Goal: Task Accomplishment & Management: Manage account settings

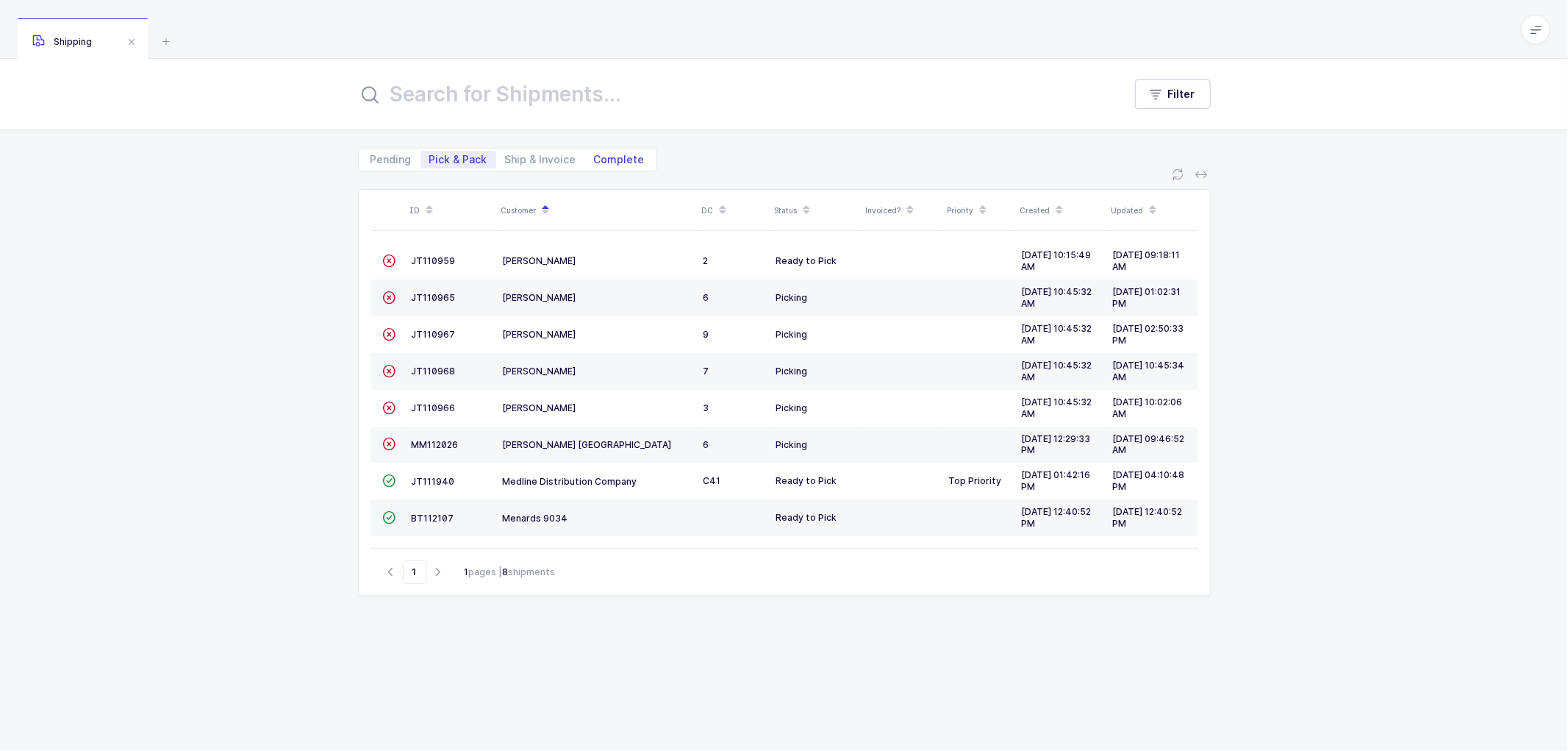
drag, startPoint x: 527, startPoint y: 152, endPoint x: 581, endPoint y: 163, distance: 55.1
click at [527, 152] on span "Ship & Invoice" at bounding box center [541, 160] width 89 height 18
click at [506, 152] on input "Ship & Invoice" at bounding box center [501, 156] width 9 height 9
radio input "true"
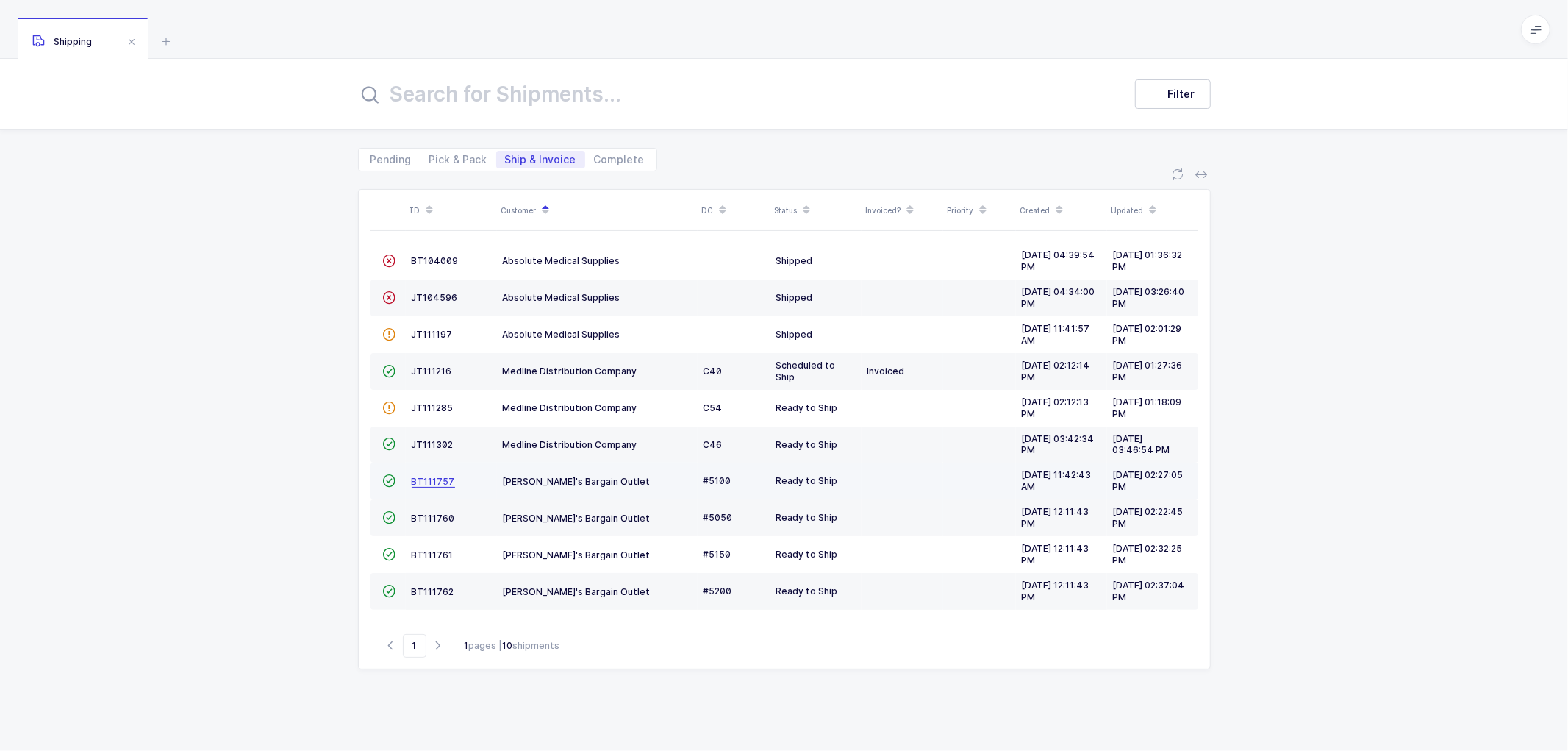
click at [423, 478] on span "BT111757" at bounding box center [433, 481] width 43 height 11
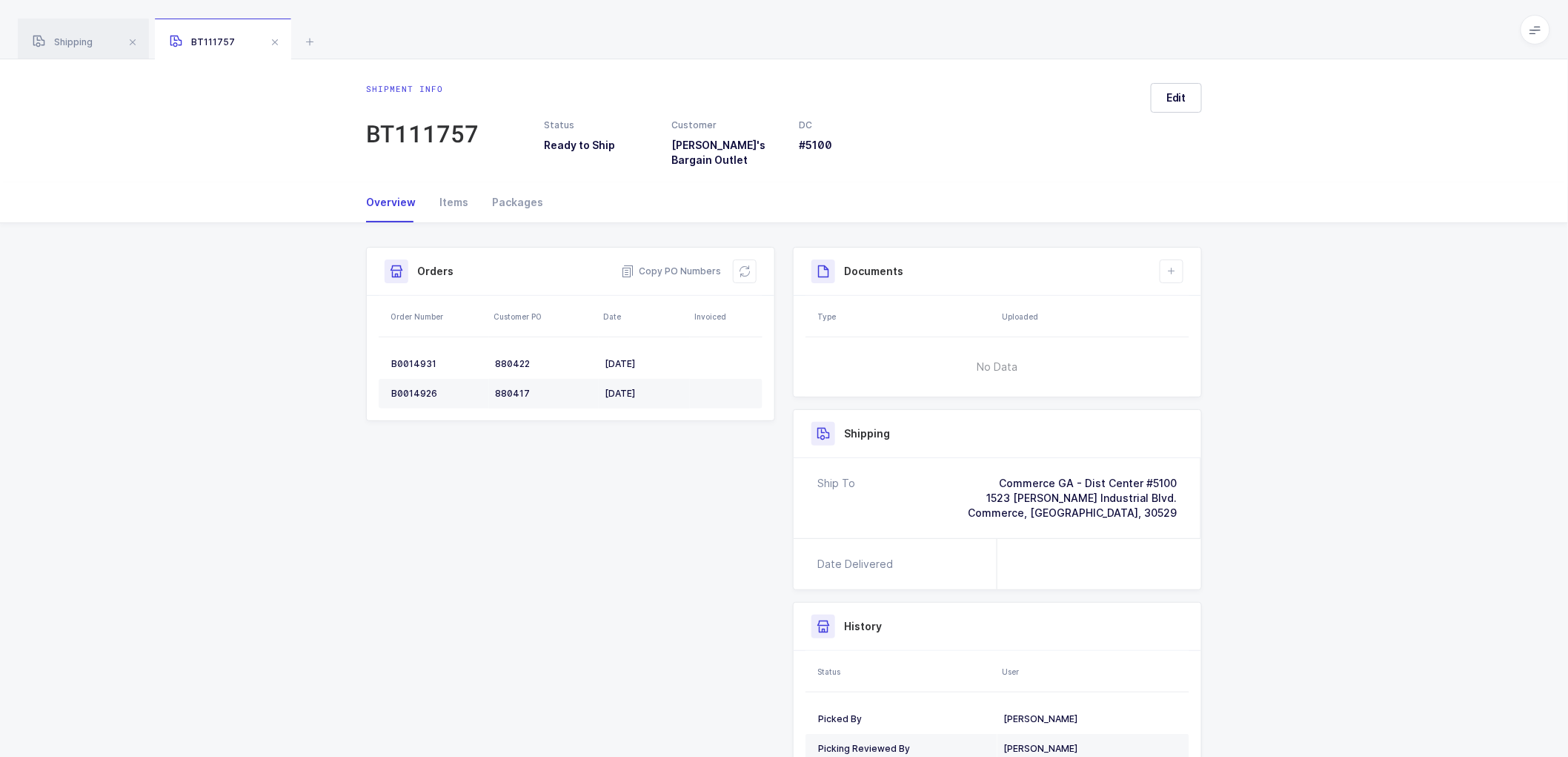
drag, startPoint x: 79, startPoint y: 37, endPoint x: 196, endPoint y: 42, distance: 117.1
click at [80, 37] on span "Shipping" at bounding box center [62, 42] width 60 height 11
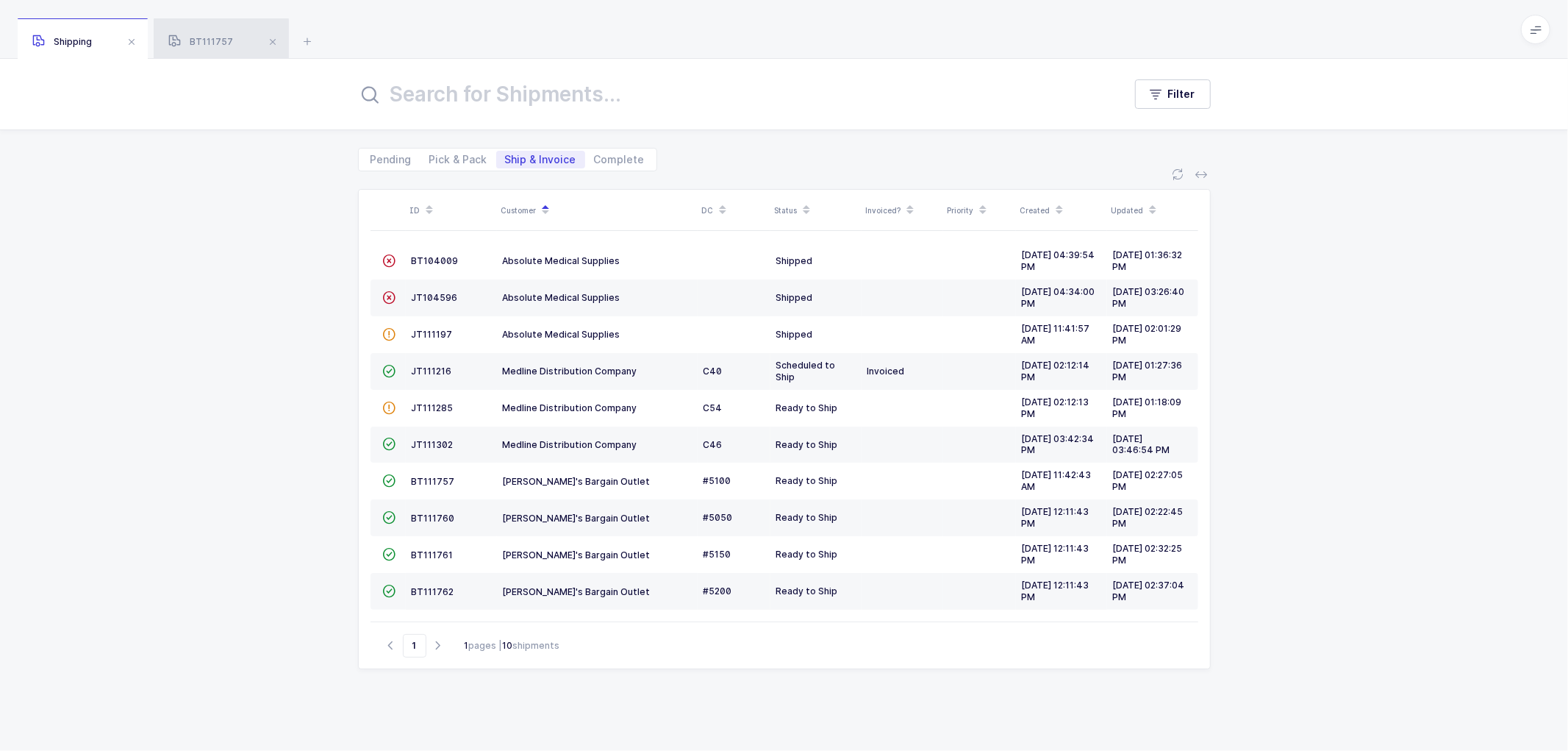
click at [222, 44] on span "BT111757" at bounding box center [201, 42] width 65 height 11
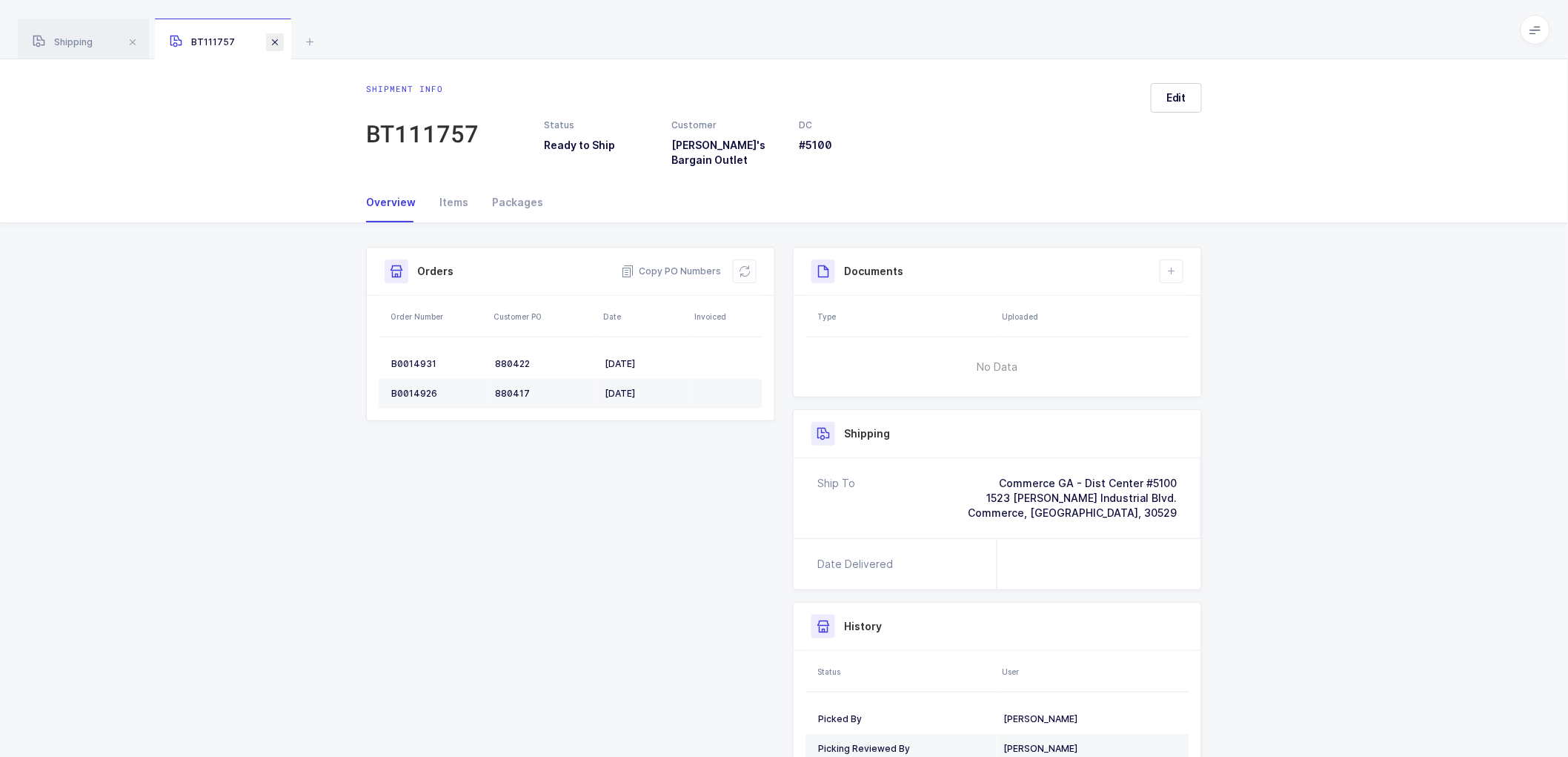
click at [275, 45] on span at bounding box center [275, 42] width 18 height 18
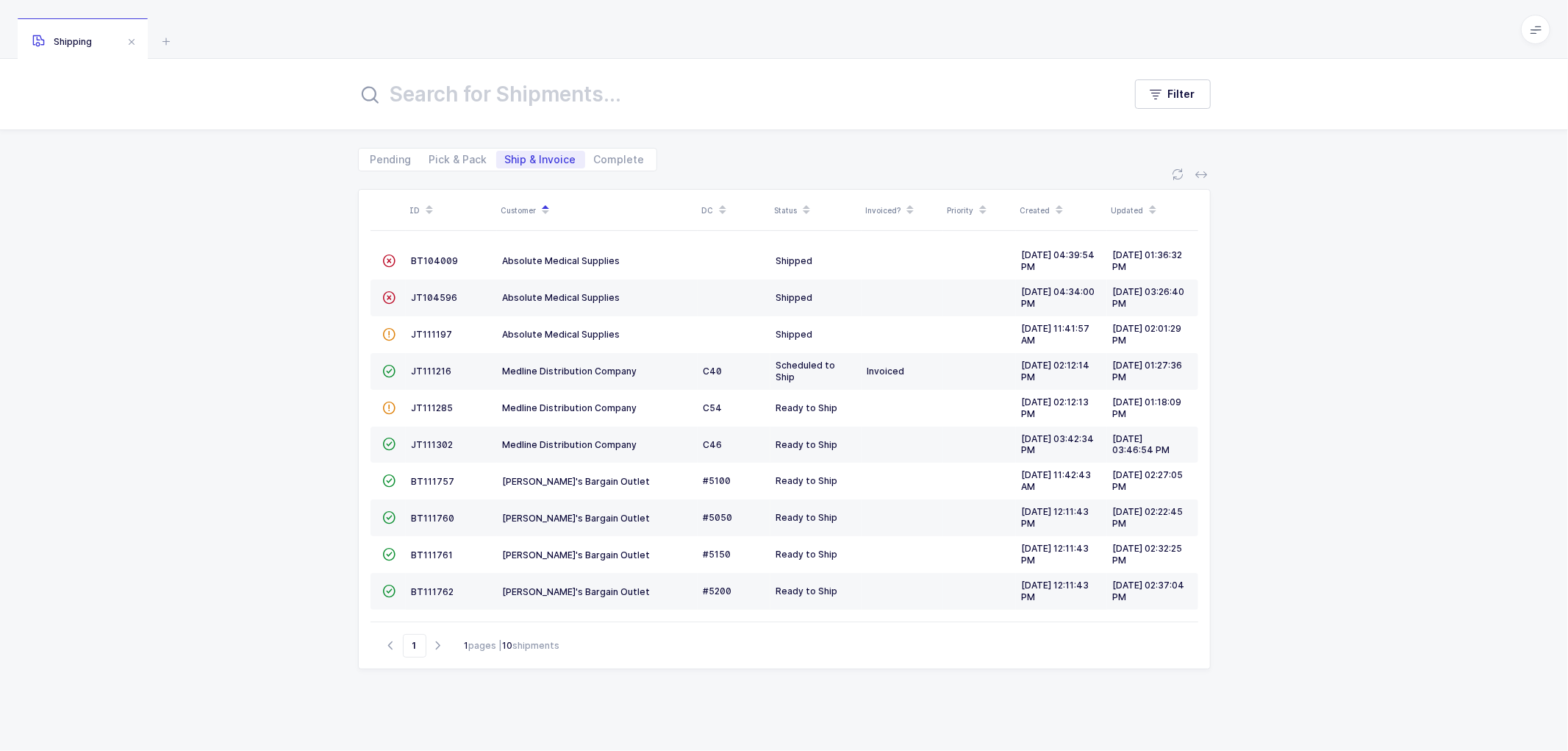
click at [205, 339] on div "ID Customer DC Status Invoiced? Priority Created Updated  BT104009 Absolute Me…" at bounding box center [784, 461] width 1568 height 580
click at [445, 151] on span "Pick & Pack" at bounding box center [459, 160] width 76 height 18
click at [430, 151] on input "Pick & Pack" at bounding box center [425, 156] width 9 height 9
radio input "true"
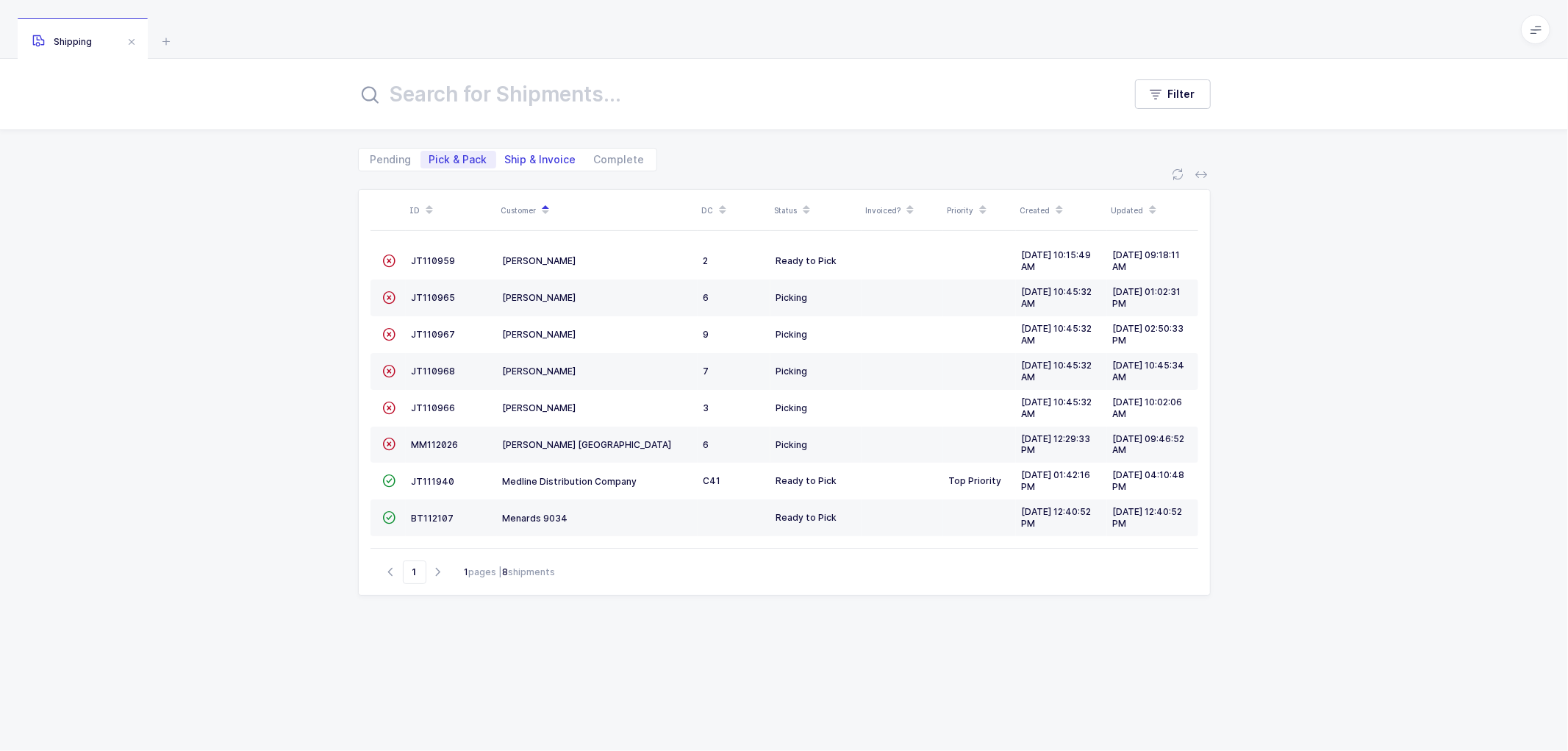
click at [531, 155] on span "Ship & Invoice" at bounding box center [541, 159] width 71 height 10
click at [506, 155] on input "Ship & Invoice" at bounding box center [501, 156] width 9 height 9
radio input "true"
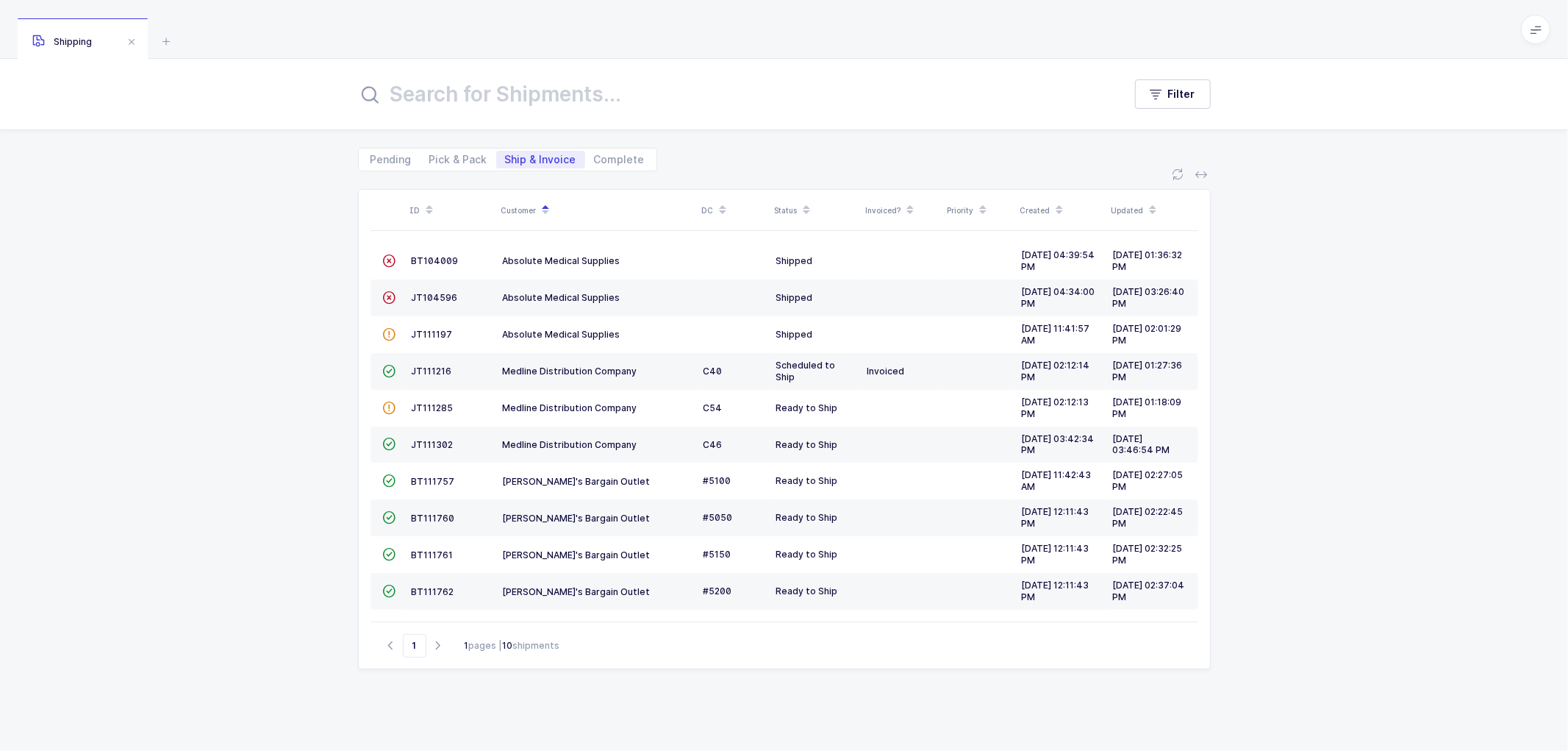
drag, startPoint x: 167, startPoint y: 195, endPoint x: 267, endPoint y: 188, distance: 100.2
click at [173, 195] on div "ID Customer DC Status Invoiced? Priority Created Updated  BT104009 Absolute Me…" at bounding box center [784, 461] width 1568 height 580
click at [451, 154] on span "Pick & Pack" at bounding box center [458, 159] width 58 height 10
click at [430, 153] on input "Pick & Pack" at bounding box center [425, 156] width 9 height 9
radio input "true"
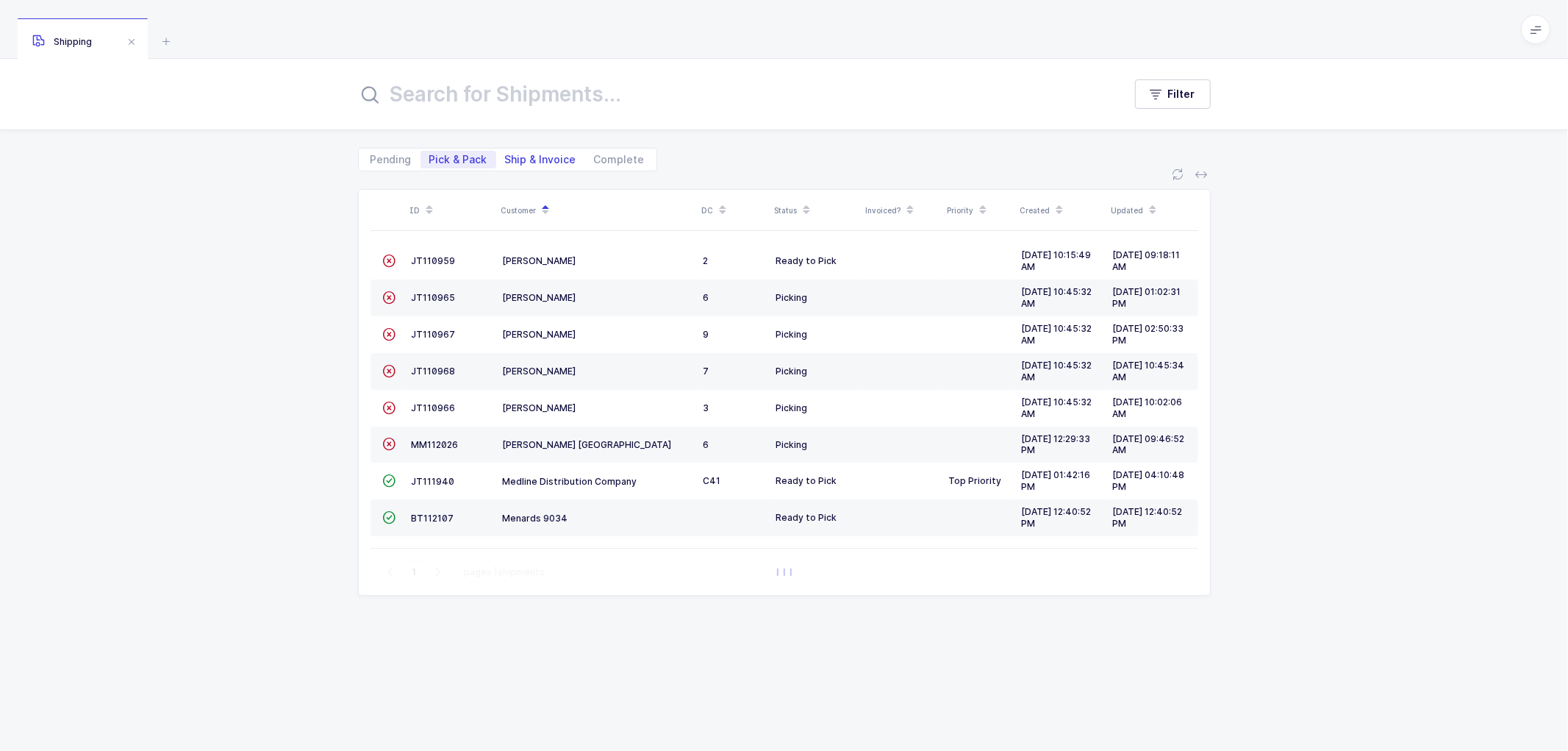
click at [531, 156] on span "Ship & Invoice" at bounding box center [541, 159] width 71 height 10
click at [506, 156] on input "Ship & Invoice" at bounding box center [501, 156] width 9 height 9
radio input "true"
radio input "false"
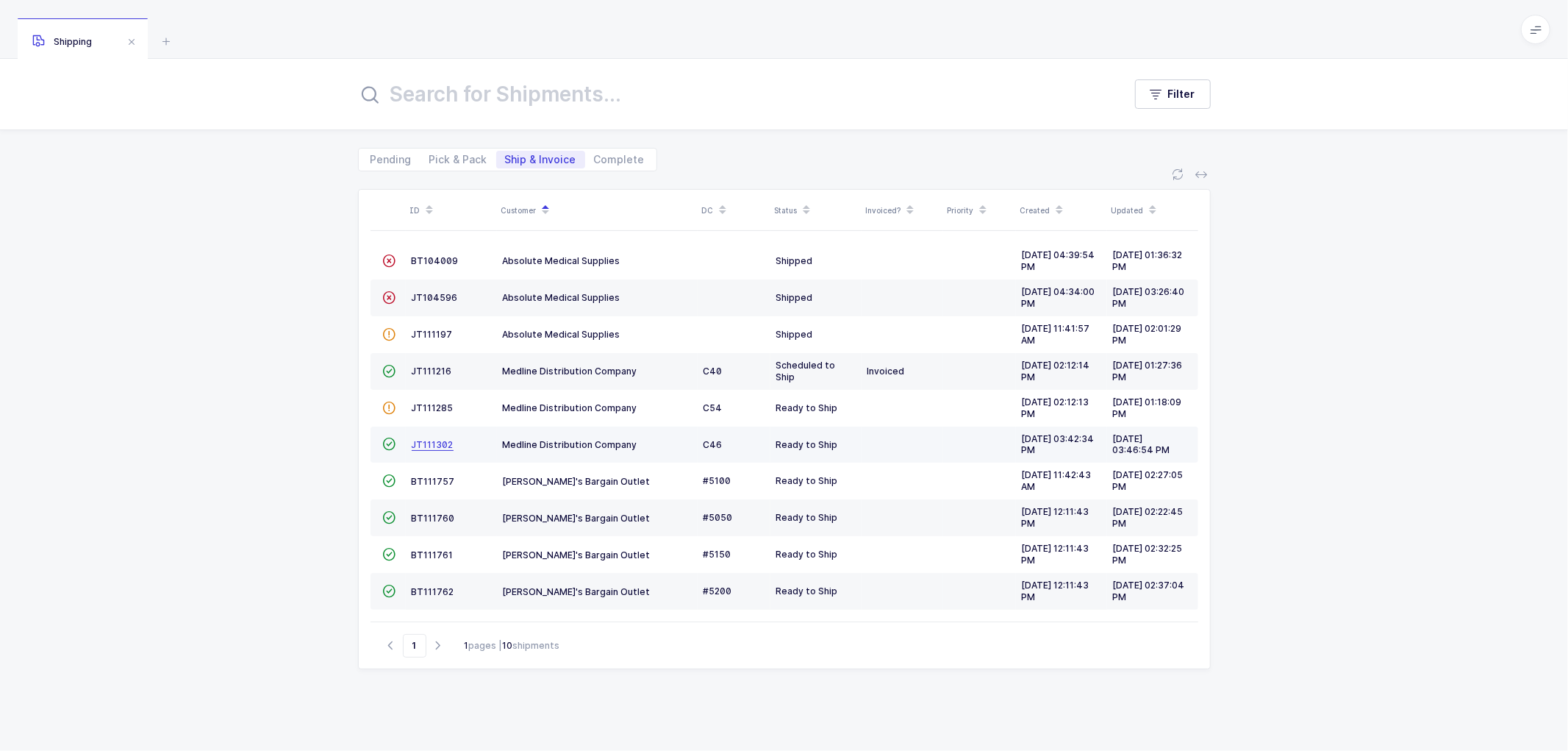
click at [436, 444] on span "JT111302" at bounding box center [432, 445] width 42 height 11
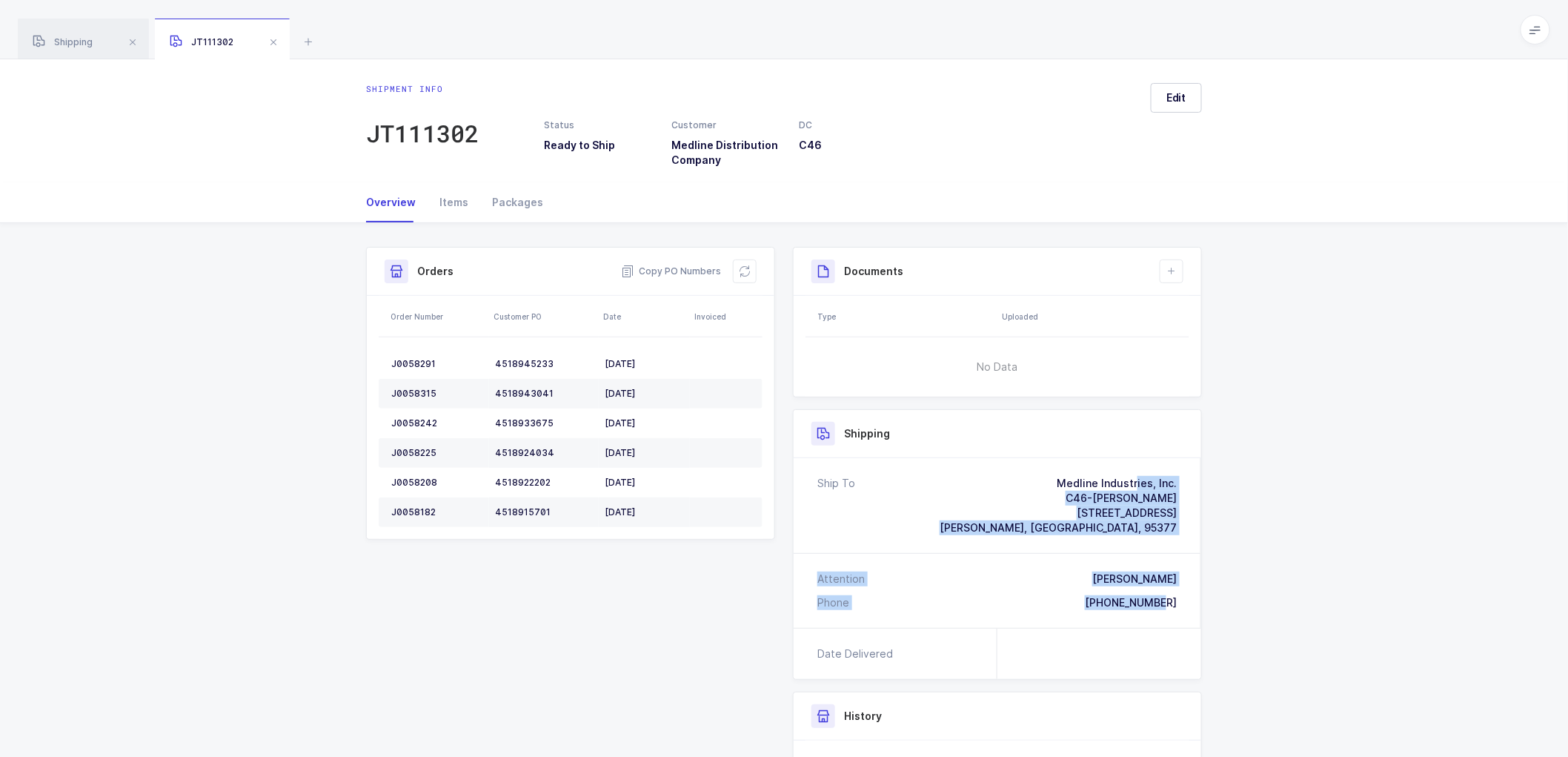
drag, startPoint x: 1180, startPoint y: 599, endPoint x: 996, endPoint y: 472, distance: 223.6
click at [996, 472] on div "Ship To Medline Industries, Inc. C46-[PERSON_NAME] [STREET_ADDRESS] [PERSON_NAM…" at bounding box center [997, 543] width 408 height 170
copy div "Medline Industries, Inc. C46-[PERSON_NAME] [STREET_ADDRESS] Attention [PERSON_N…"
click at [747, 267] on icon at bounding box center [744, 271] width 12 height 12
copy div "Medline Industries, Inc. C46-[PERSON_NAME] [STREET_ADDRESS] Attention [PERSON_N…"
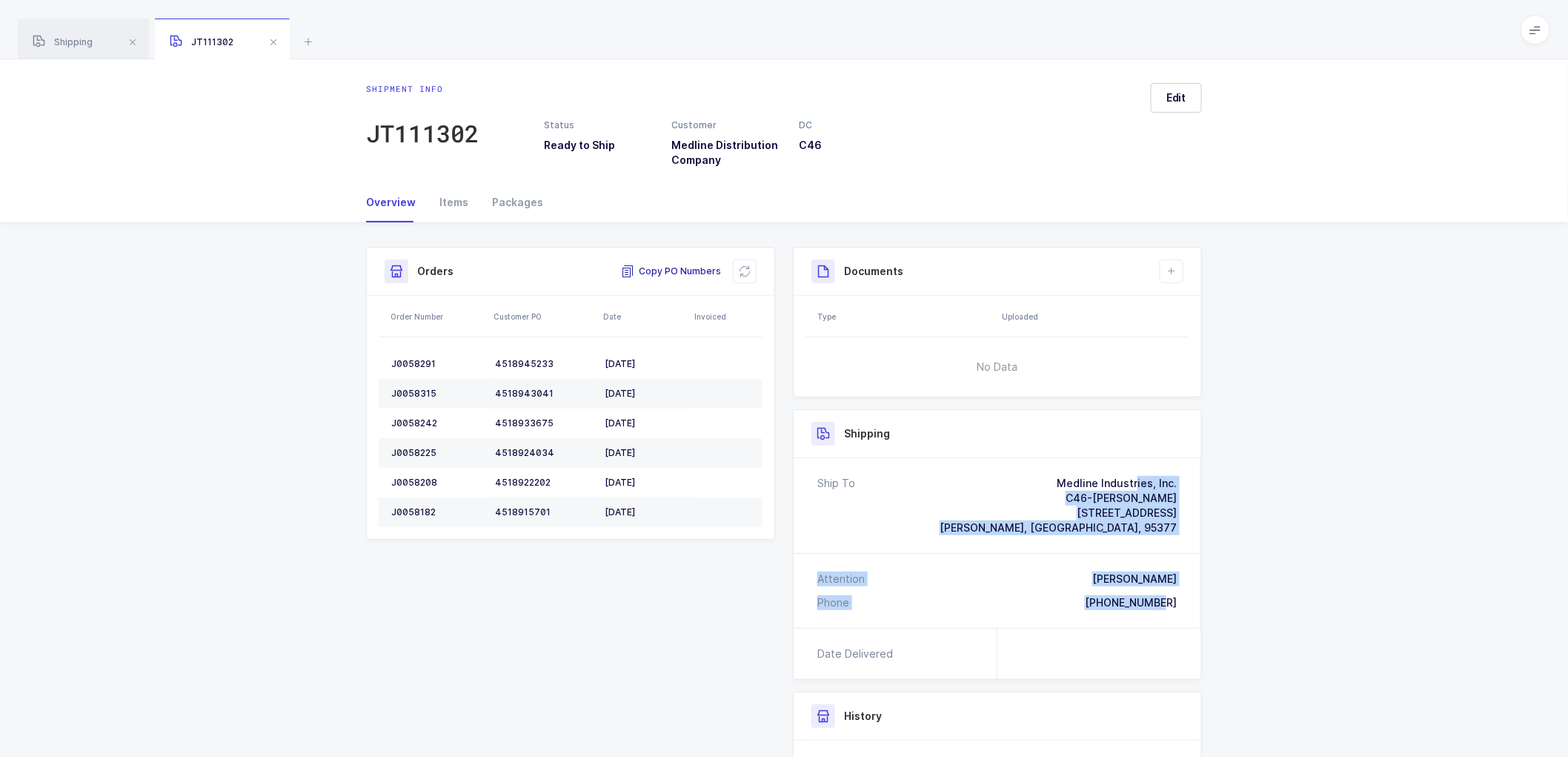
click at [678, 270] on span "Copy PO Numbers" at bounding box center [671, 271] width 100 height 15
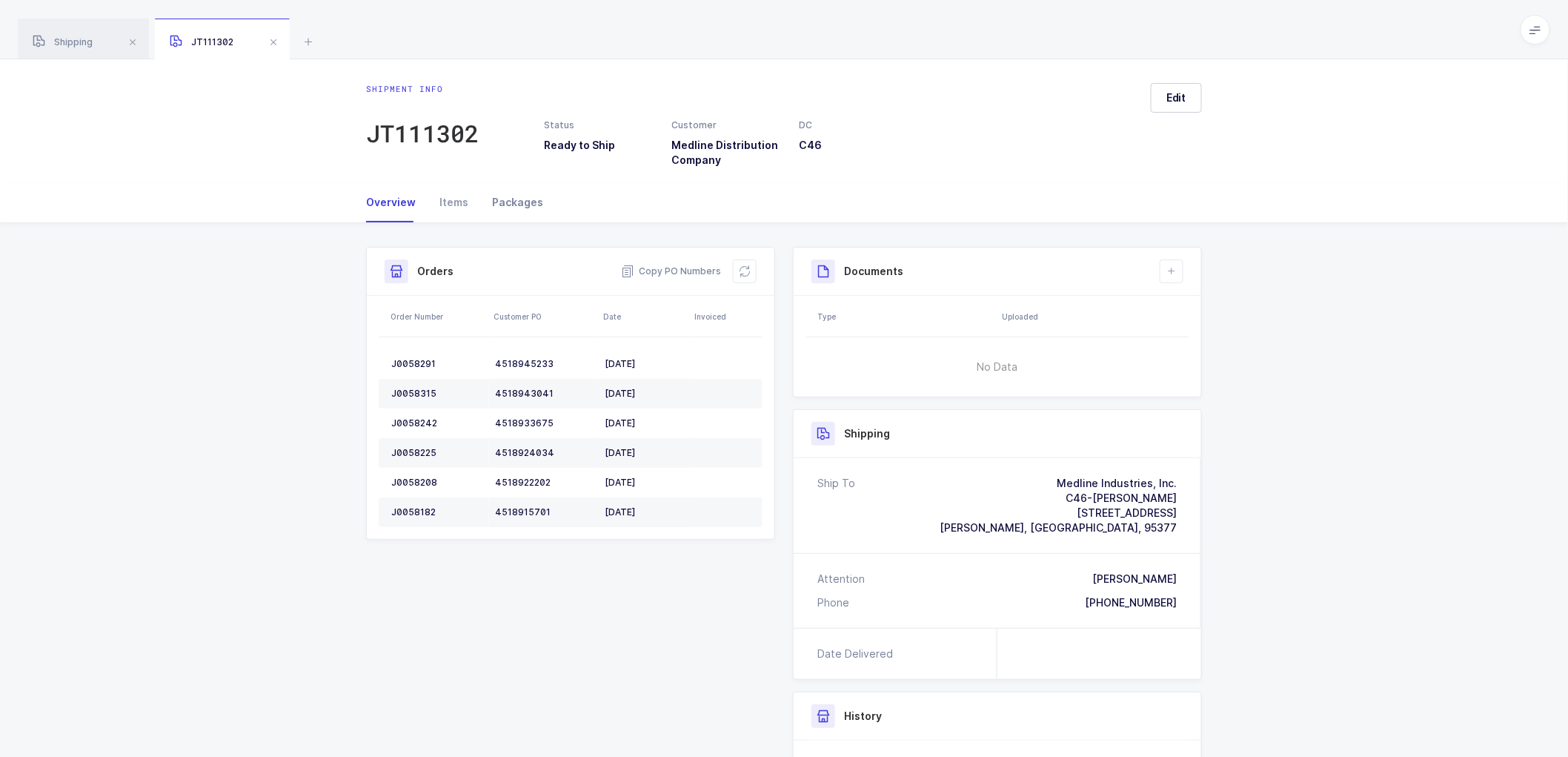
click at [513, 198] on div "Packages" at bounding box center [511, 202] width 63 height 40
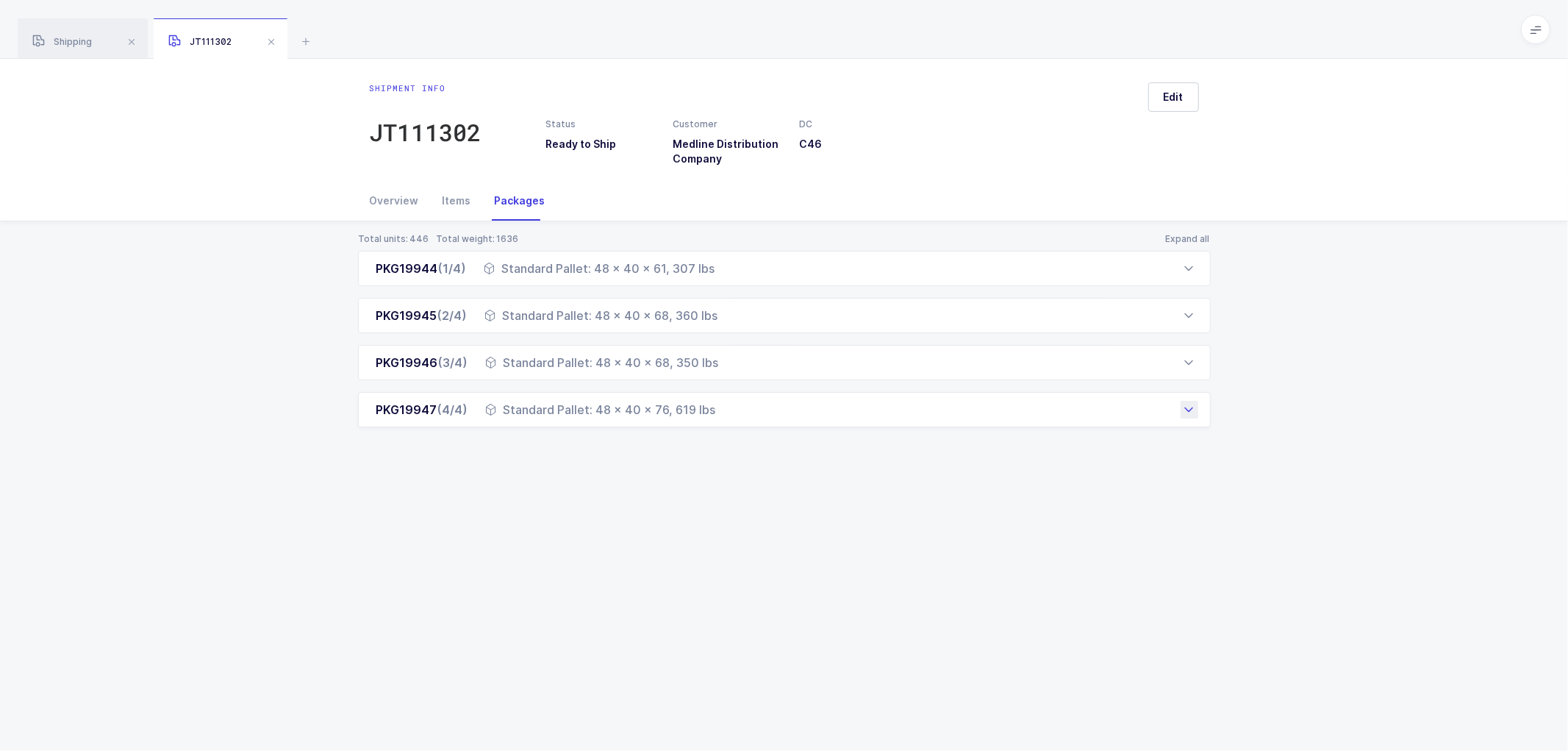
drag, startPoint x: 373, startPoint y: 267, endPoint x: 734, endPoint y: 415, distance: 390.2
click at [734, 415] on div "PKG19944 (1/4) Standard Pallet: 48 x 40 x 61, 307 lbs Order Number Customer PO …" at bounding box center [784, 339] width 853 height 177
copy div "PKG19944 (1/4) Standard Pallet: 48 x 40 x 61, 307 lbs Order Number Customer PO …"
drag, startPoint x: 75, startPoint y: 33, endPoint x: 186, endPoint y: 57, distance: 113.6
click at [76, 33] on div "Shipping" at bounding box center [83, 39] width 130 height 41
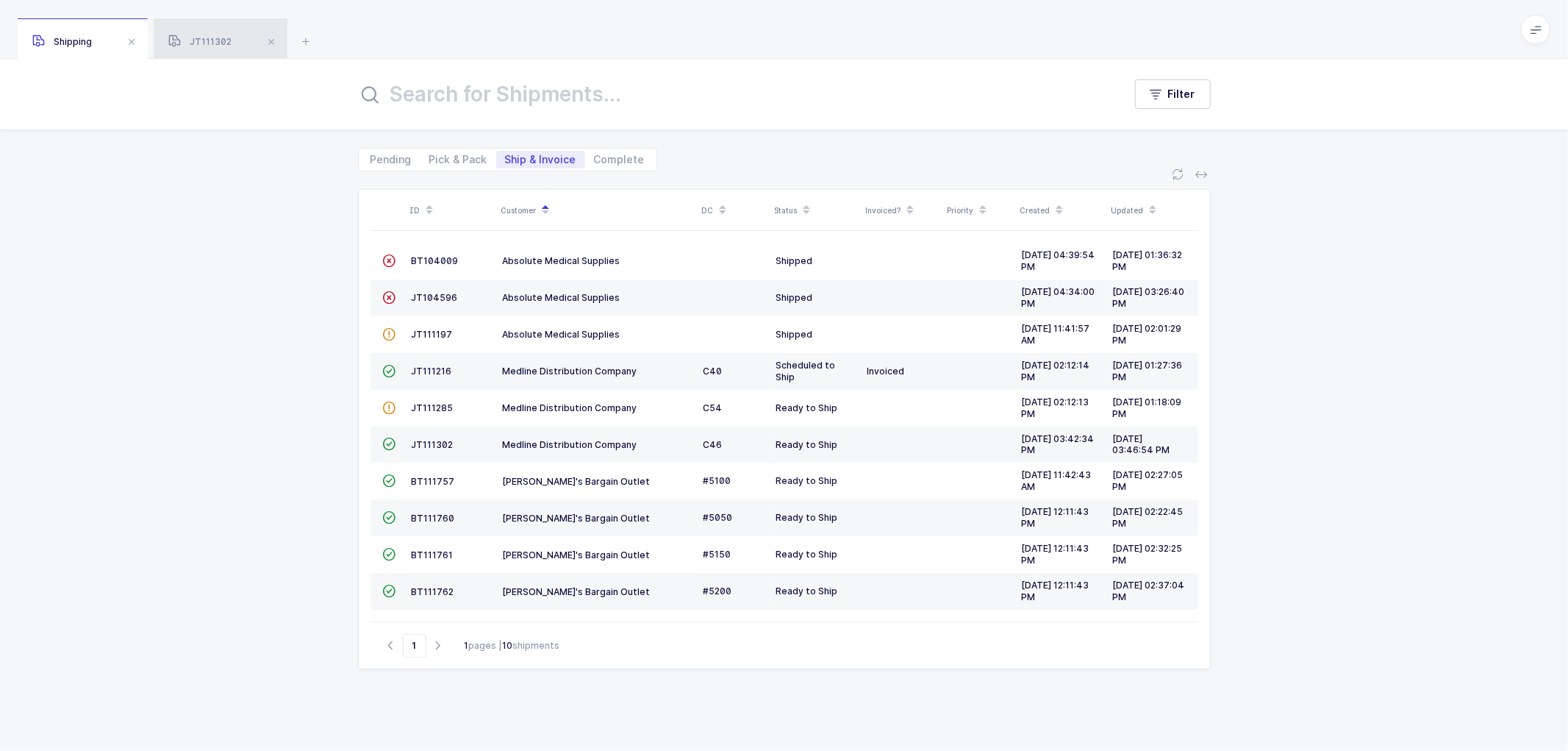
click at [210, 44] on span "JT111302" at bounding box center [200, 42] width 64 height 11
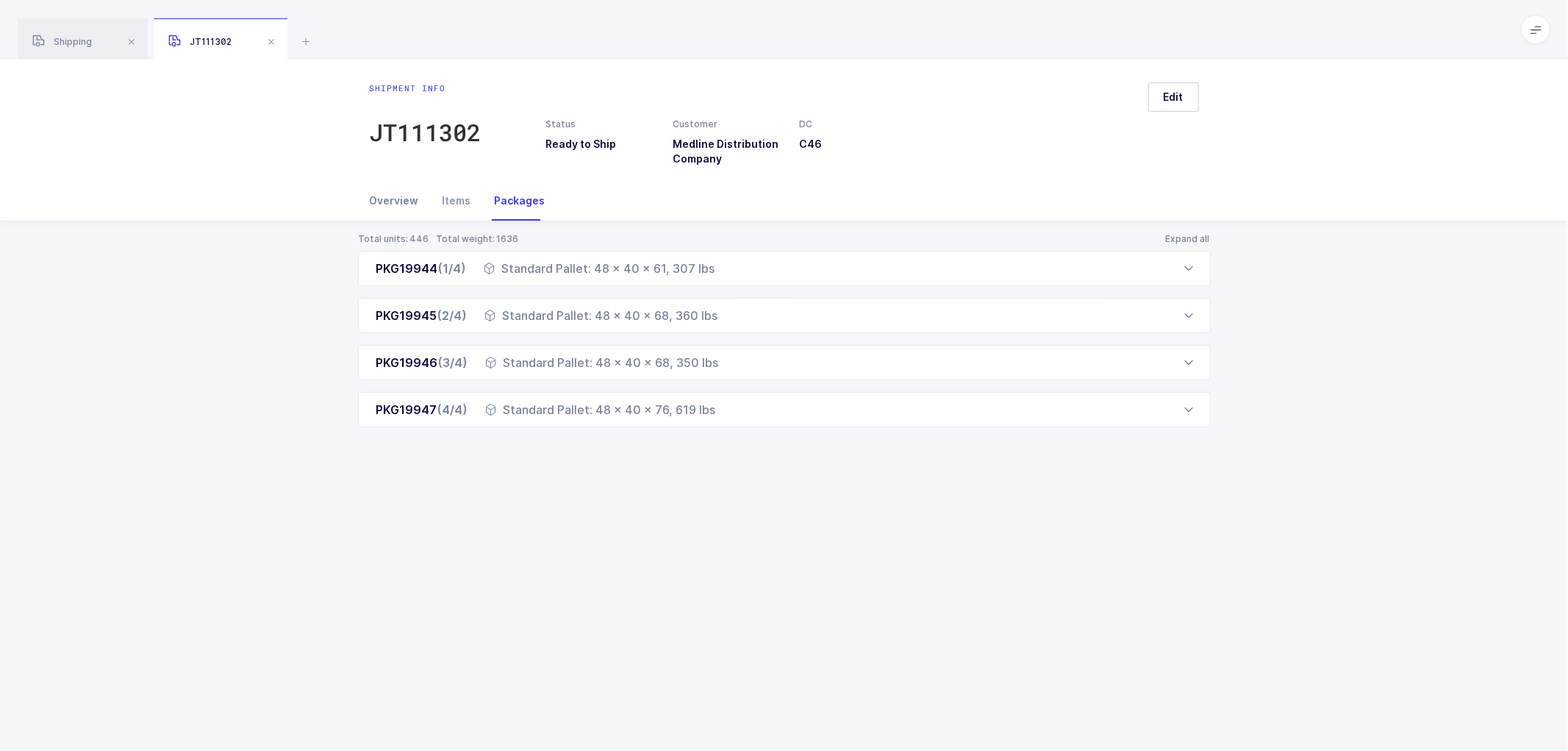
drag, startPoint x: 395, startPoint y: 193, endPoint x: 406, endPoint y: 191, distance: 11.2
click at [396, 192] on div "Overview" at bounding box center [400, 200] width 61 height 40
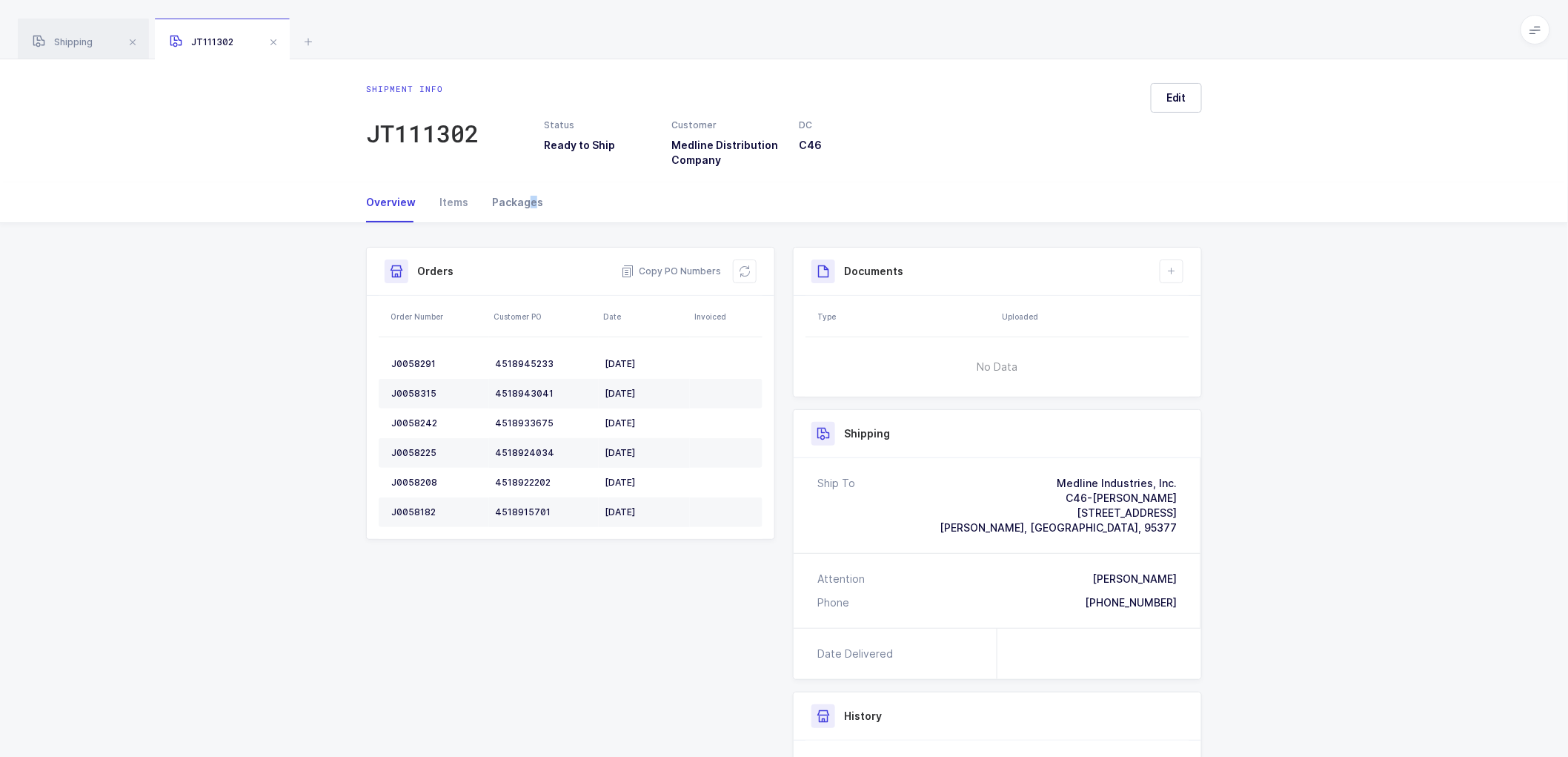
click at [529, 197] on div "Packages" at bounding box center [511, 202] width 63 height 40
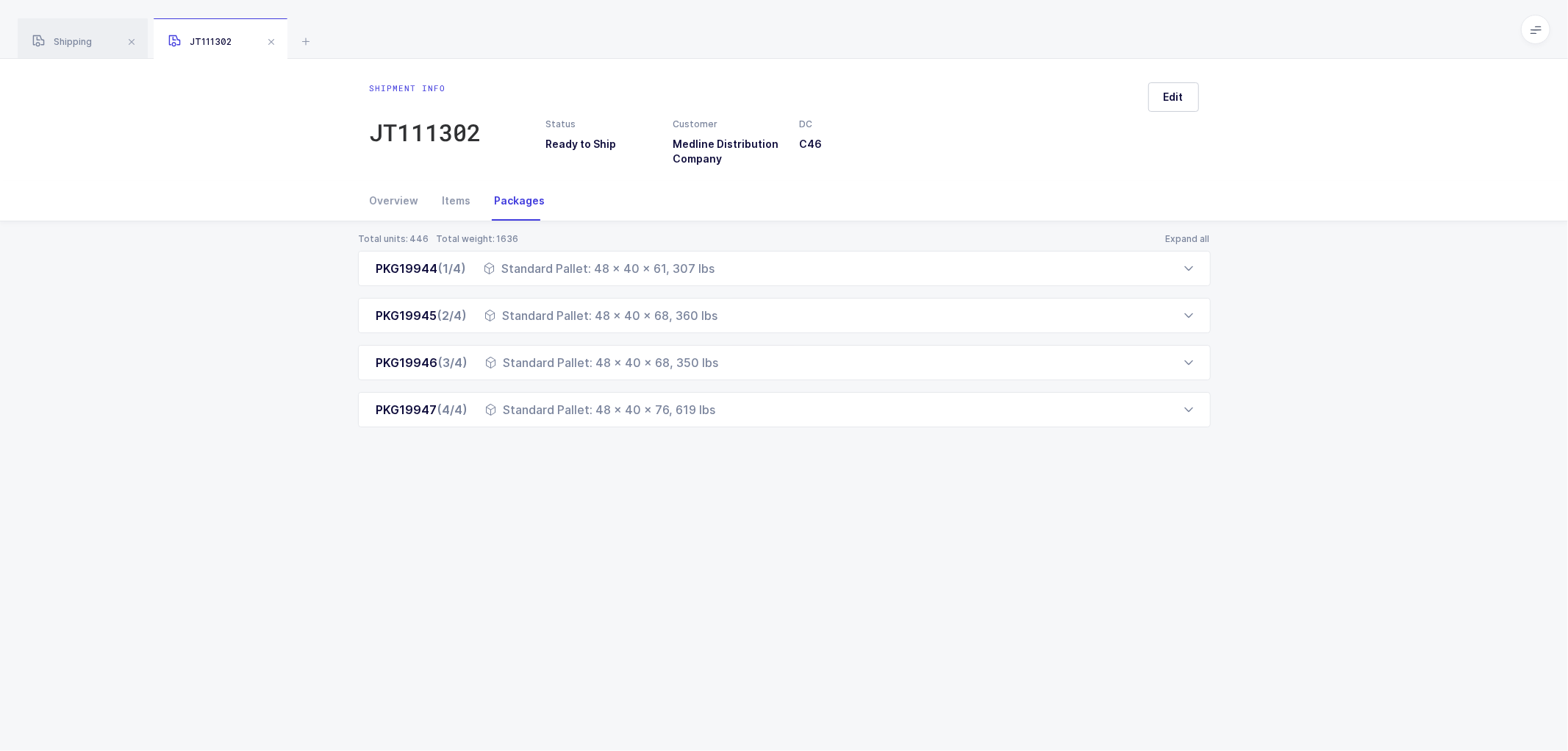
drag, startPoint x: 1150, startPoint y: 521, endPoint x: 1054, endPoint y: 438, distance: 126.9
click at [1147, 518] on div "Shipment info JT111302 Status Ready to Ship Customer Medline Distribution Compa…" at bounding box center [784, 405] width 1568 height 692
drag, startPoint x: 167, startPoint y: 270, endPoint x: 160, endPoint y: 102, distance: 168.1
click at [167, 267] on div "Total units: 446 Total weight: 1636 Expand all PKG19944 (1/4) Standard Pallet: …" at bounding box center [784, 348] width 1545 height 253
click at [269, 32] on div "JT111302" at bounding box center [220, 39] width 134 height 41
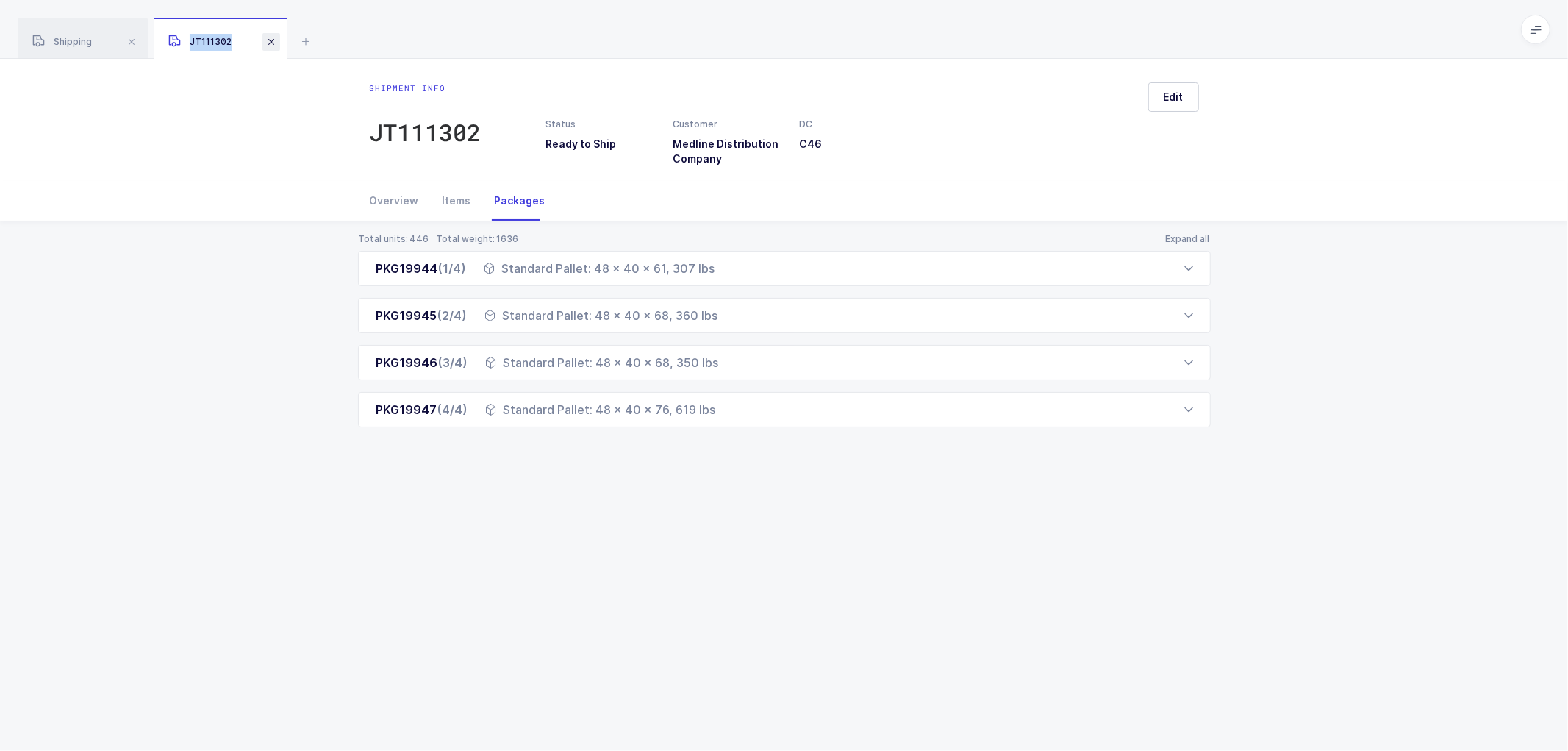
click at [267, 36] on span at bounding box center [271, 42] width 18 height 18
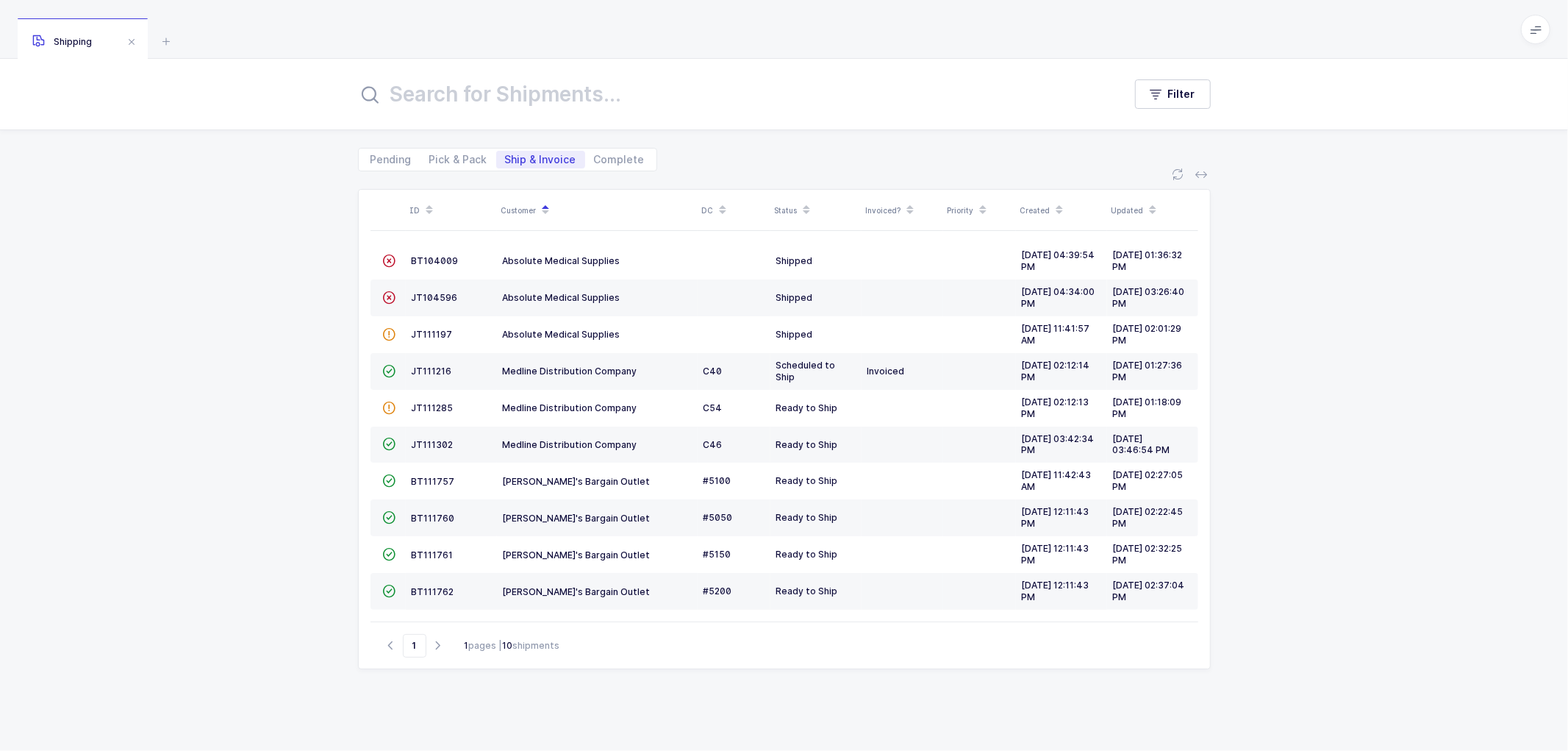
drag, startPoint x: 239, startPoint y: 262, endPoint x: 251, endPoint y: 262, distance: 12.0
click at [251, 262] on div "ID Customer DC Status Invoiced? Priority Created Updated  BT104009 Absolute Me…" at bounding box center [784, 461] width 1568 height 580
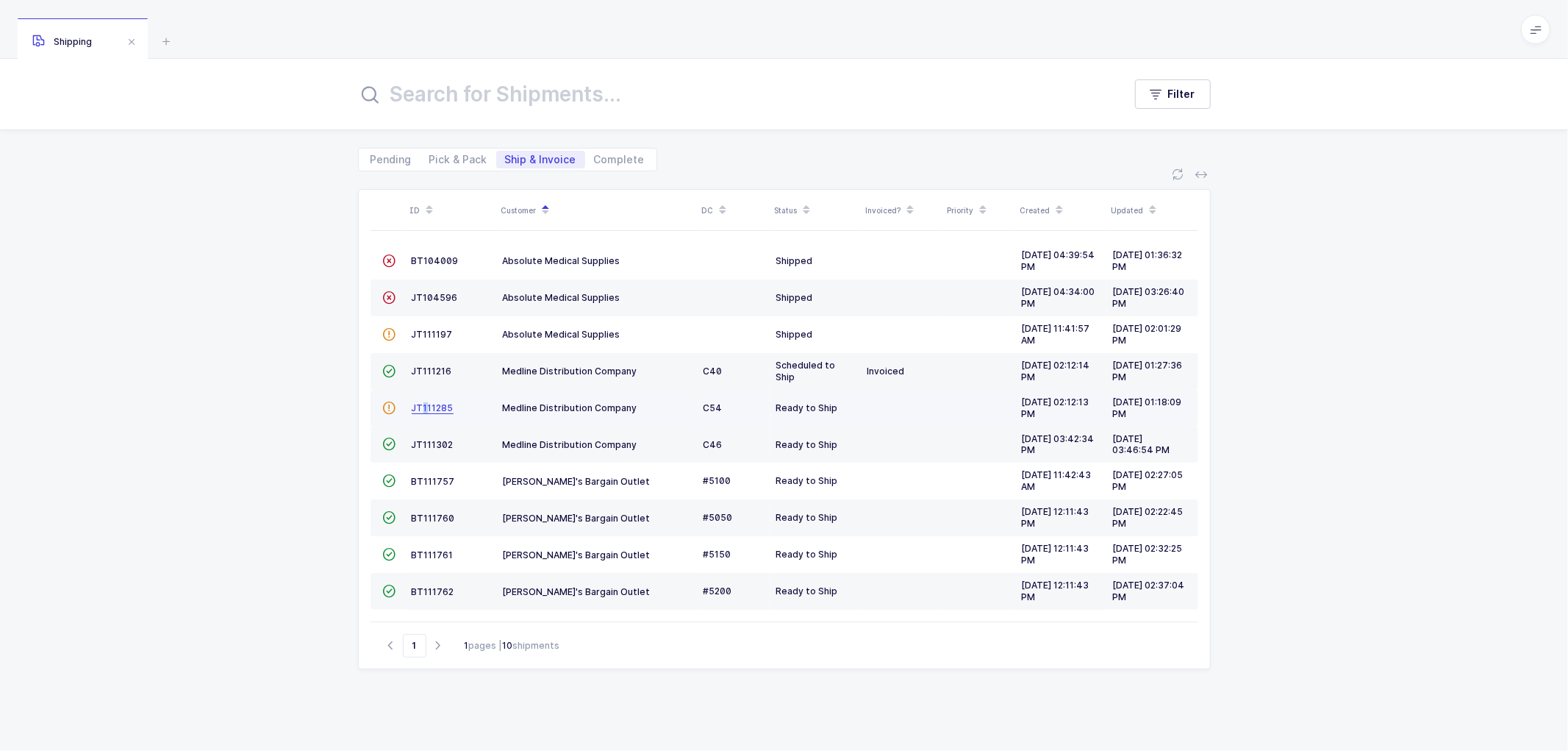
click at [425, 403] on span "JT111285" at bounding box center [432, 408] width 42 height 11
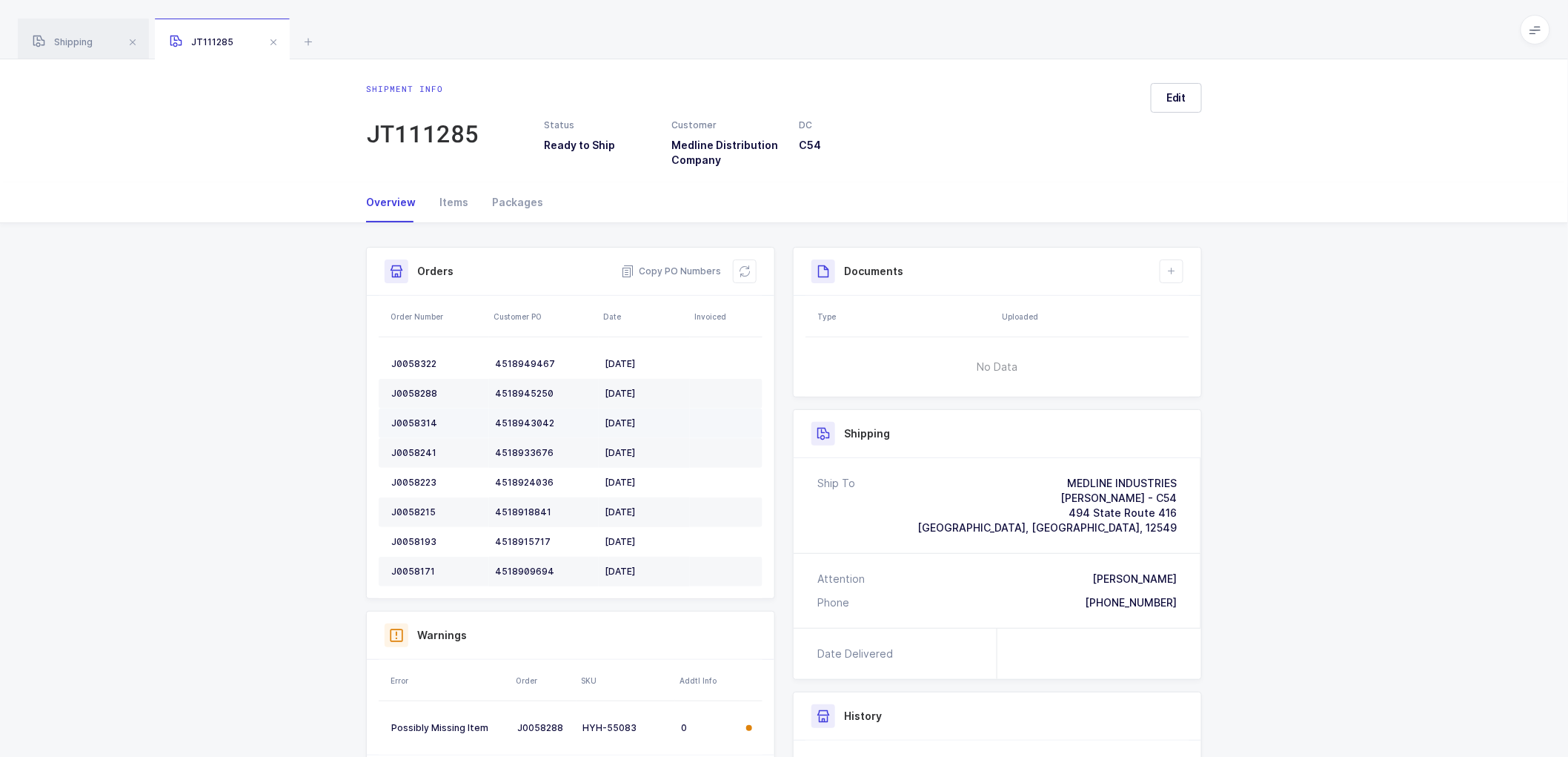
scroll to position [82, 0]
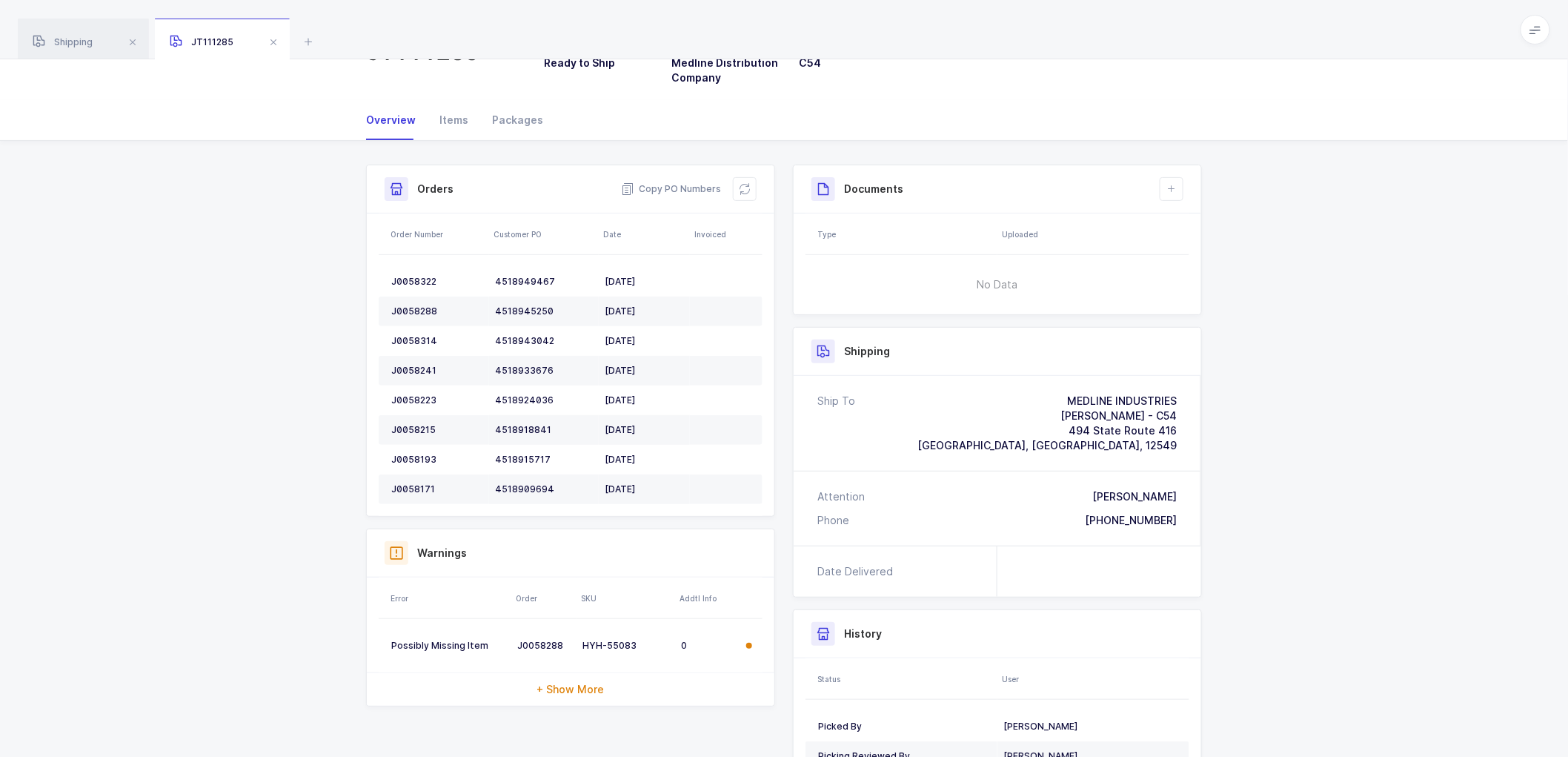
drag, startPoint x: 938, startPoint y: 57, endPoint x: 936, endPoint y: 66, distance: 9.2
click at [938, 59] on div "Shipping JT111285 Filter Pending Pick & Pack Ship & Invoice Complete ID Custome…" at bounding box center [784, 389] width 1568 height 943
click at [412, 273] on td "J0058322" at bounding box center [433, 282] width 110 height 30
click at [412, 274] on td "J0058322" at bounding box center [433, 282] width 110 height 30
copy div "J0058322"
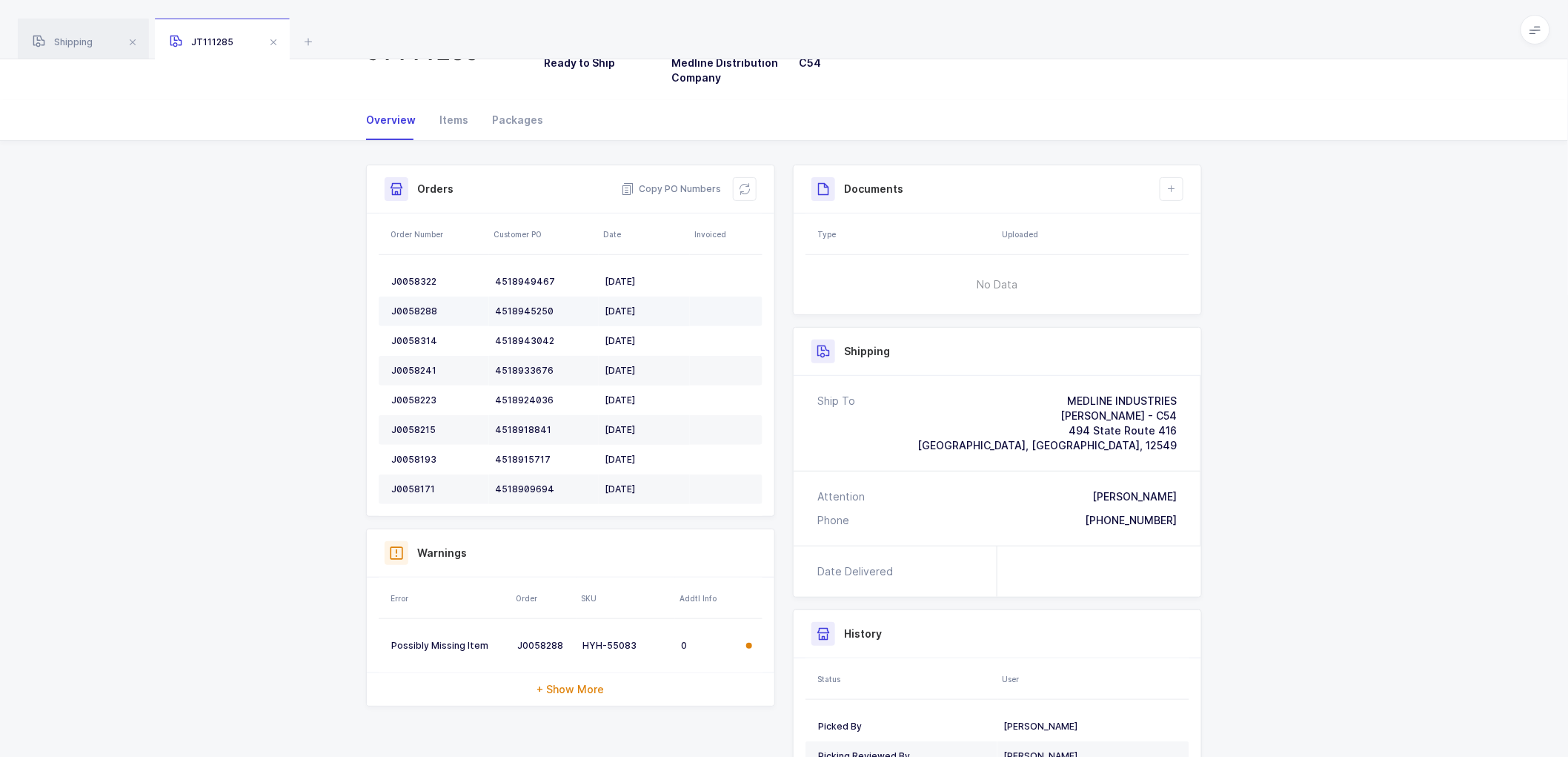
click at [405, 312] on div "J0058288" at bounding box center [437, 311] width 92 height 12
copy div "J0058288"
click at [412, 337] on div "J0058314" at bounding box center [437, 341] width 92 height 12
click at [411, 338] on div "J0058314" at bounding box center [437, 341] width 92 height 12
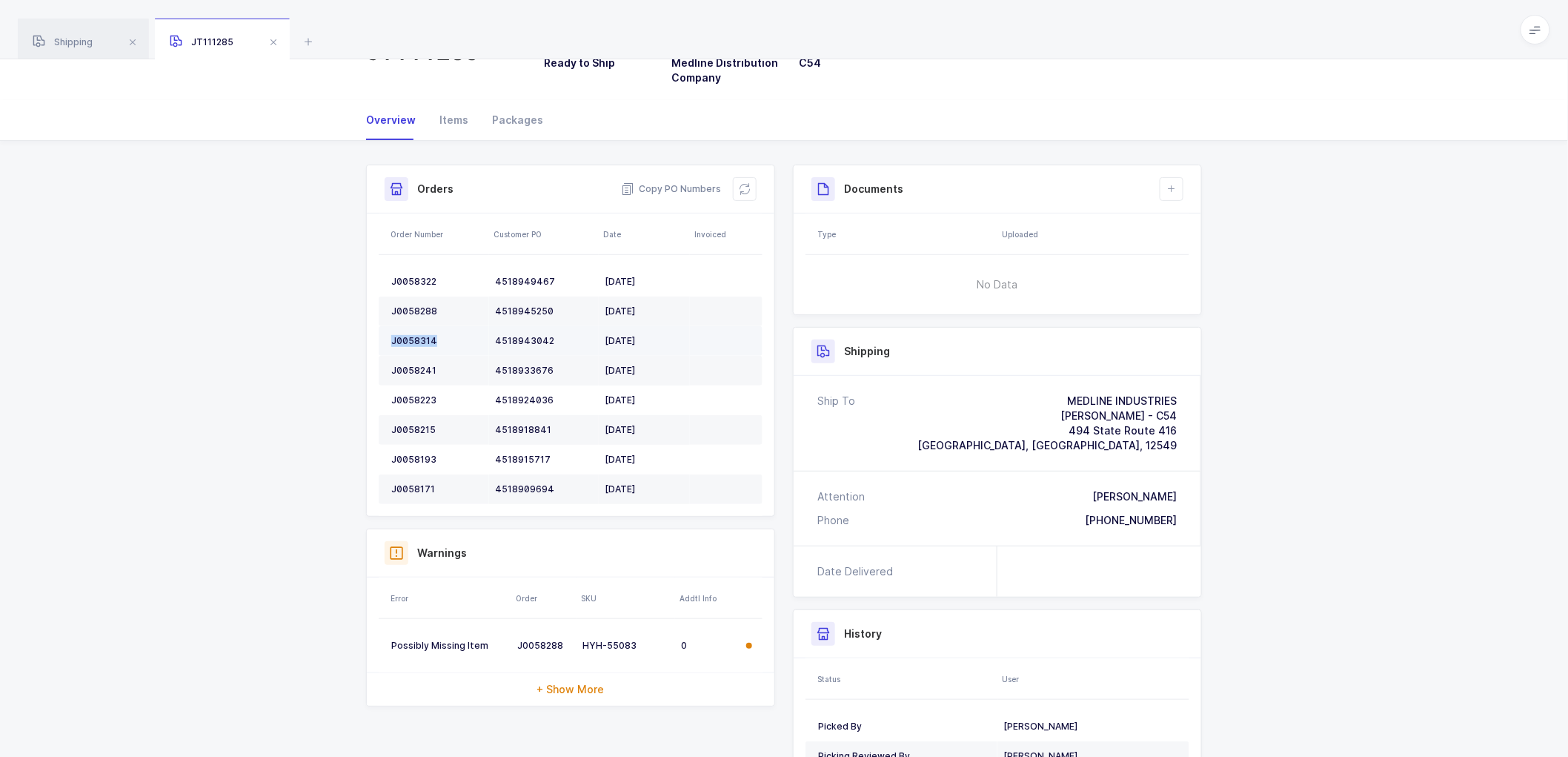
copy div "J0058314"
click at [411, 365] on div "J0058241" at bounding box center [437, 370] width 92 height 12
click at [412, 365] on div "J0058241" at bounding box center [437, 370] width 92 height 12
copy div "J0058241"
click at [419, 391] on td "J0058223" at bounding box center [433, 401] width 110 height 30
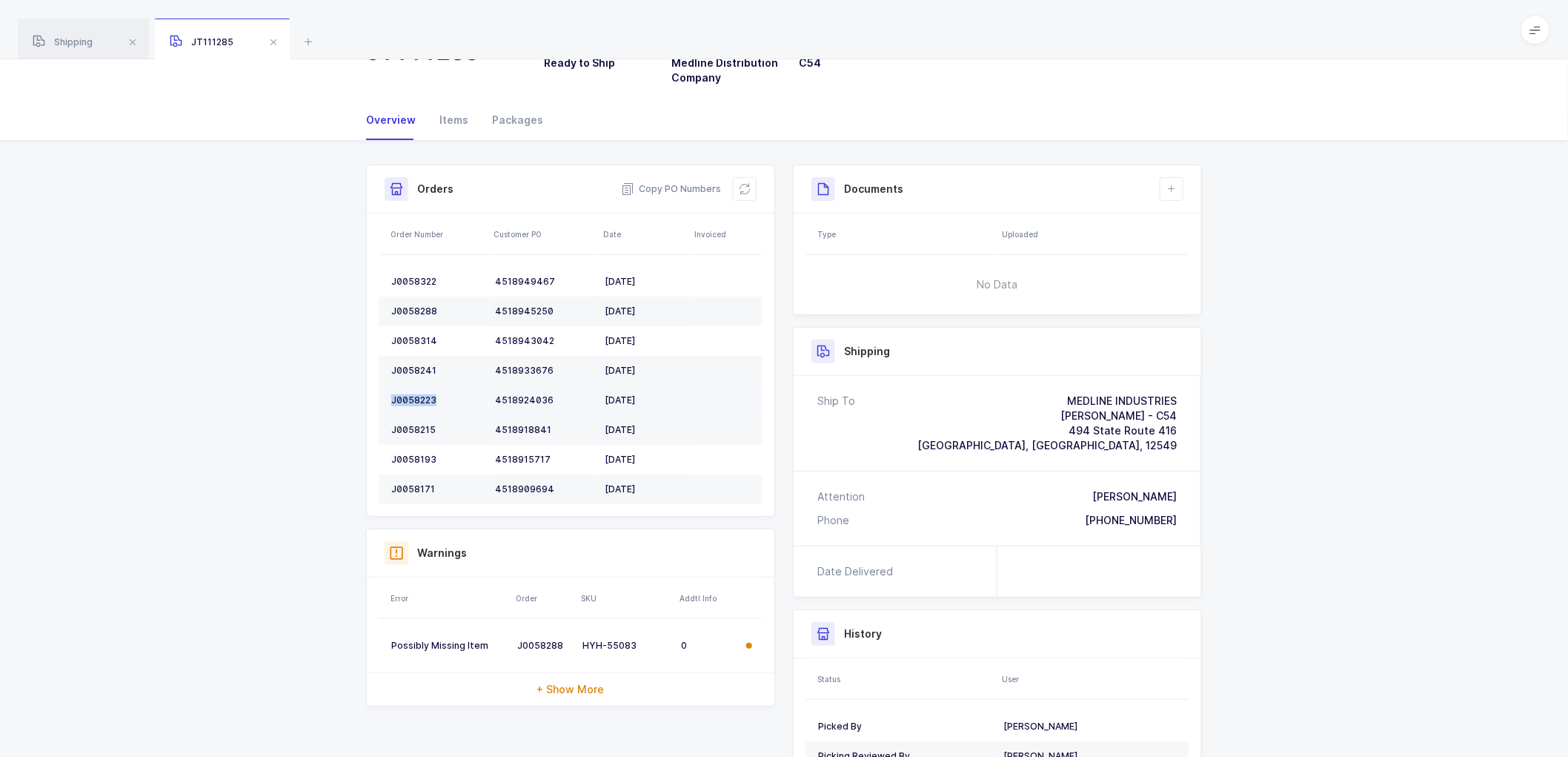
click at [419, 393] on td "J0058223" at bounding box center [433, 401] width 110 height 30
copy div "J0058223"
click at [410, 427] on div "J0058215" at bounding box center [437, 430] width 92 height 12
click at [409, 427] on div "J0058215" at bounding box center [437, 430] width 92 height 12
copy div "J0058215"
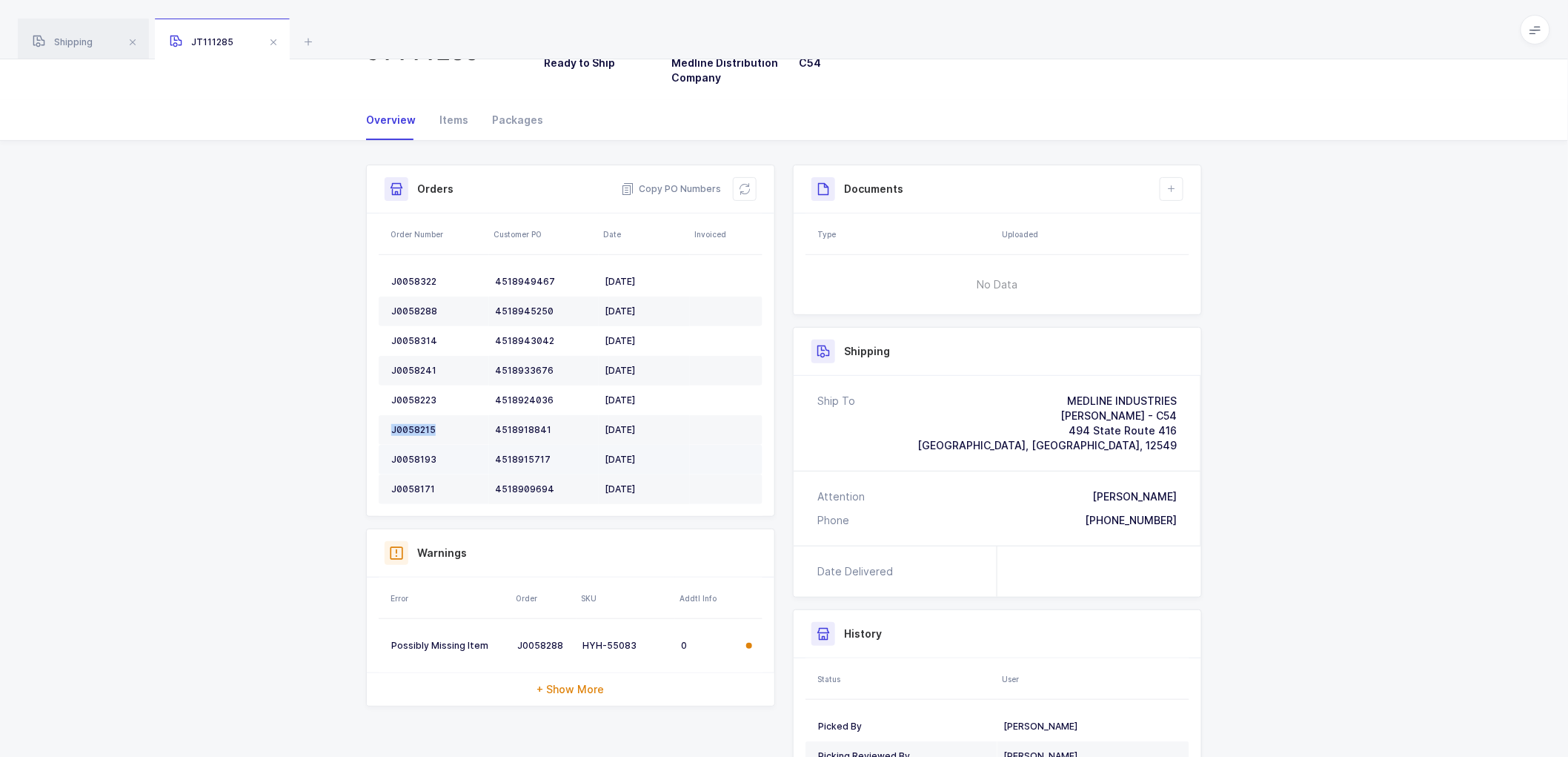
click at [403, 452] on td "J0058193" at bounding box center [433, 459] width 110 height 30
copy div "J0058193"
click at [402, 482] on td "J0058171" at bounding box center [433, 489] width 110 height 30
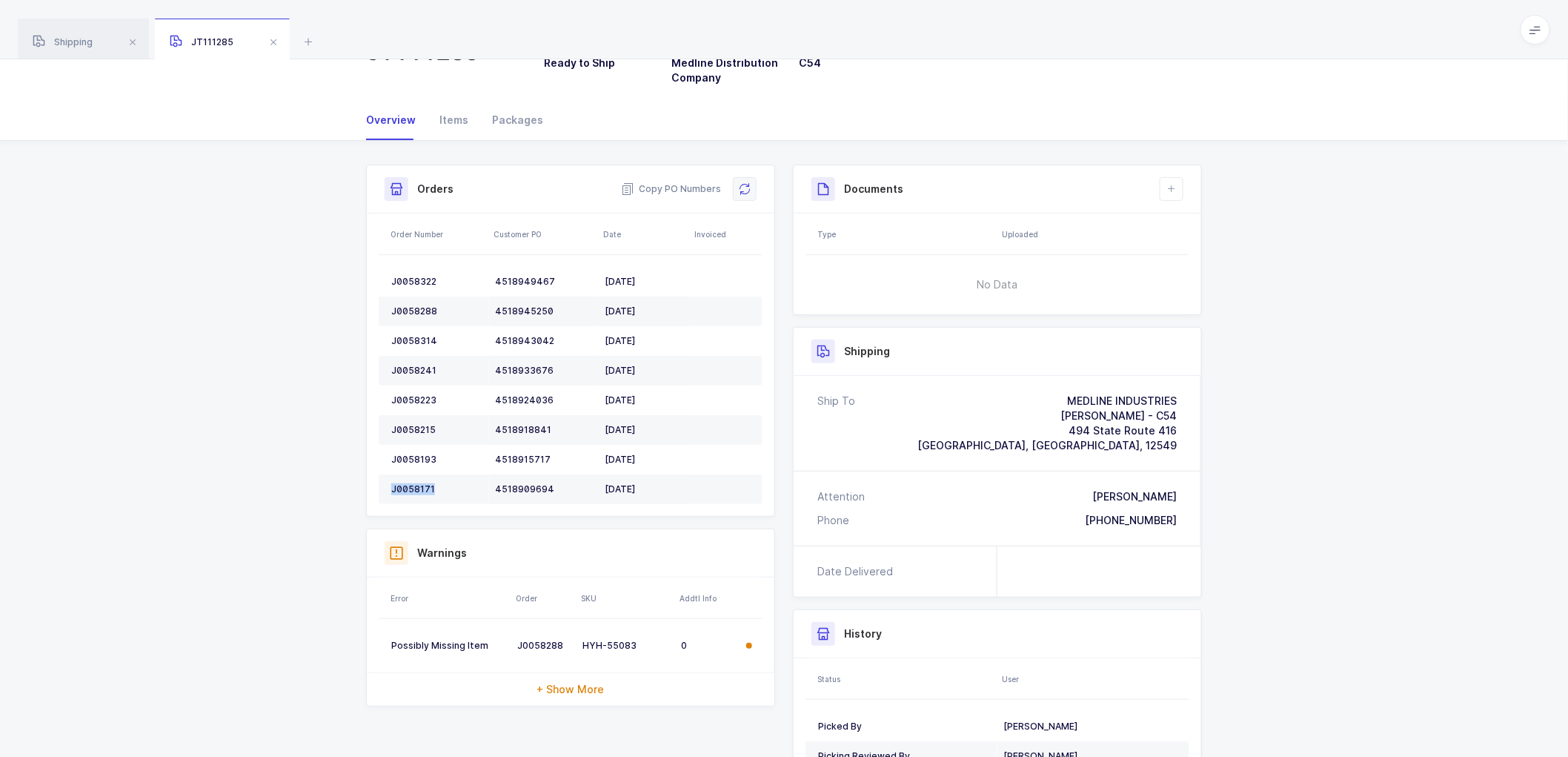
click at [749, 187] on icon at bounding box center [744, 188] width 12 height 12
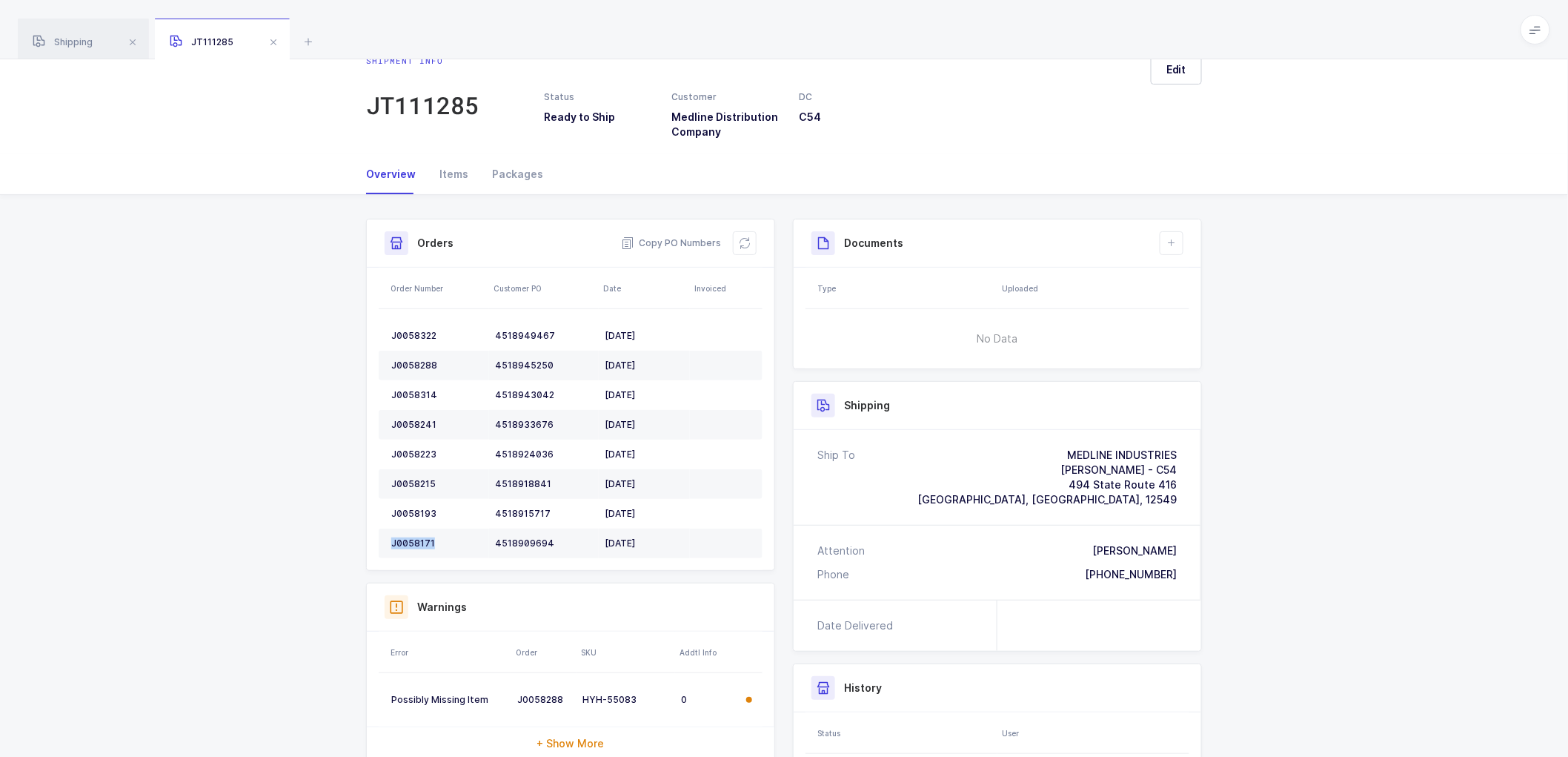
scroll to position [0, 0]
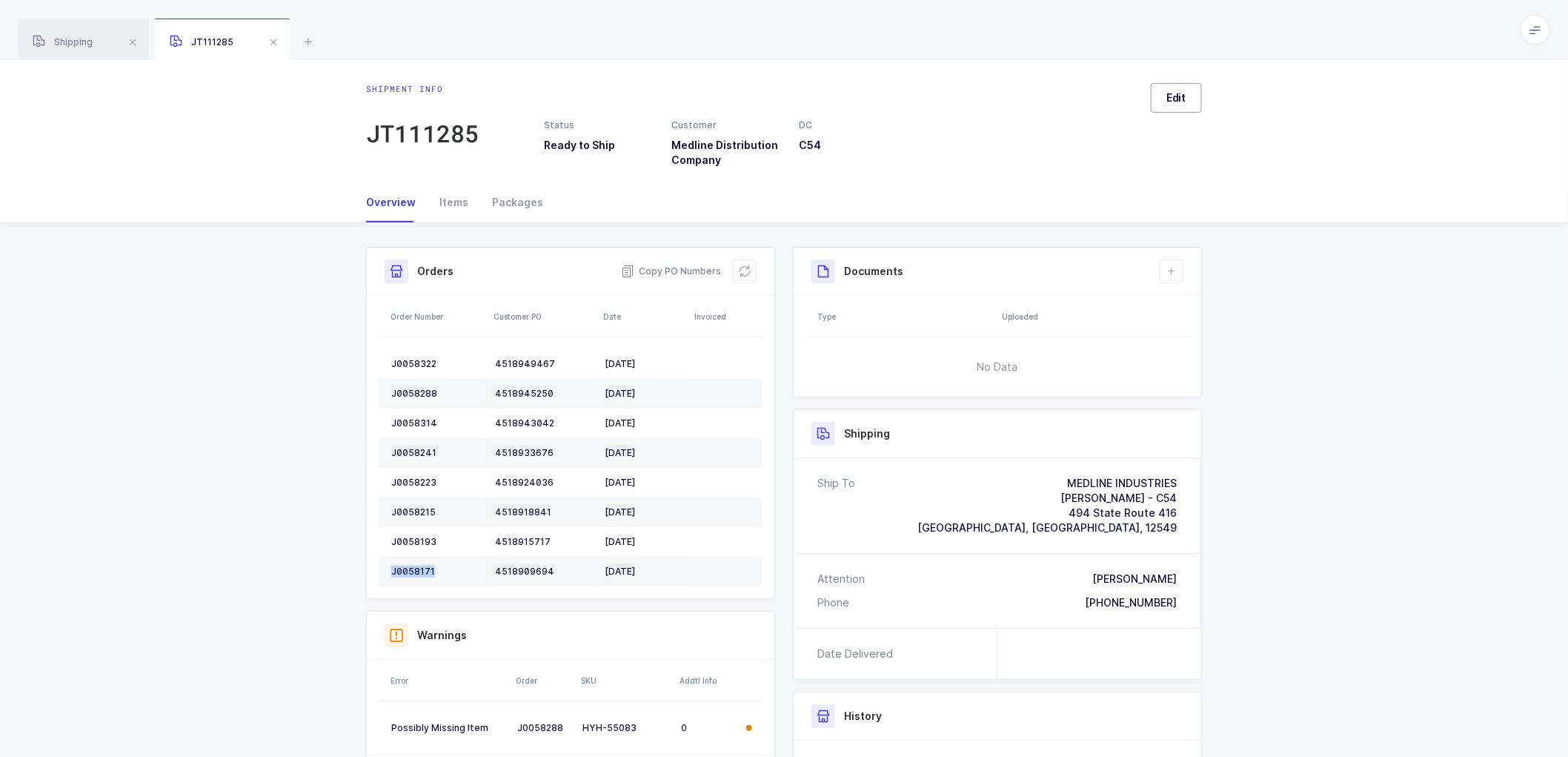
click at [1179, 99] on span "Edit" at bounding box center [1177, 98] width 20 height 15
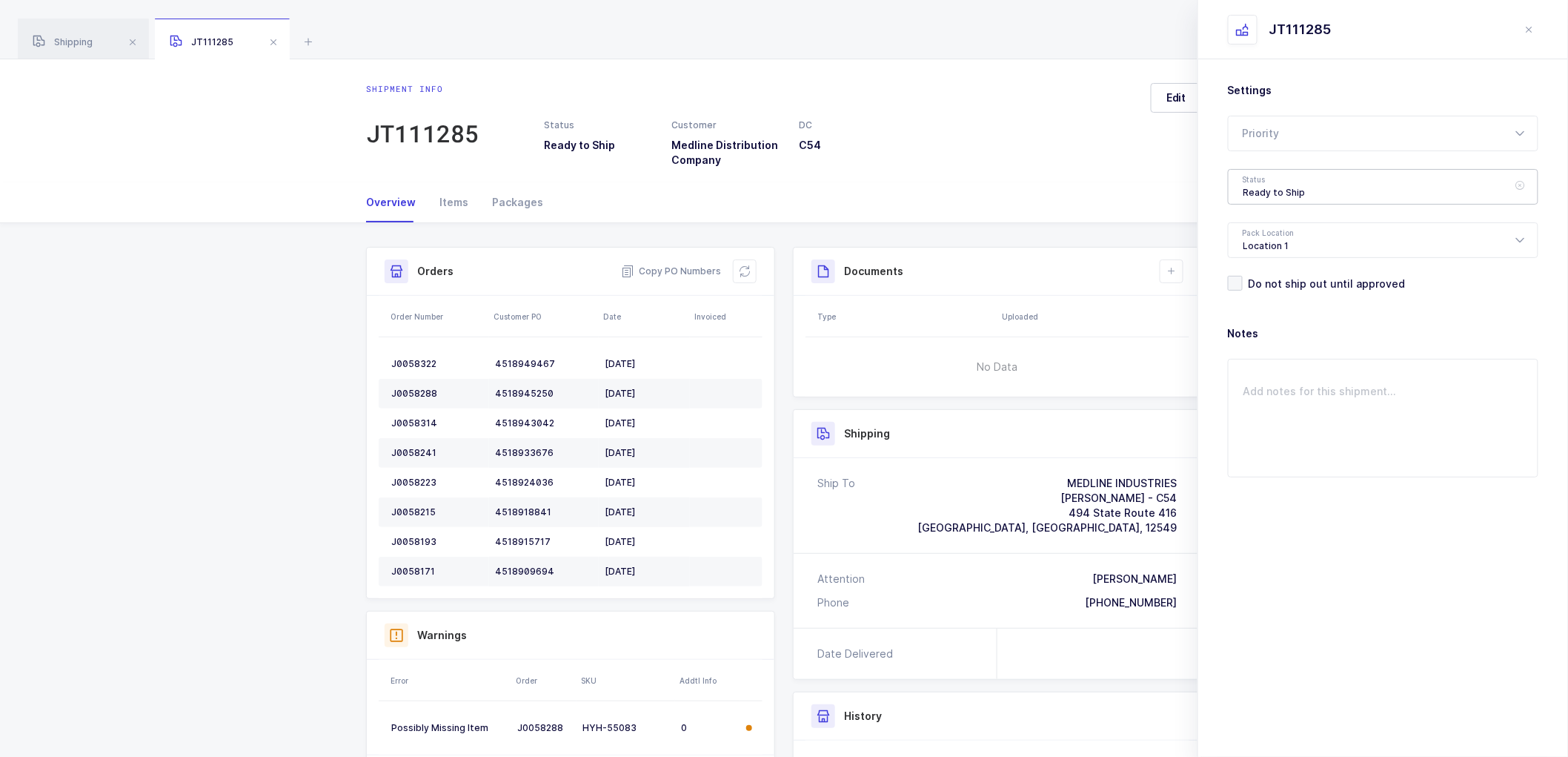
click at [1258, 188] on div "Ready to Ship" at bounding box center [1384, 187] width 311 height 36
click at [1289, 266] on li "Scheduled to Ship" at bounding box center [1389, 277] width 310 height 23
type input "Scheduled to Ship"
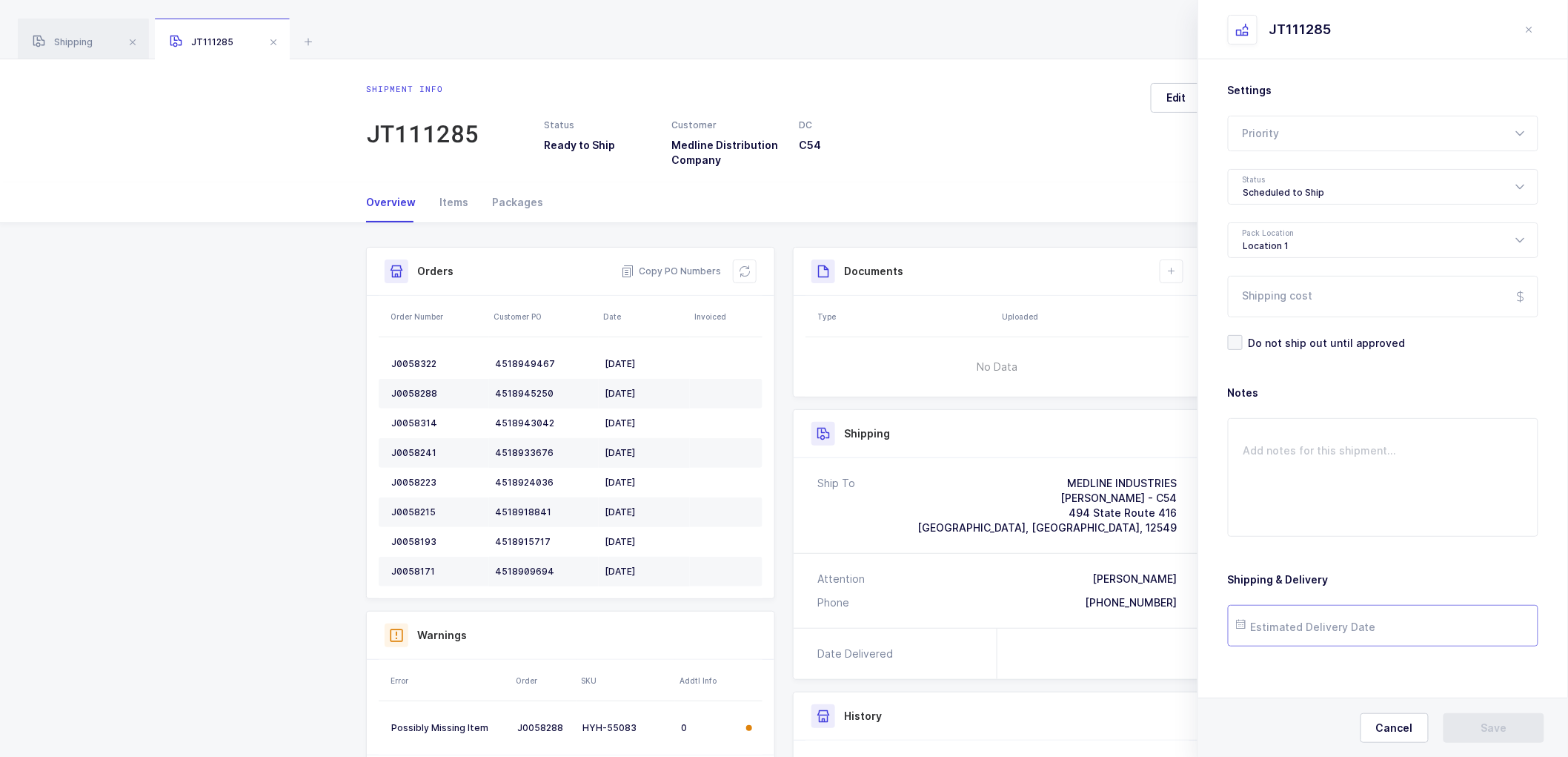
click at [1304, 629] on input "text" at bounding box center [1384, 625] width 311 height 41
click at [1312, 512] on span "19" at bounding box center [1317, 513] width 18 height 18
type input "[DATE]"
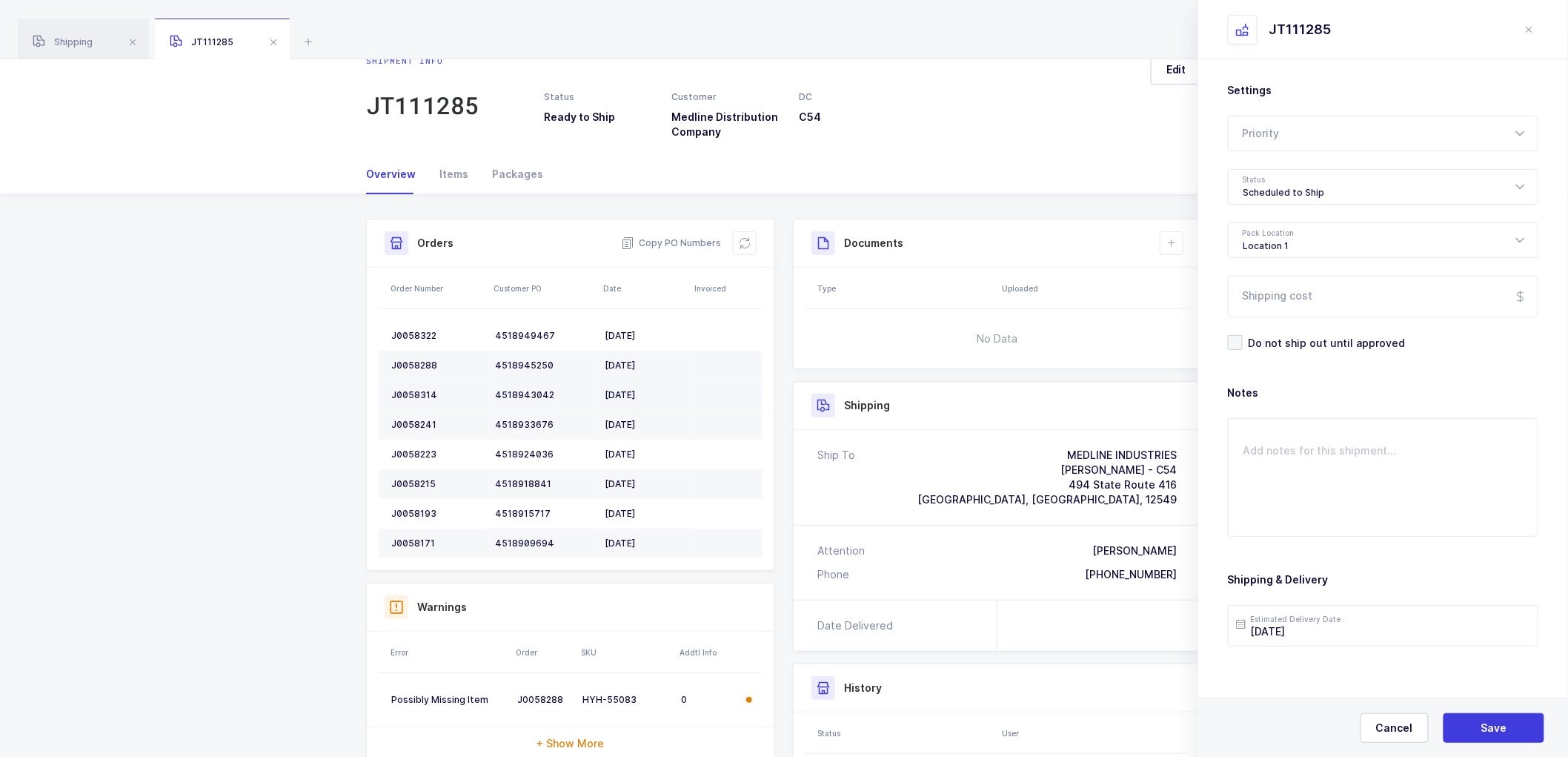
scroll to position [0, 0]
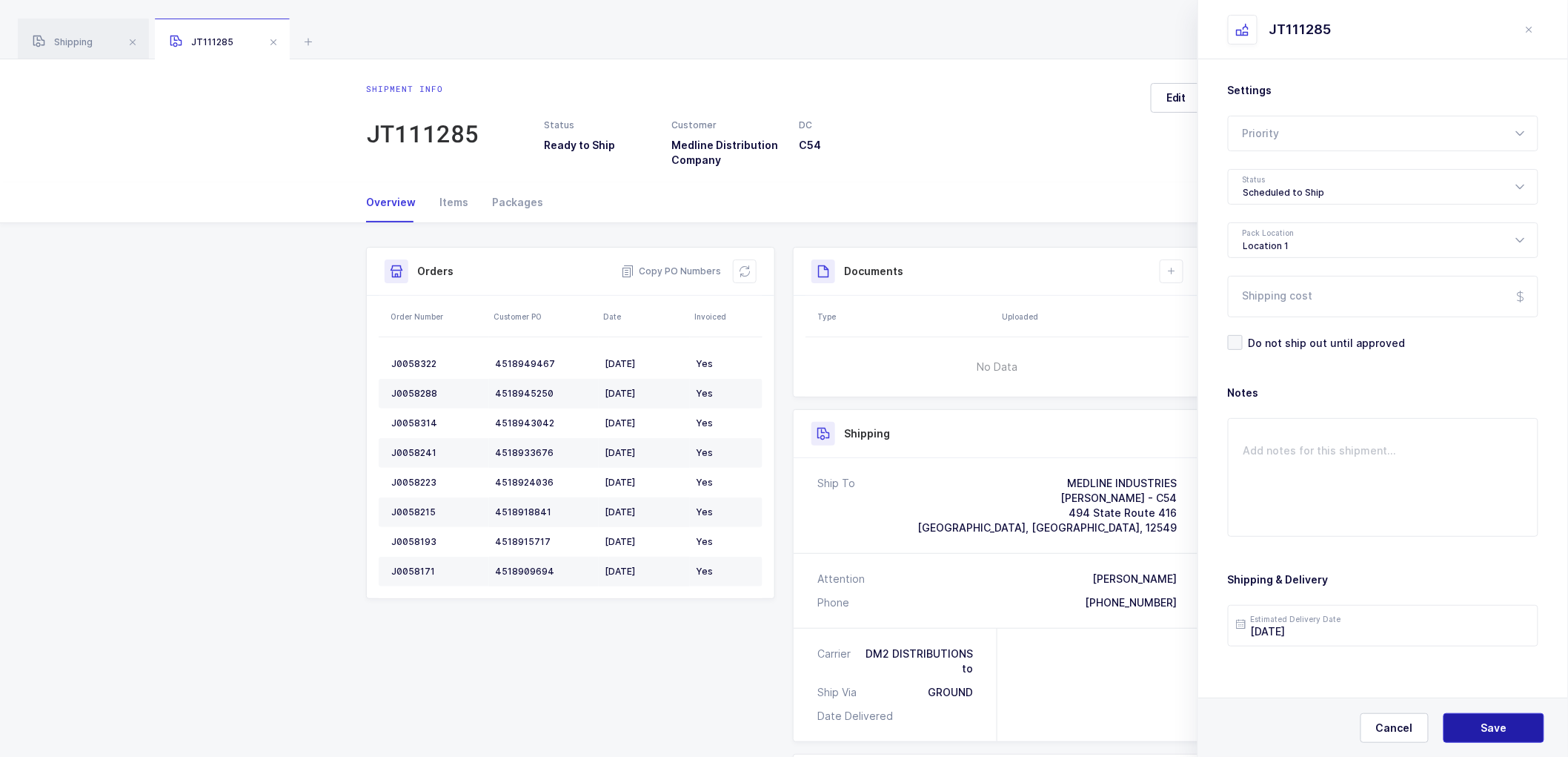
drag, startPoint x: 661, startPoint y: 409, endPoint x: 1484, endPoint y: 724, distance: 881.2
click at [1484, 724] on span "Save" at bounding box center [1494, 727] width 26 height 15
click at [1174, 269] on icon at bounding box center [1171, 271] width 12 height 12
drag, startPoint x: 1242, startPoint y: 310, endPoint x: 1241, endPoint y: 275, distance: 35.0
click at [1241, 310] on li "Create Document" at bounding box center [1221, 313] width 110 height 23
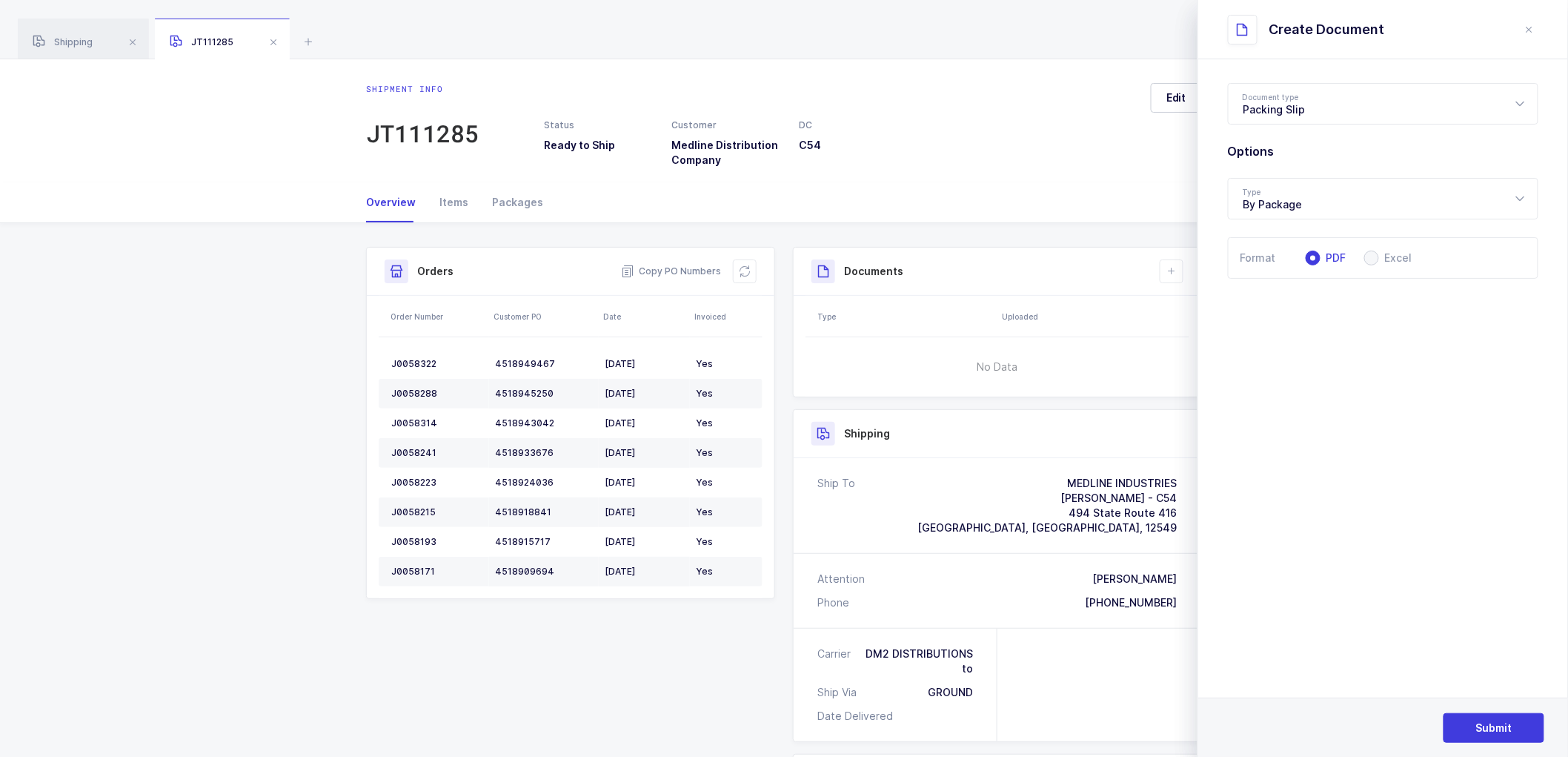
scroll to position [8, 0]
click at [1487, 720] on button "Submit" at bounding box center [1494, 728] width 101 height 30
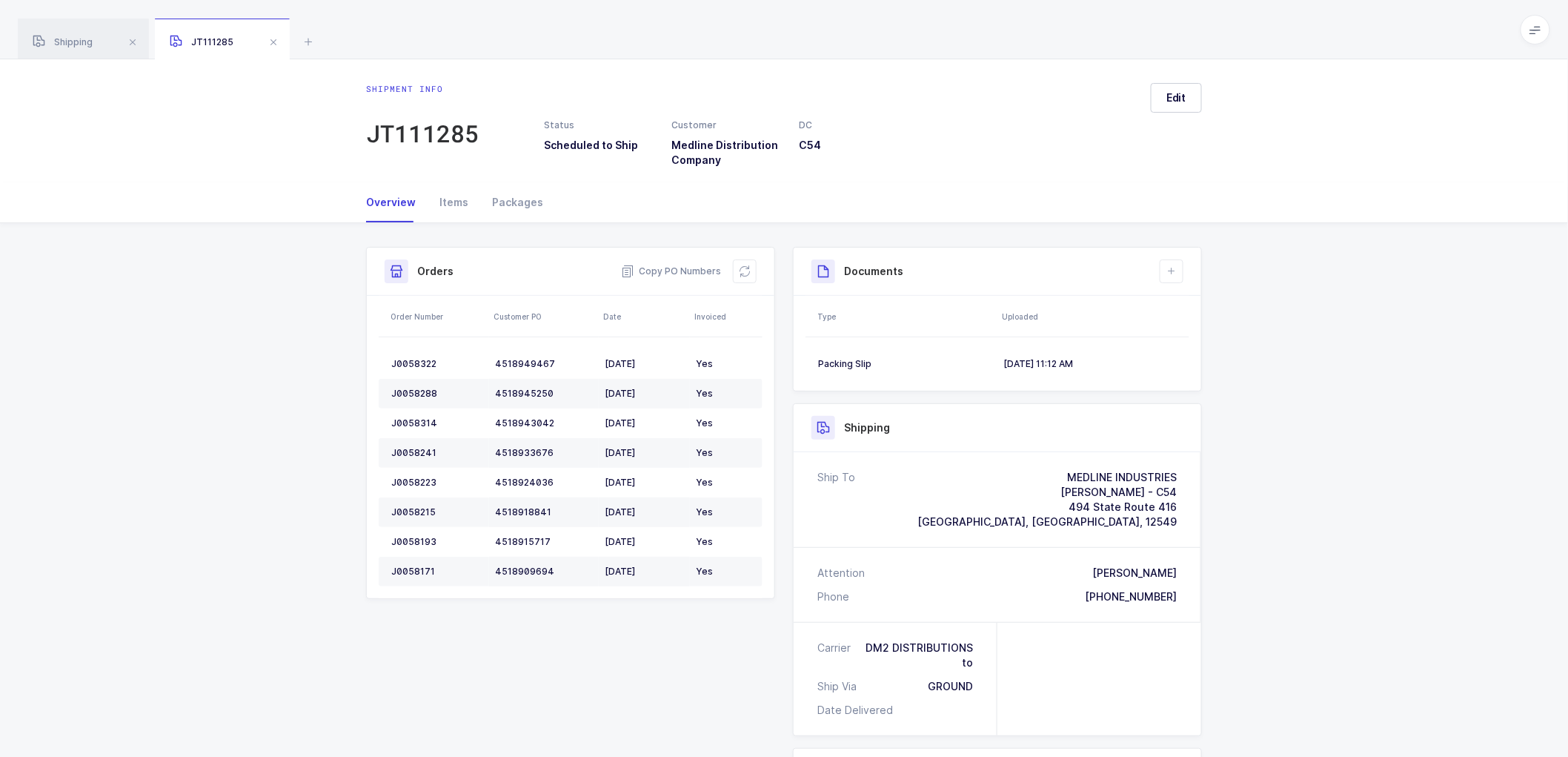
drag, startPoint x: 1309, startPoint y: 419, endPoint x: 1256, endPoint y: 534, distance: 126.6
click at [1309, 419] on div "Shipment Info Shipment Number JT111285 Status Scheduled to Ship Customer Medlin…" at bounding box center [784, 612] width 1568 height 777
drag, startPoint x: 92, startPoint y: 35, endPoint x: 344, endPoint y: 87, distance: 257.3
click at [94, 35] on div "Shipping" at bounding box center [84, 39] width 131 height 41
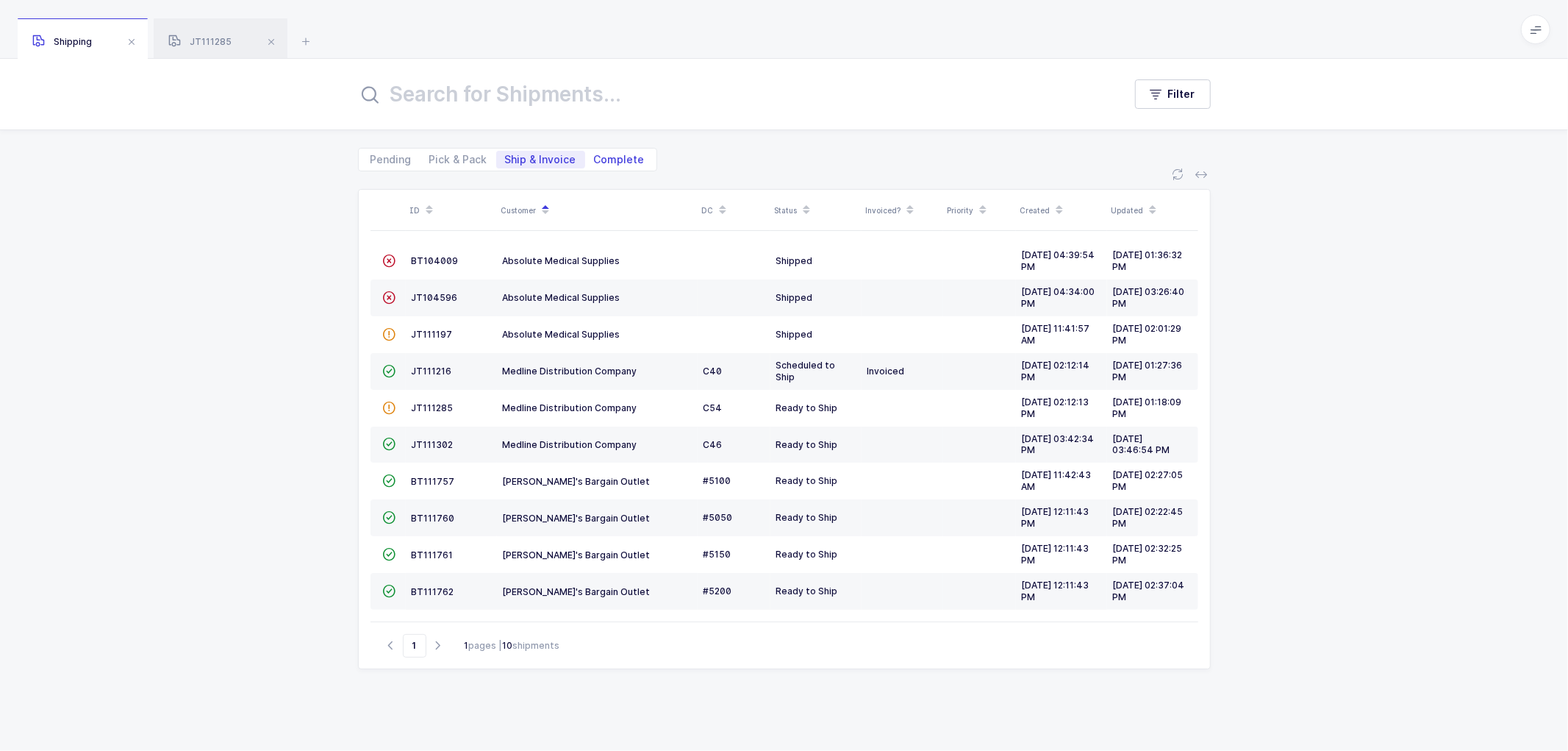
drag, startPoint x: 604, startPoint y: 155, endPoint x: 593, endPoint y: 151, distance: 11.7
click at [603, 156] on span "Complete" at bounding box center [619, 159] width 50 height 10
click at [595, 156] on input "Complete" at bounding box center [590, 156] width 9 height 9
radio input "true"
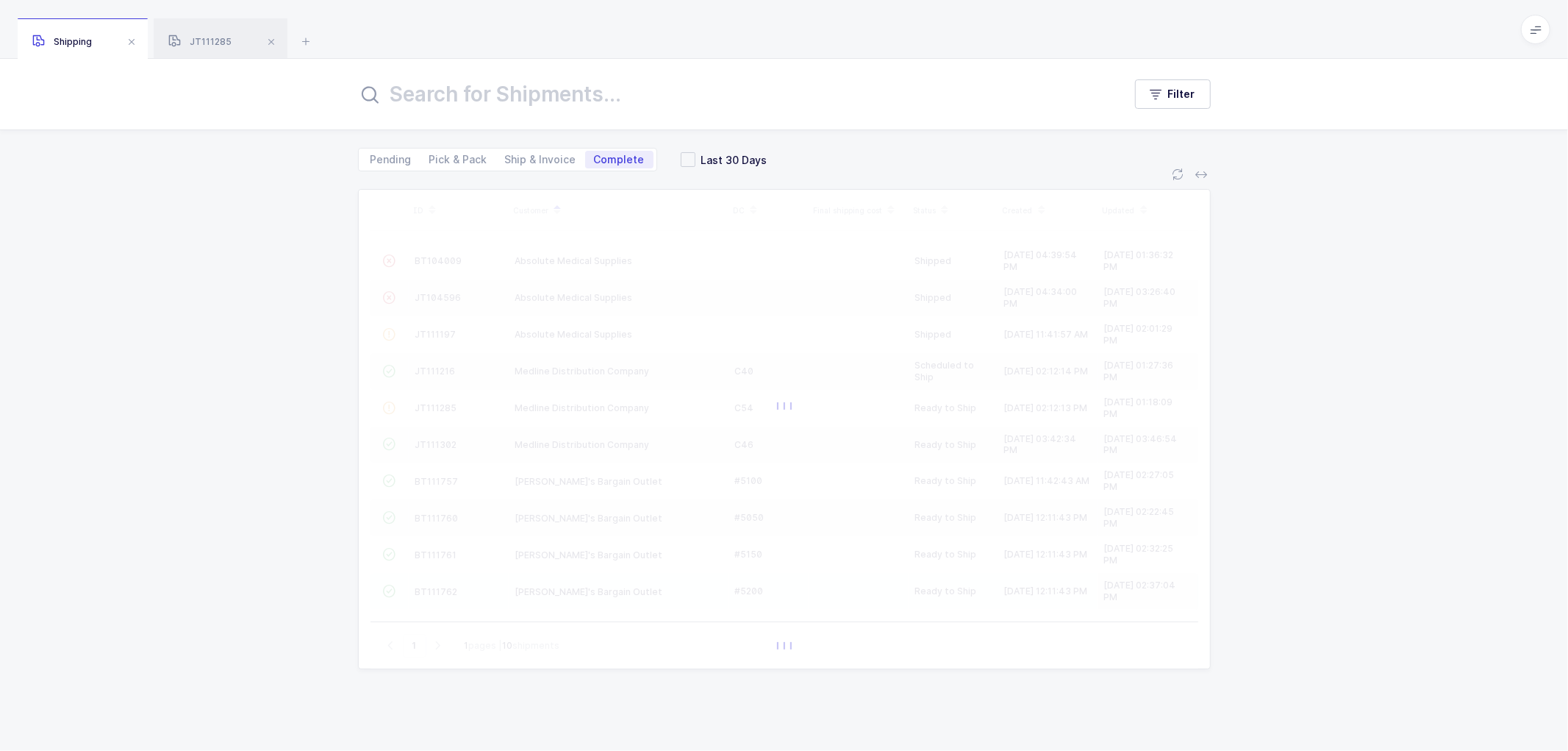
radio input "false"
click at [501, 91] on input "text" at bounding box center [731, 95] width 748 height 36
type input "b29"
click at [683, 156] on span at bounding box center [688, 159] width 15 height 15
click at [696, 152] on input "Last 30 Days" at bounding box center [696, 152] width 0 height 0
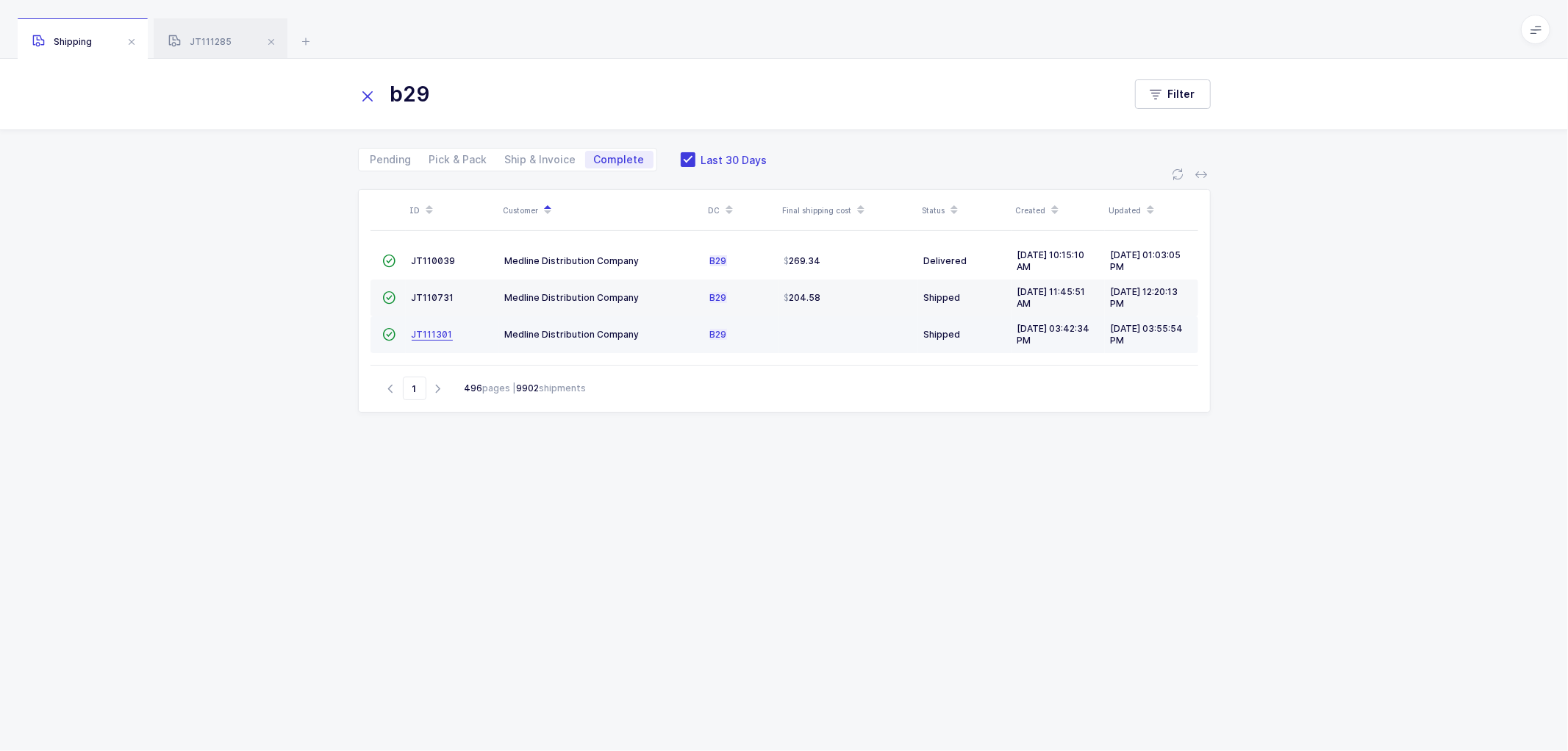
click at [421, 329] on span "JT111301" at bounding box center [432, 334] width 41 height 11
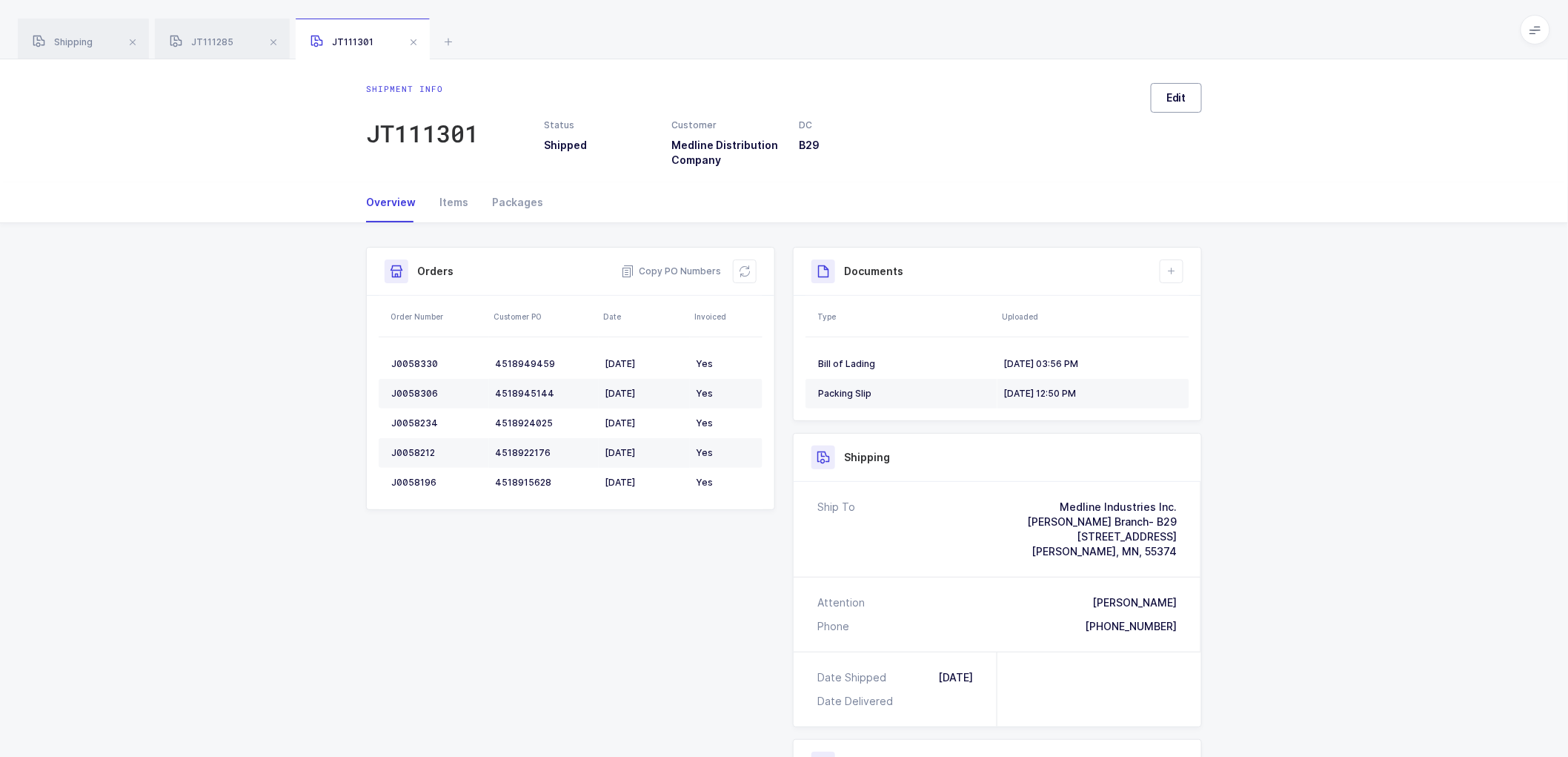
drag, startPoint x: 1171, startPoint y: 91, endPoint x: 1219, endPoint y: 98, distance: 48.5
click at [1172, 92] on span "Edit" at bounding box center [1177, 98] width 20 height 15
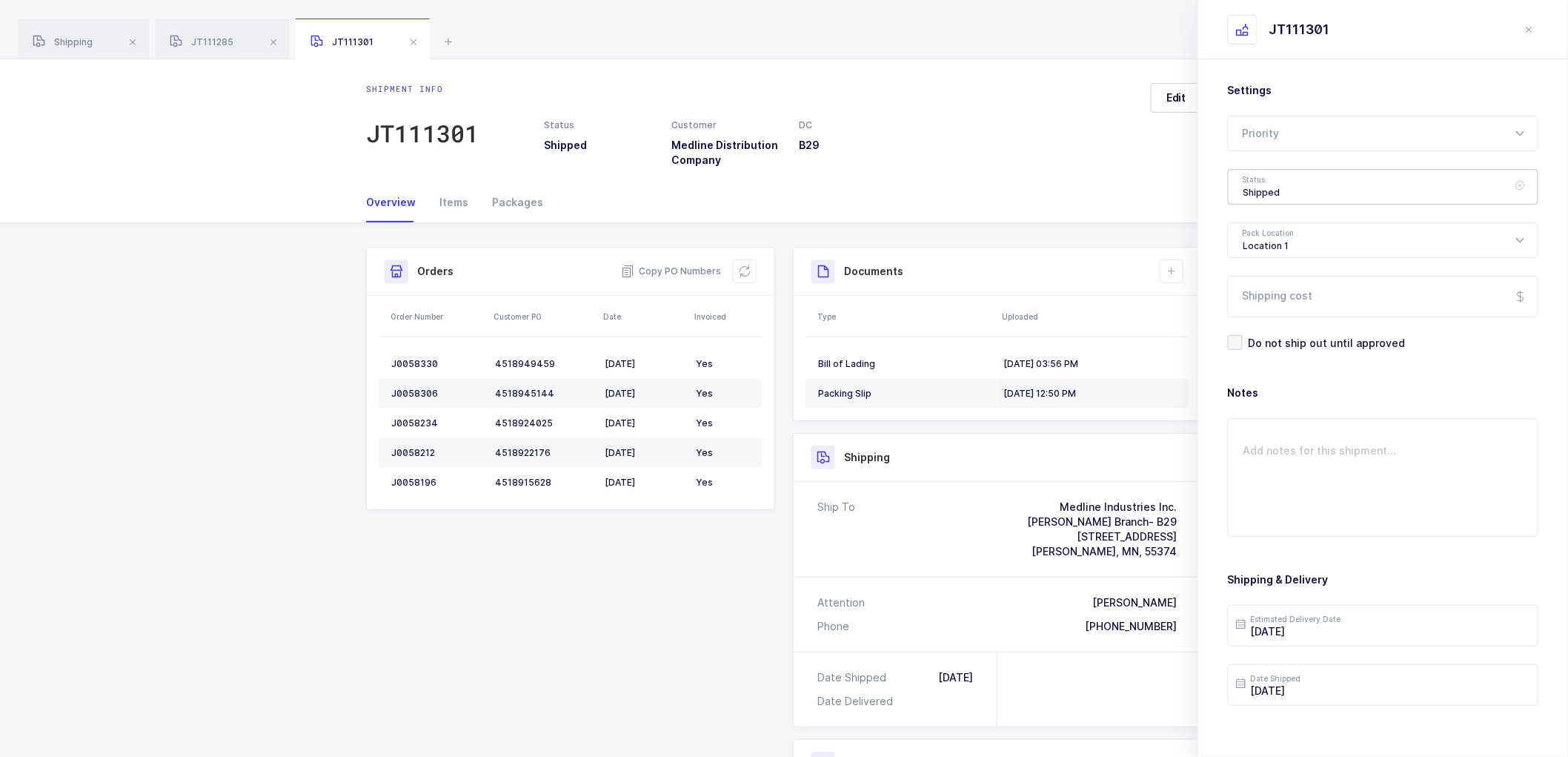
click at [1271, 172] on div "Shipped" at bounding box center [1384, 187] width 311 height 36
click at [1276, 270] on span "Scheduled to Ship" at bounding box center [1290, 277] width 94 height 12
type input "Scheduled to Ship"
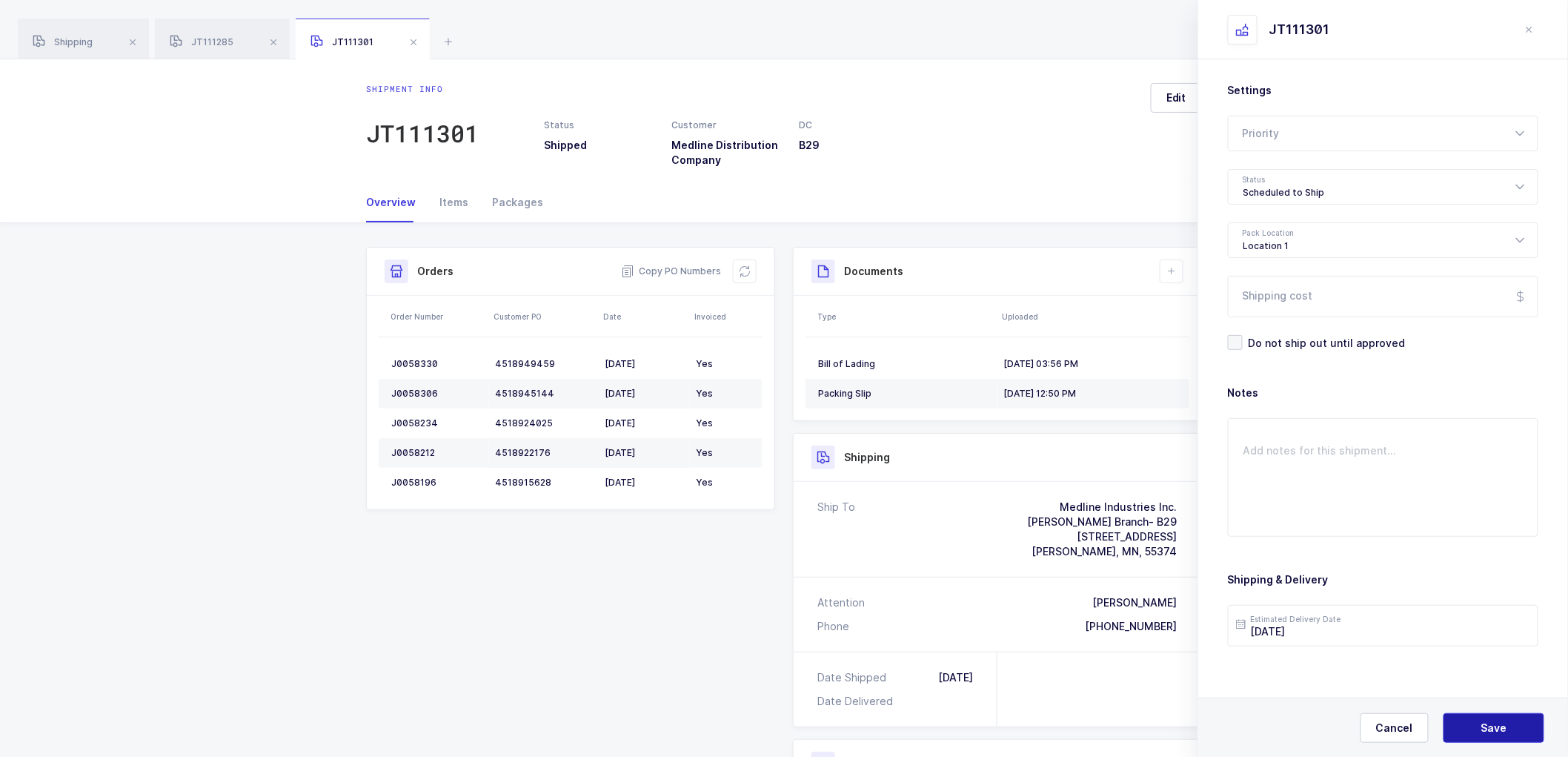
click at [1491, 727] on span "Save" at bounding box center [1494, 727] width 26 height 15
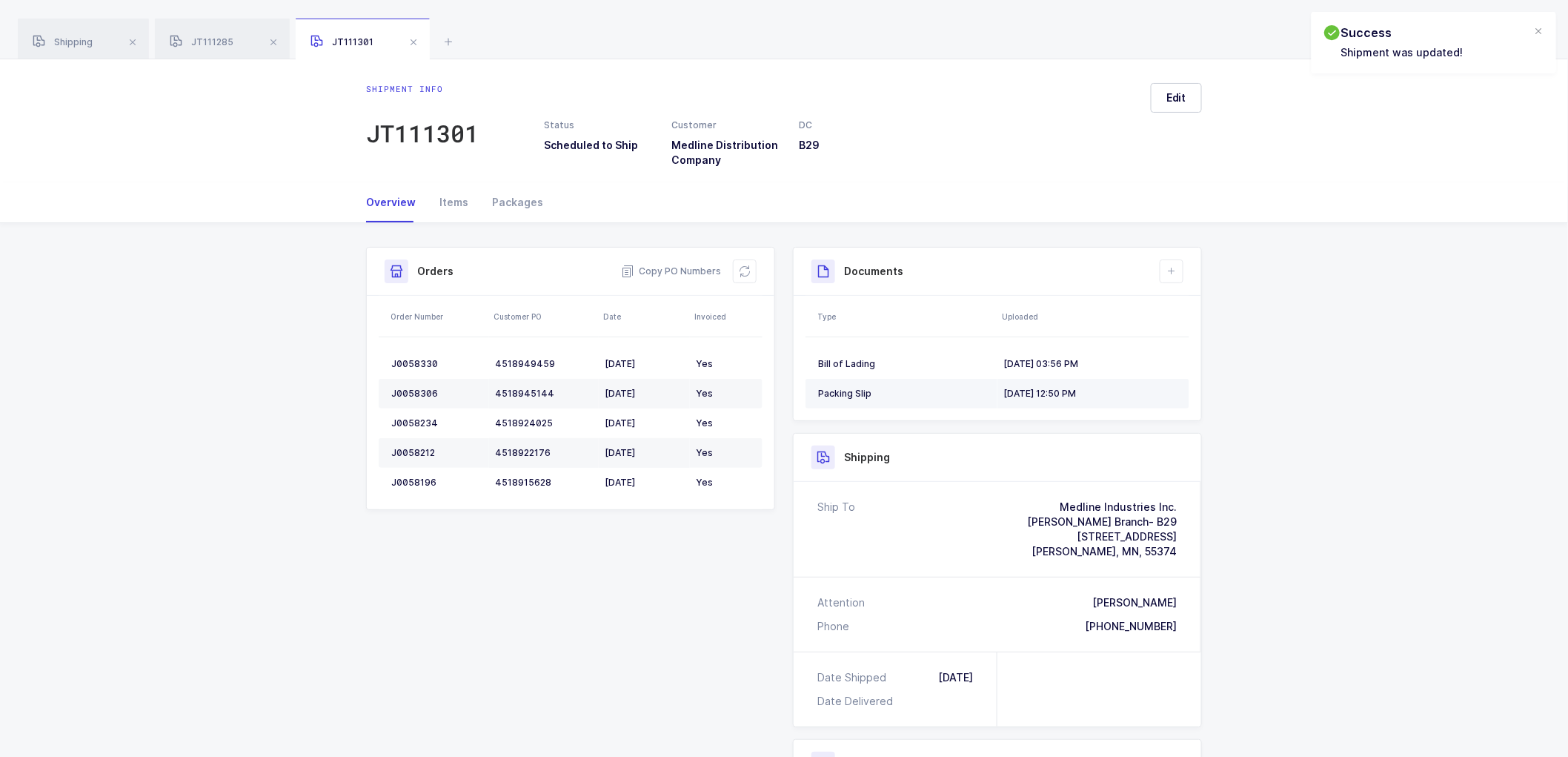
click at [1050, 390] on div "[DATE] 12:50 PM" at bounding box center [1090, 393] width 173 height 12
click at [1469, 181] on icon at bounding box center [1472, 184] width 12 height 12
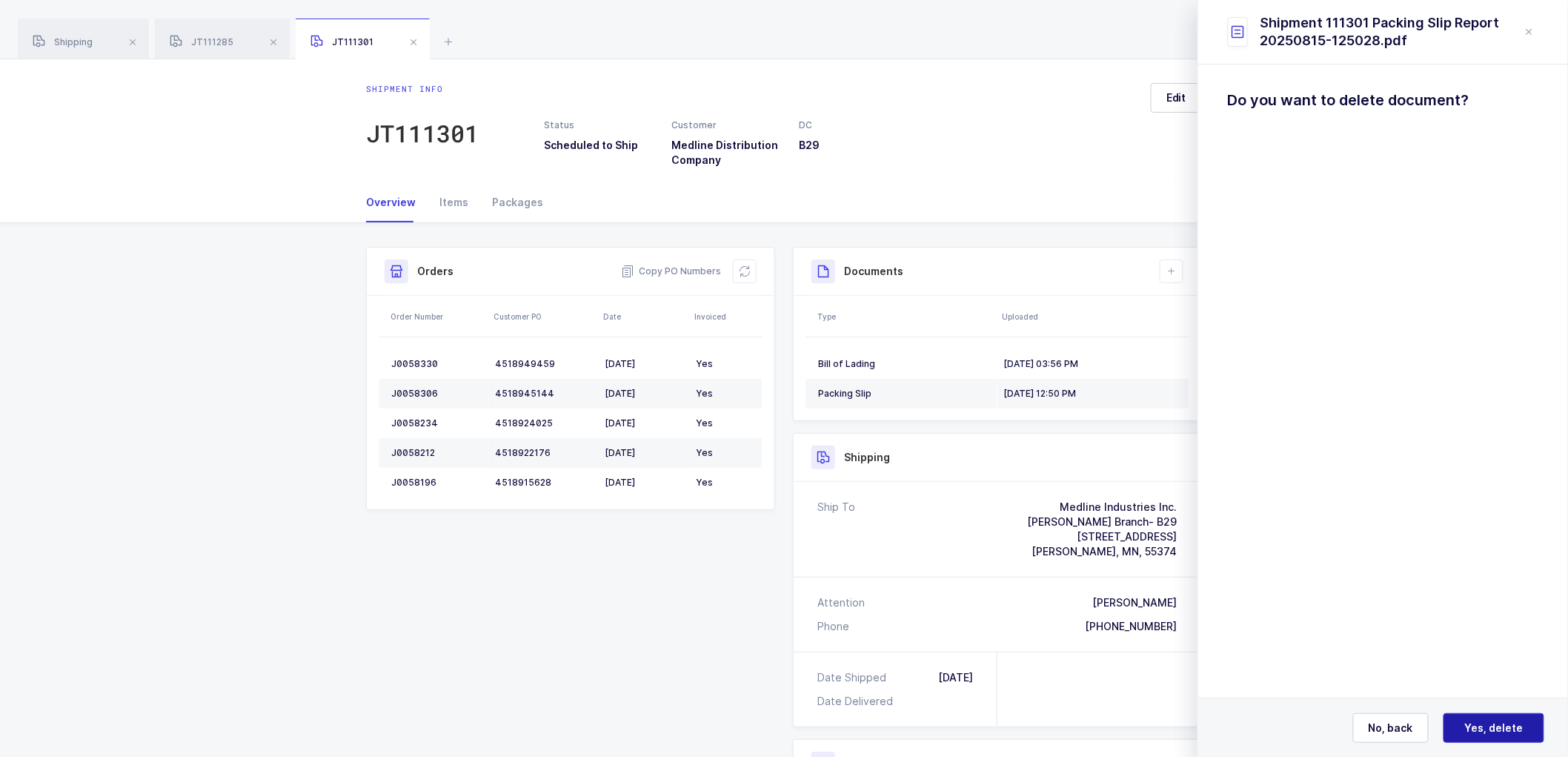
click at [1491, 727] on span "Yes, delete" at bounding box center [1494, 727] width 59 height 15
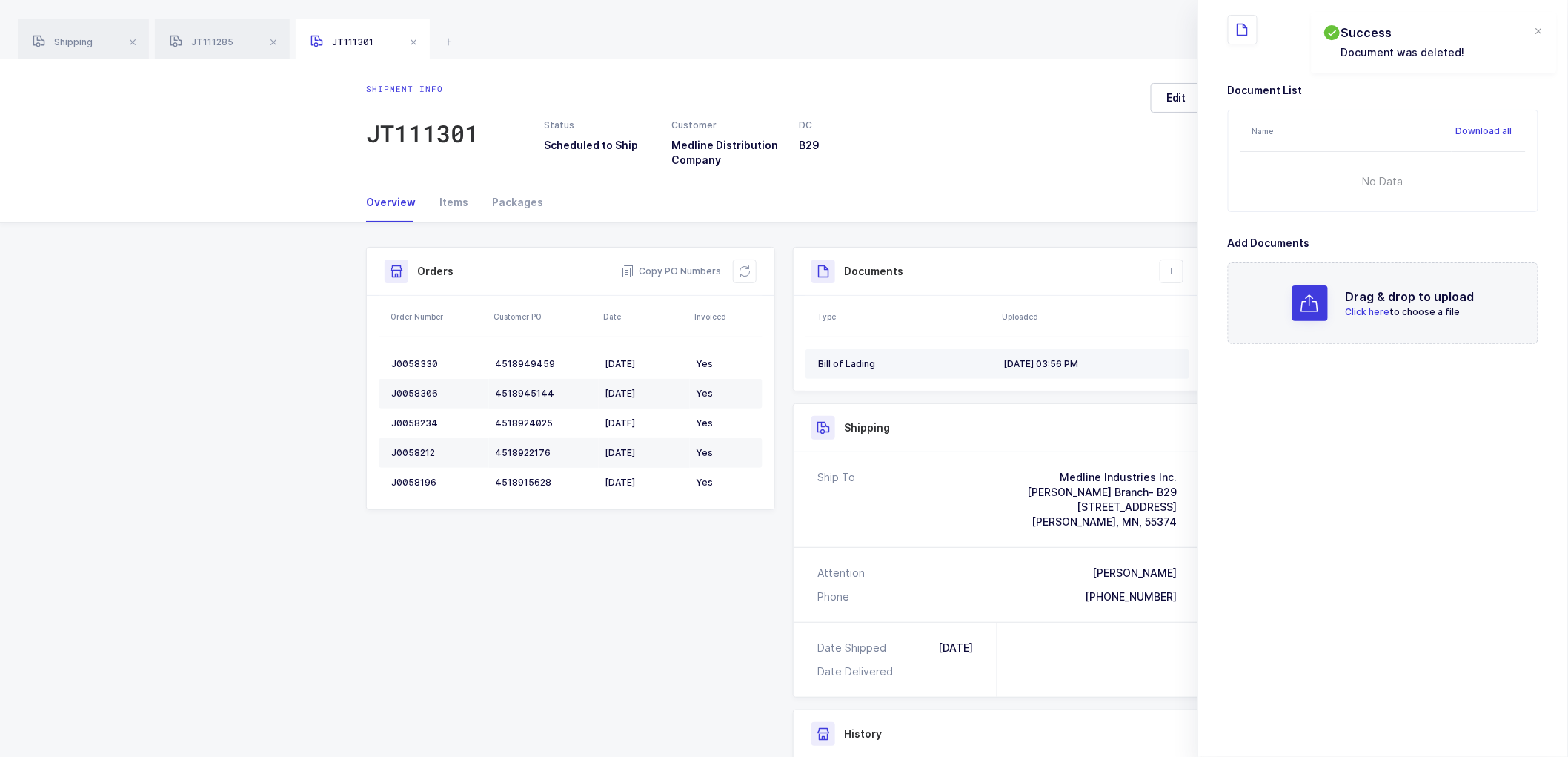
click at [1053, 355] on td "[DATE] 03:56 PM" at bounding box center [1093, 364] width 192 height 30
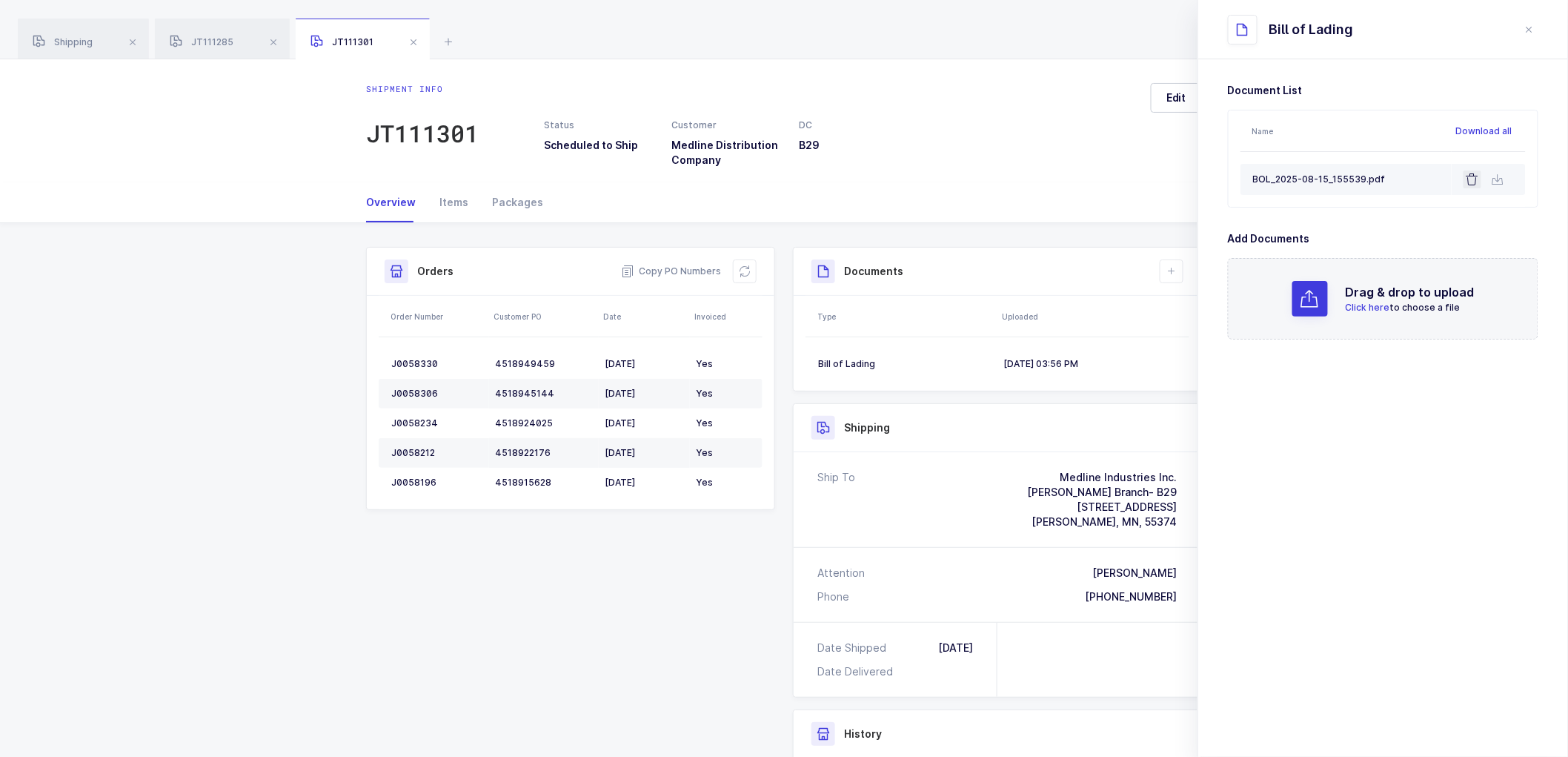
drag, startPoint x: 1472, startPoint y: 172, endPoint x: 1477, endPoint y: 187, distance: 15.8
click at [1473, 174] on button at bounding box center [1472, 179] width 18 height 18
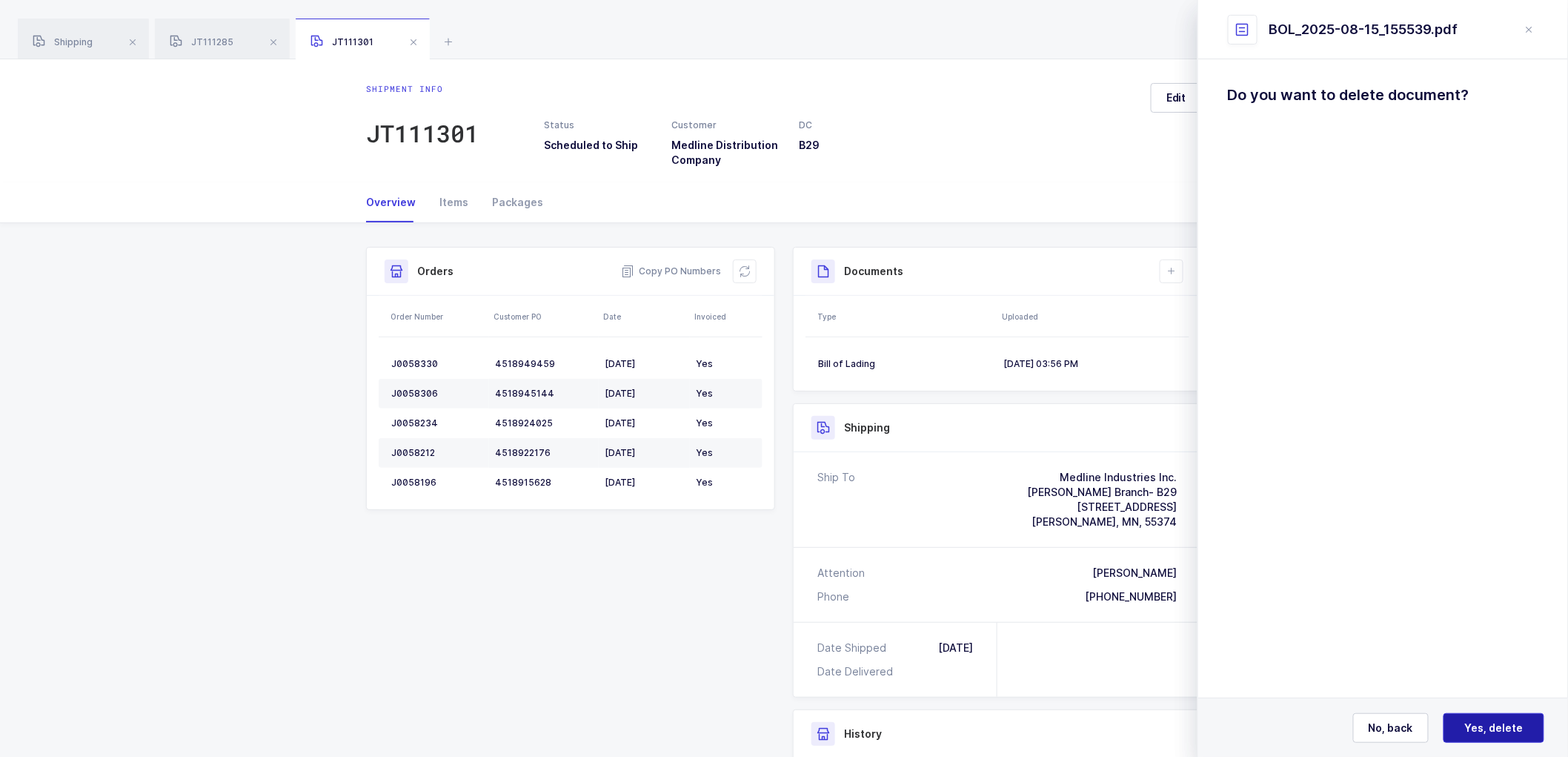
drag, startPoint x: 1485, startPoint y: 723, endPoint x: 1479, endPoint y: 717, distance: 8.5
click at [1484, 722] on span "Yes, delete" at bounding box center [1494, 727] width 59 height 15
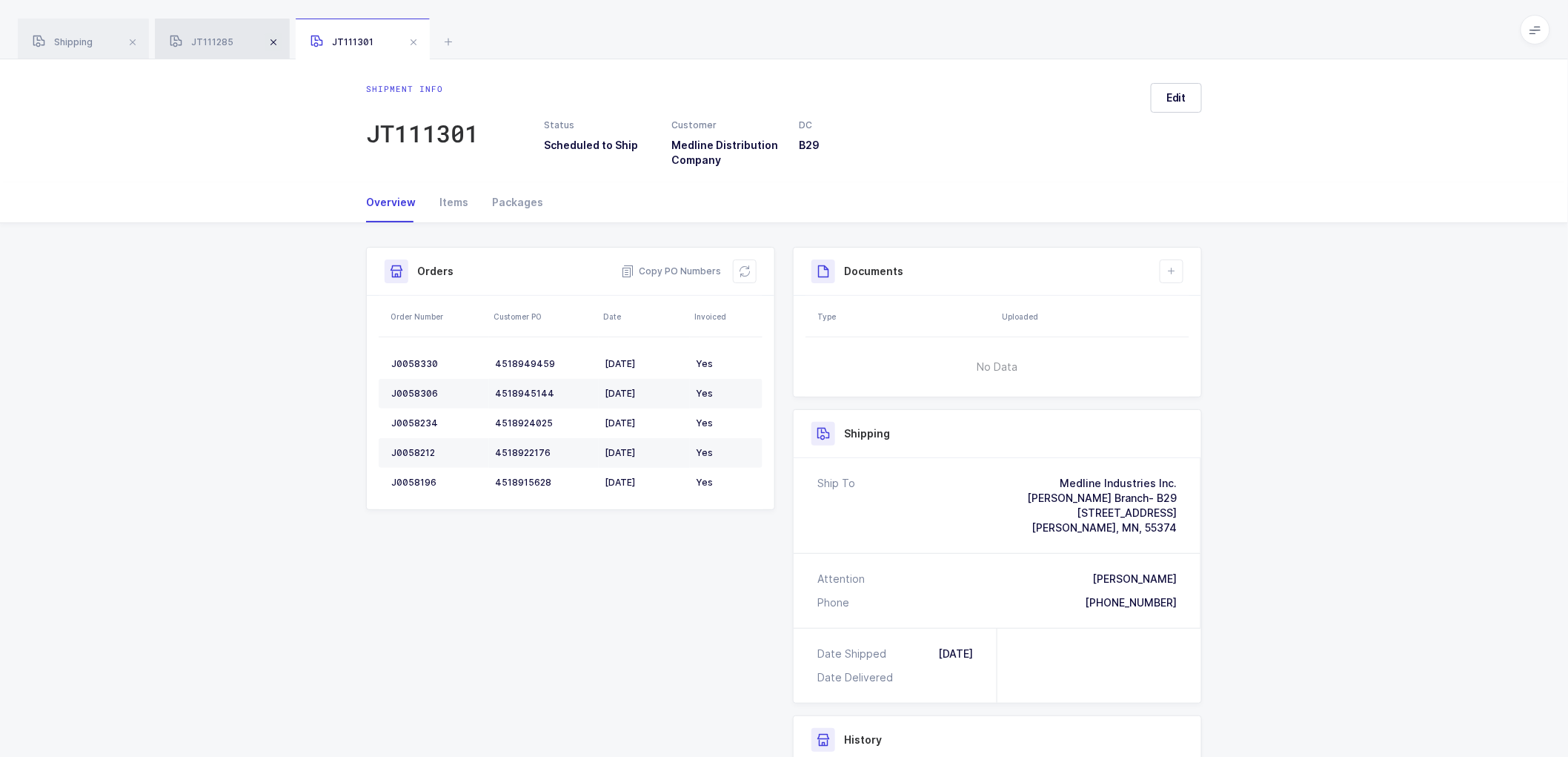
click at [271, 41] on span at bounding box center [273, 42] width 18 height 18
click at [273, 41] on span at bounding box center [273, 42] width 18 height 18
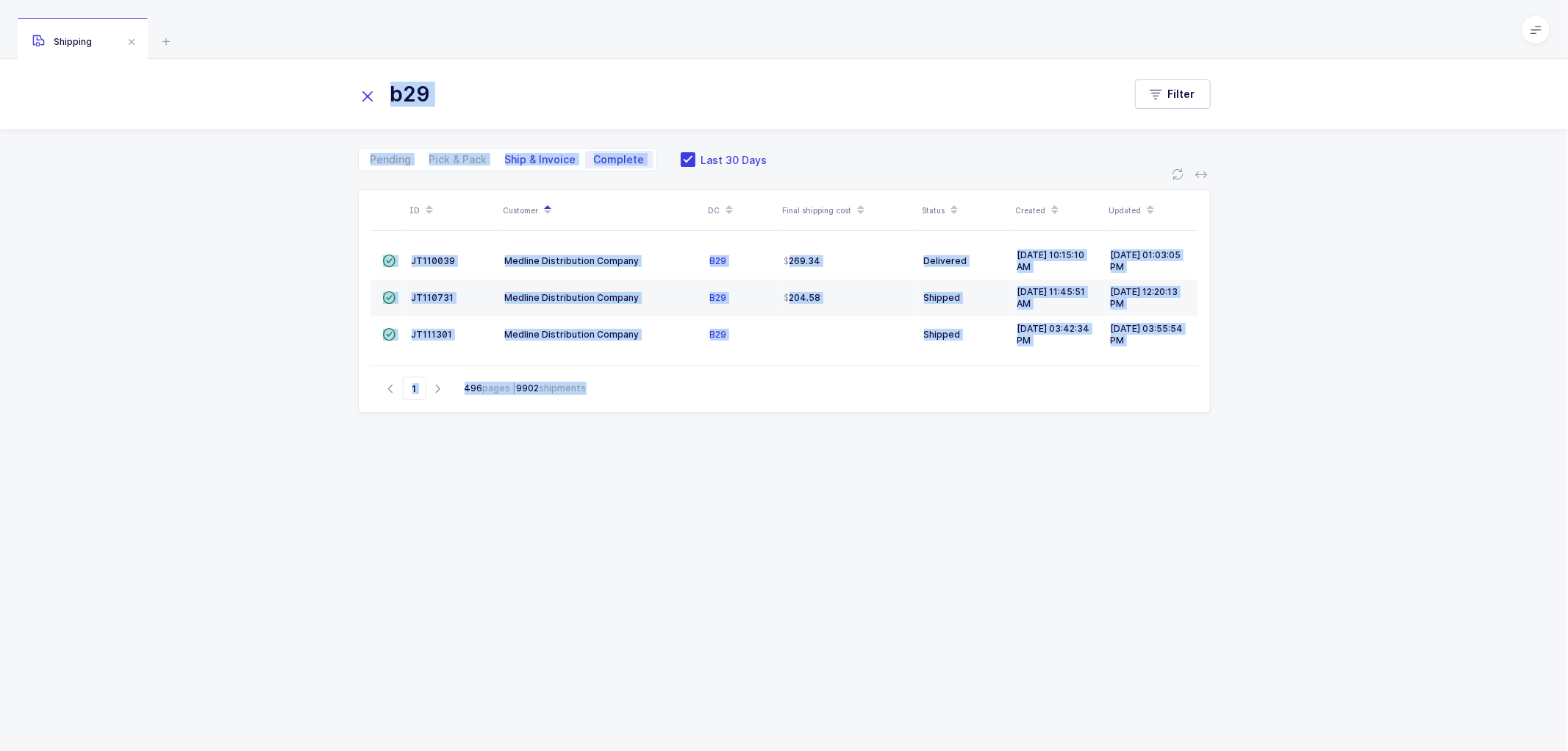
click at [538, 152] on span "Ship & Invoice" at bounding box center [541, 160] width 89 height 18
click at [506, 152] on input "Ship & Invoice" at bounding box center [501, 156] width 9 height 9
radio input "true"
radio input "false"
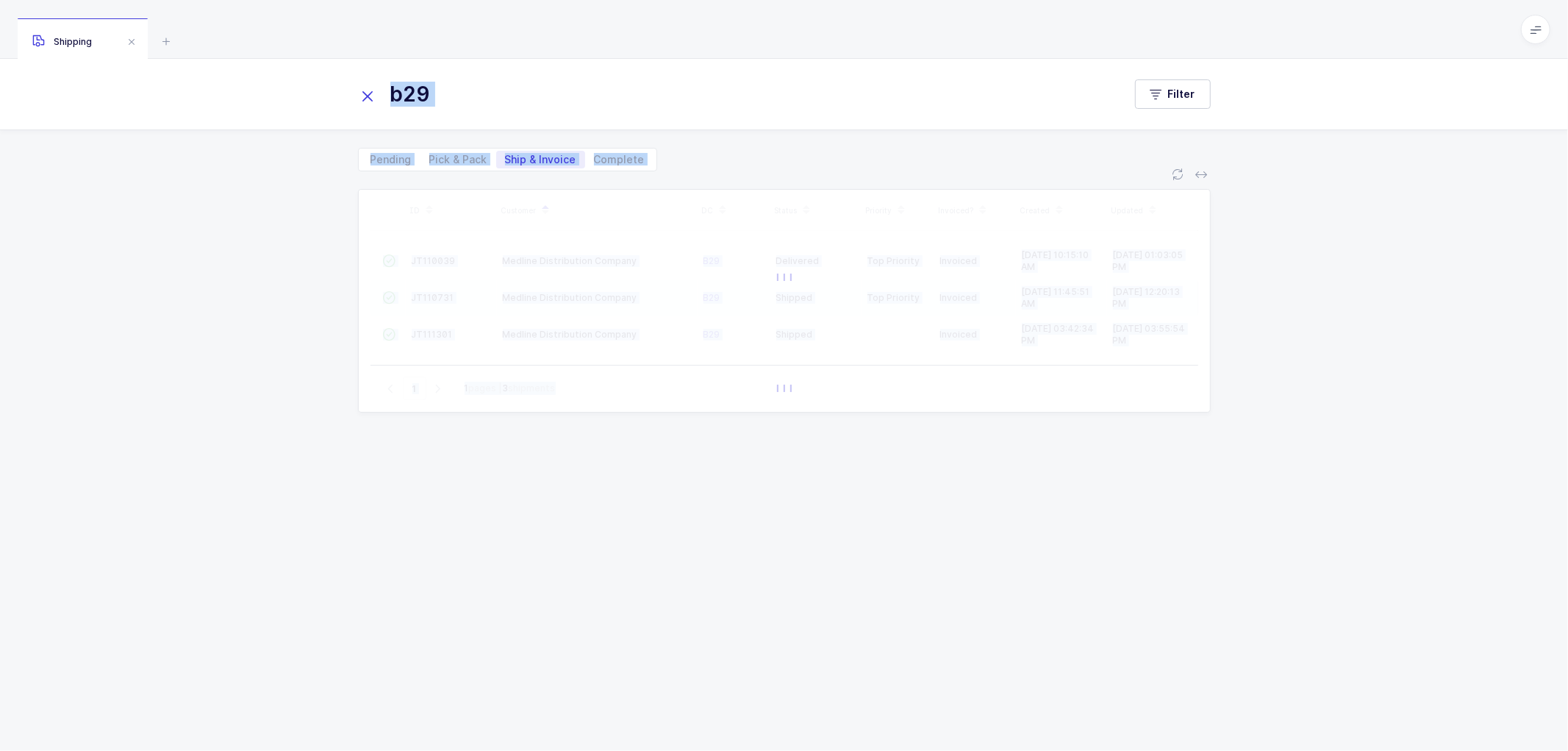
click at [363, 93] on icon at bounding box center [368, 96] width 21 height 21
click at [524, 151] on span "Ship & Invoice" at bounding box center [541, 160] width 89 height 18
click at [506, 151] on input "Ship & Invoice" at bounding box center [501, 156] width 9 height 9
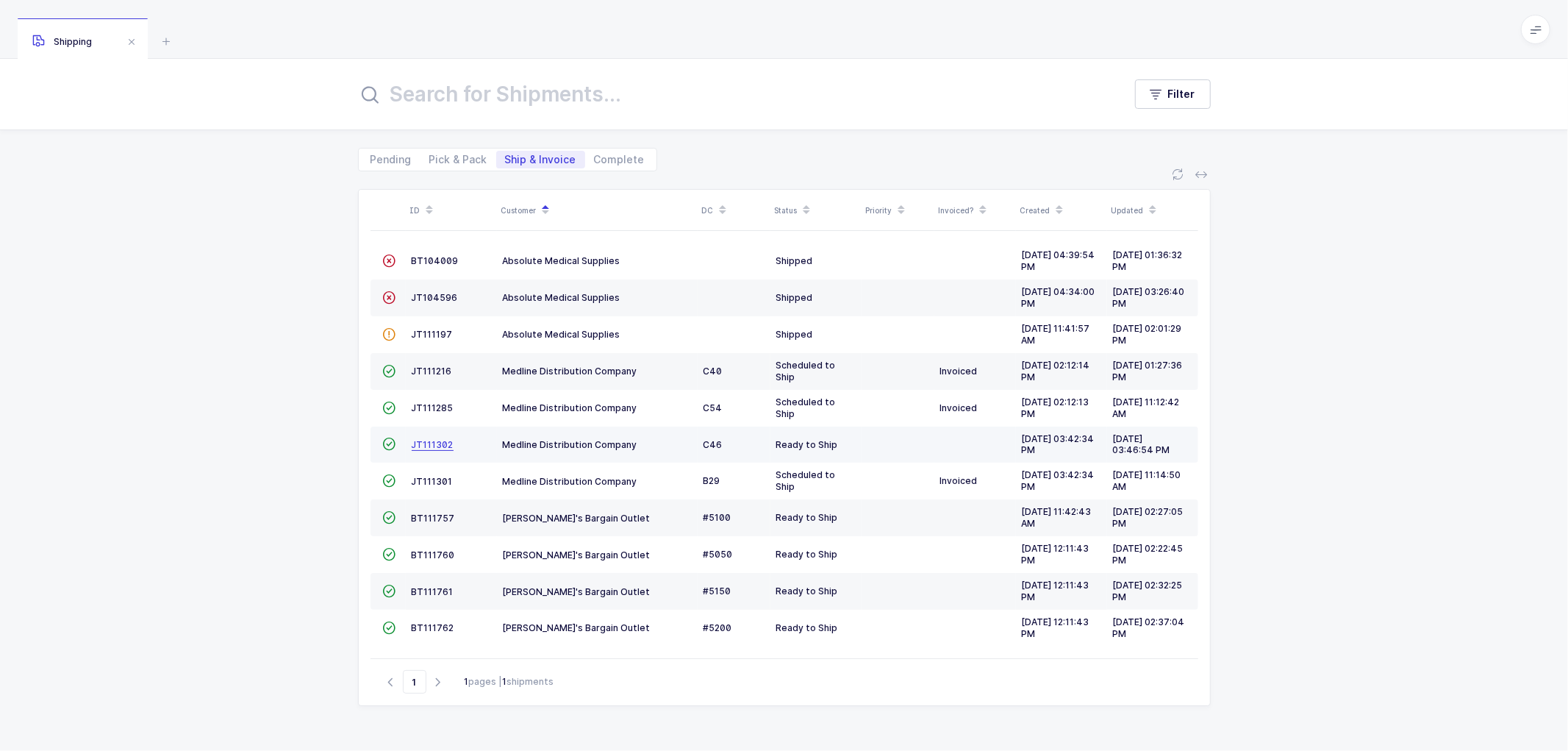
click at [435, 439] on span "JT111302" at bounding box center [432, 445] width 42 height 11
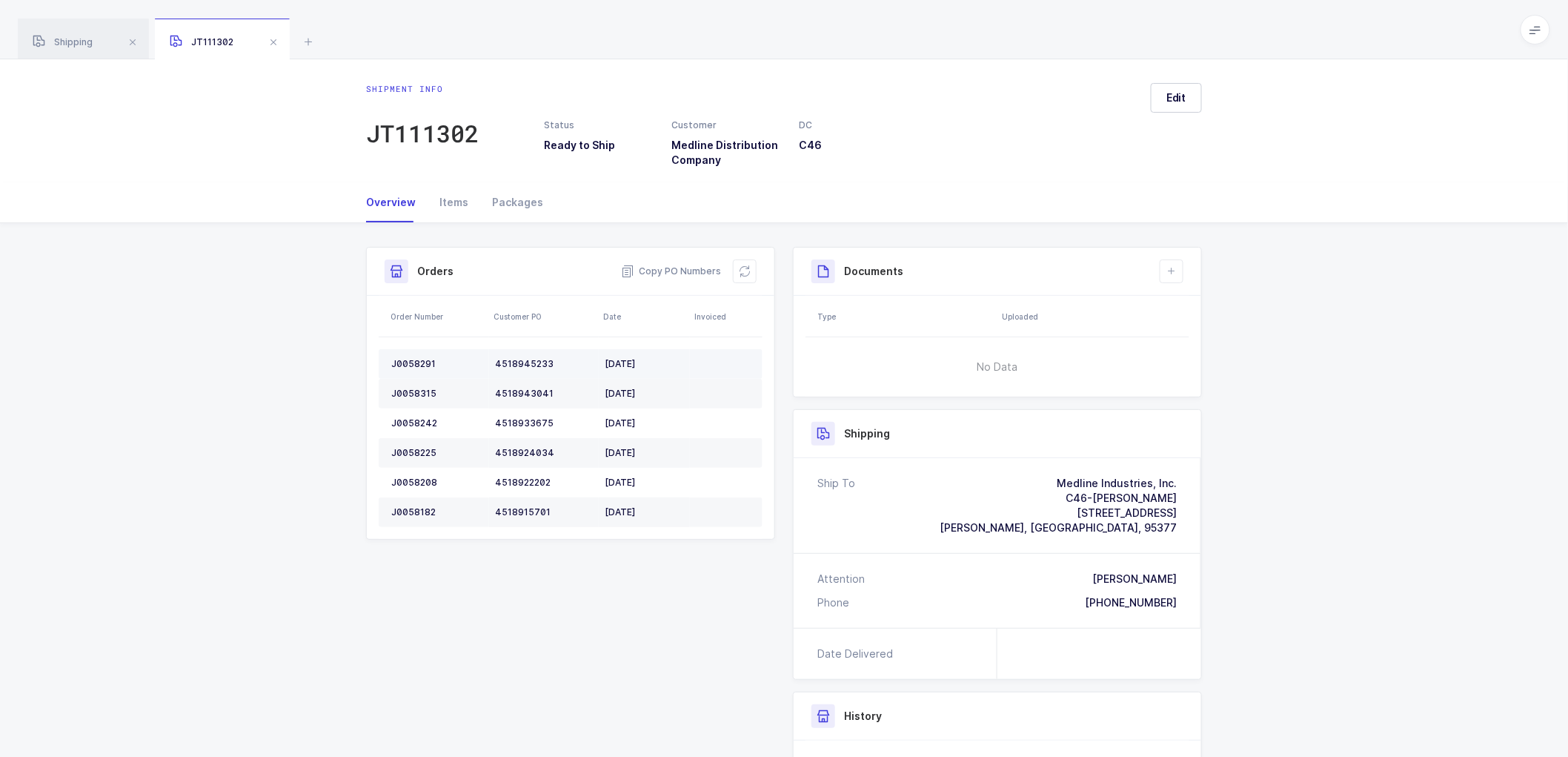
click at [412, 360] on div "J0058291" at bounding box center [437, 363] width 92 height 12
click at [412, 359] on div "J0058291" at bounding box center [437, 363] width 92 height 12
click at [420, 386] on td "J0058315" at bounding box center [433, 394] width 110 height 30
click at [416, 415] on td "J0058242" at bounding box center [433, 423] width 110 height 30
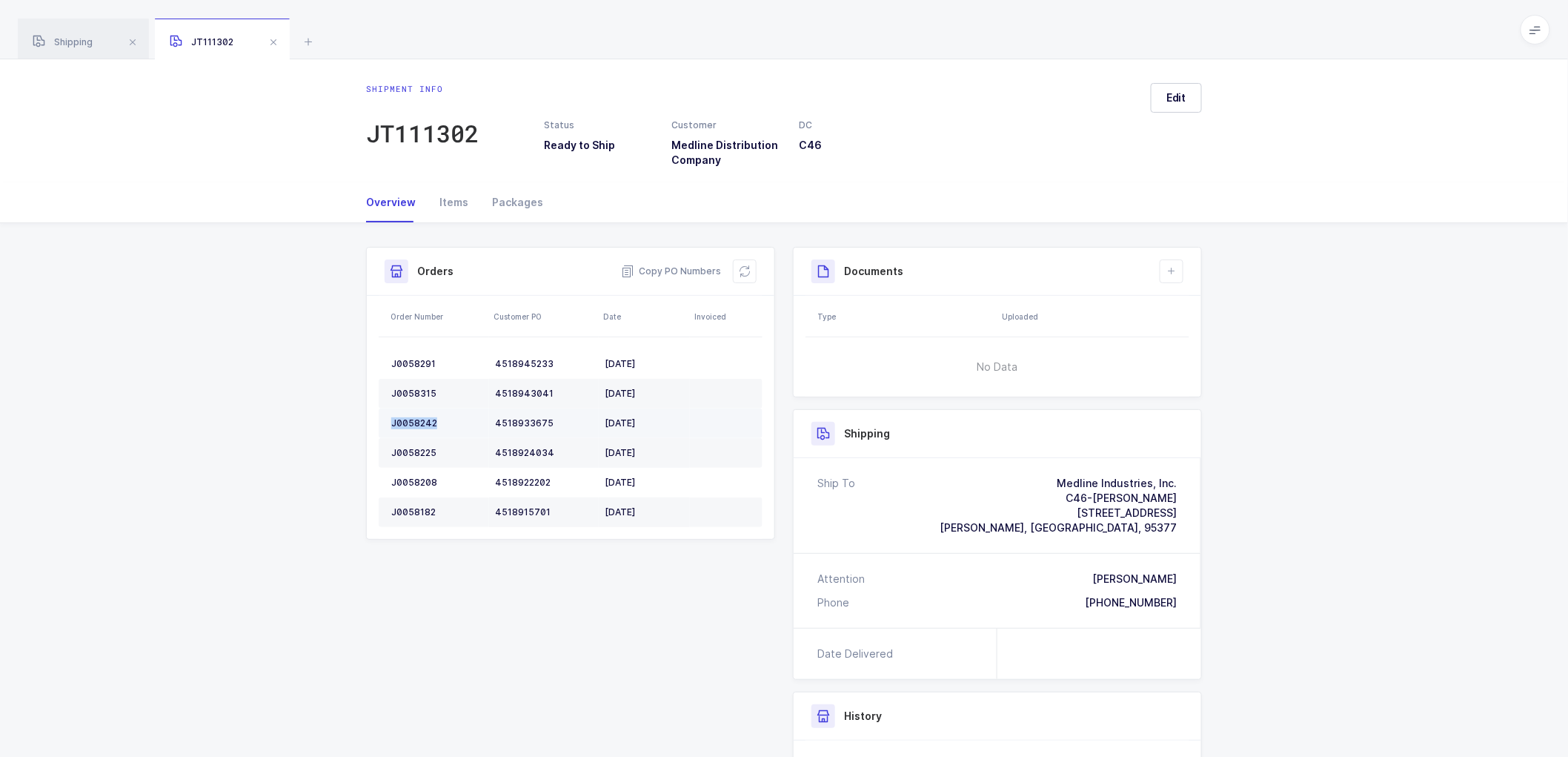
click at [416, 415] on td "J0058242" at bounding box center [433, 423] width 110 height 30
click at [415, 447] on div "J0058225" at bounding box center [437, 452] width 92 height 12
click at [412, 479] on div "J0058208" at bounding box center [437, 482] width 92 height 12
click at [412, 480] on div "J0058208" at bounding box center [437, 482] width 92 height 12
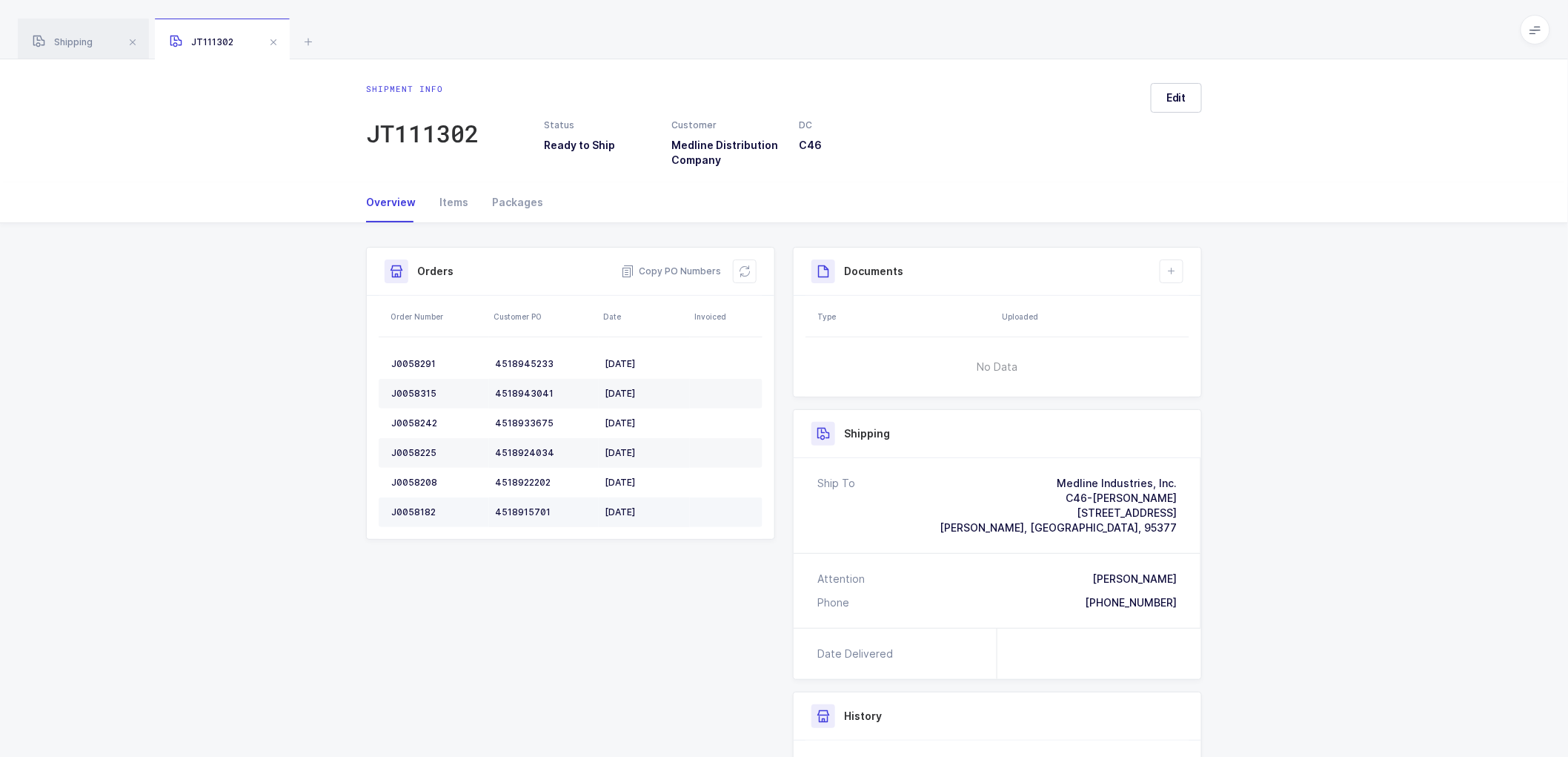
click at [417, 504] on td "J0058182" at bounding box center [433, 512] width 110 height 30
click at [412, 508] on div "J0058182" at bounding box center [437, 512] width 92 height 12
drag, startPoint x: 743, startPoint y: 270, endPoint x: 790, endPoint y: 257, distance: 48.8
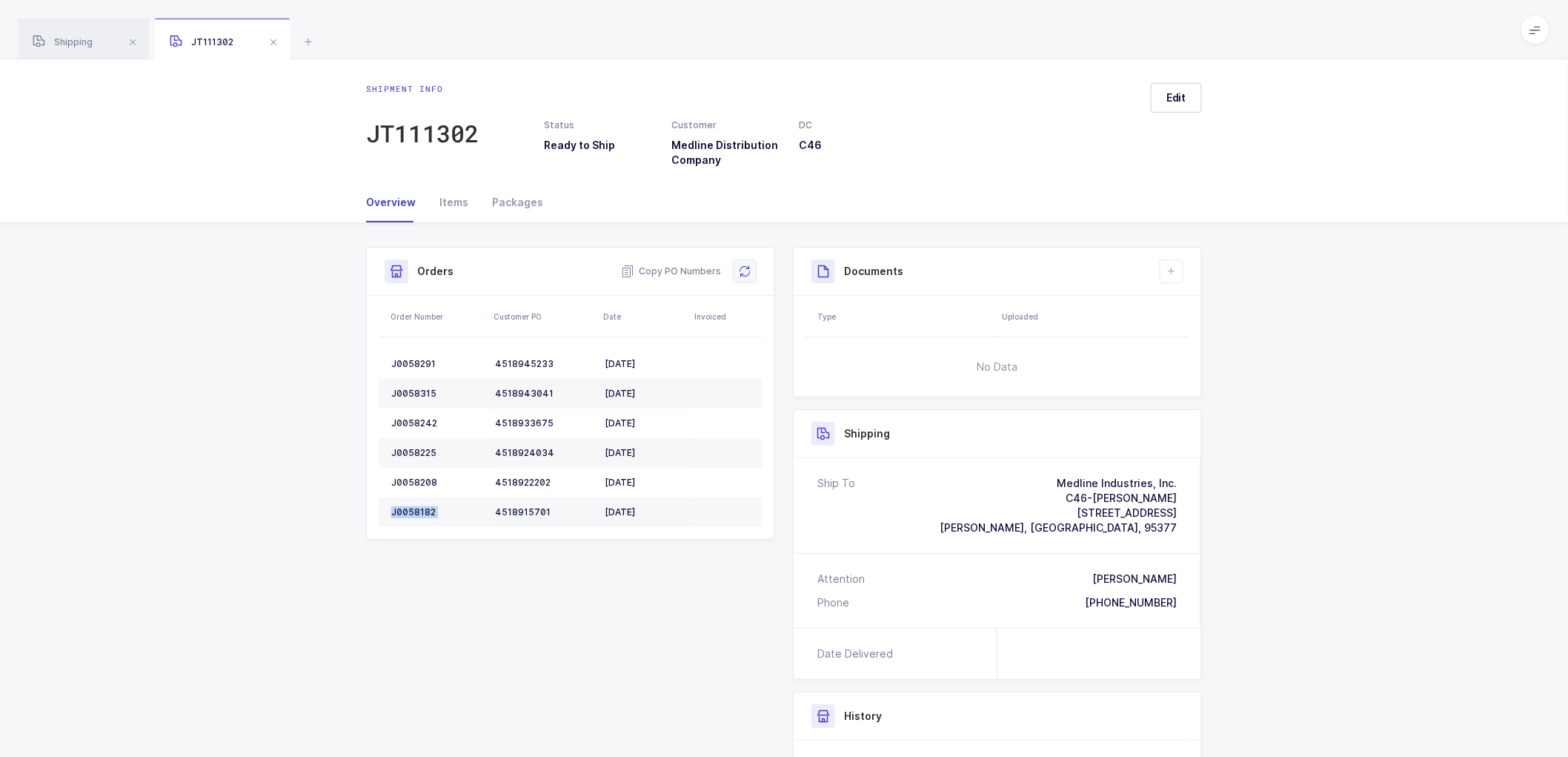
click at [743, 270] on icon at bounding box center [744, 271] width 12 height 12
click at [1172, 95] on button "Edit" at bounding box center [1176, 98] width 51 height 30
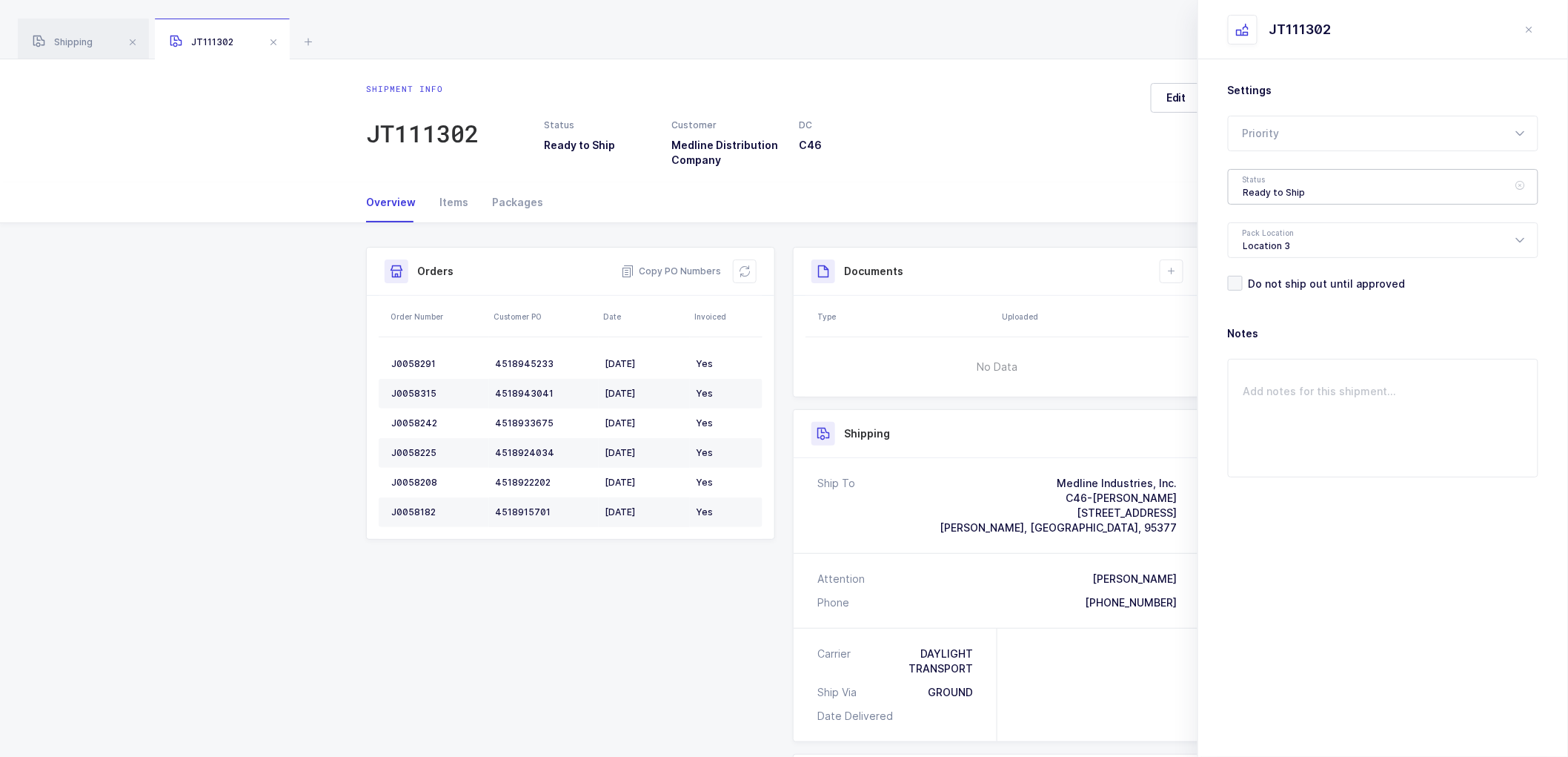
drag, startPoint x: 1269, startPoint y: 180, endPoint x: 1280, endPoint y: 191, distance: 15.6
click at [1267, 180] on div "Ready to Ship" at bounding box center [1384, 187] width 311 height 36
click at [1281, 276] on span "Scheduled to Ship" at bounding box center [1290, 277] width 94 height 12
type input "Scheduled to Ship"
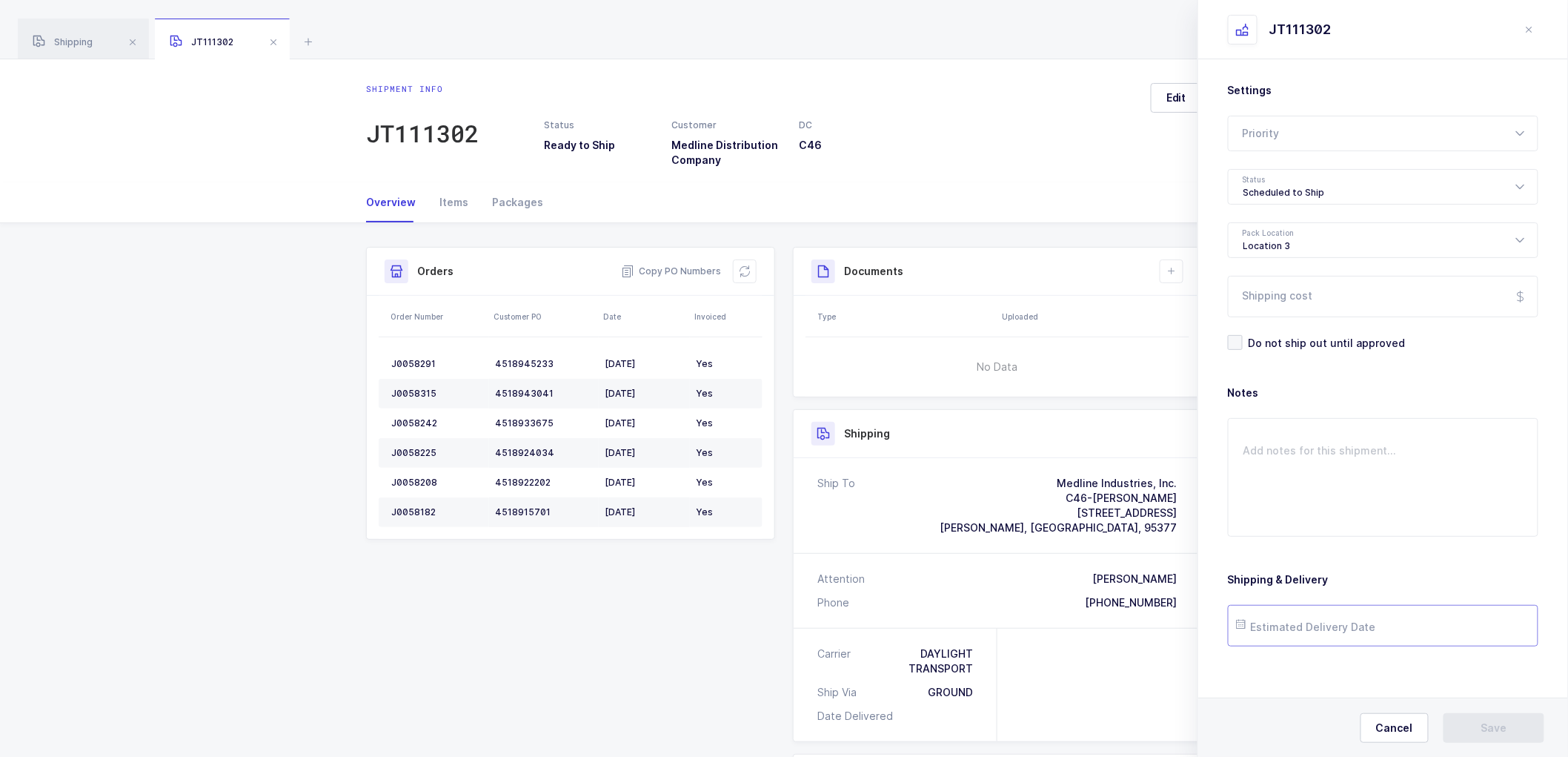
click at [1308, 625] on input "text" at bounding box center [1384, 625] width 311 height 41
click at [1413, 514] on span "22" at bounding box center [1410, 513] width 18 height 18
type input "[DATE]"
click at [1488, 724] on span "Save" at bounding box center [1494, 727] width 26 height 15
drag, startPoint x: 1173, startPoint y: 267, endPoint x: 1204, endPoint y: 283, distance: 34.9
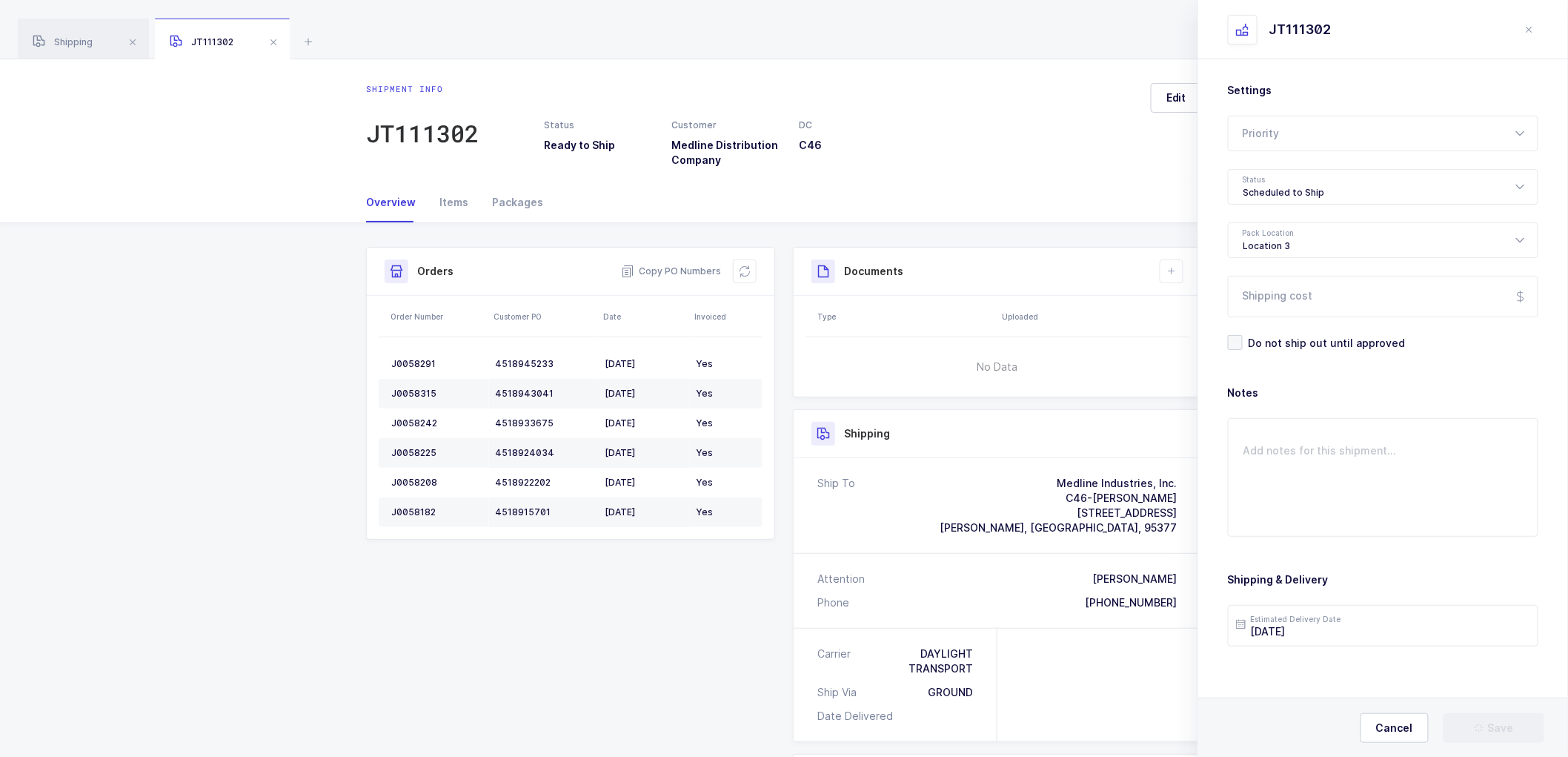
click at [1173, 266] on icon at bounding box center [1171, 271] width 12 height 12
click at [1201, 307] on li "Create Document" at bounding box center [1221, 313] width 110 height 23
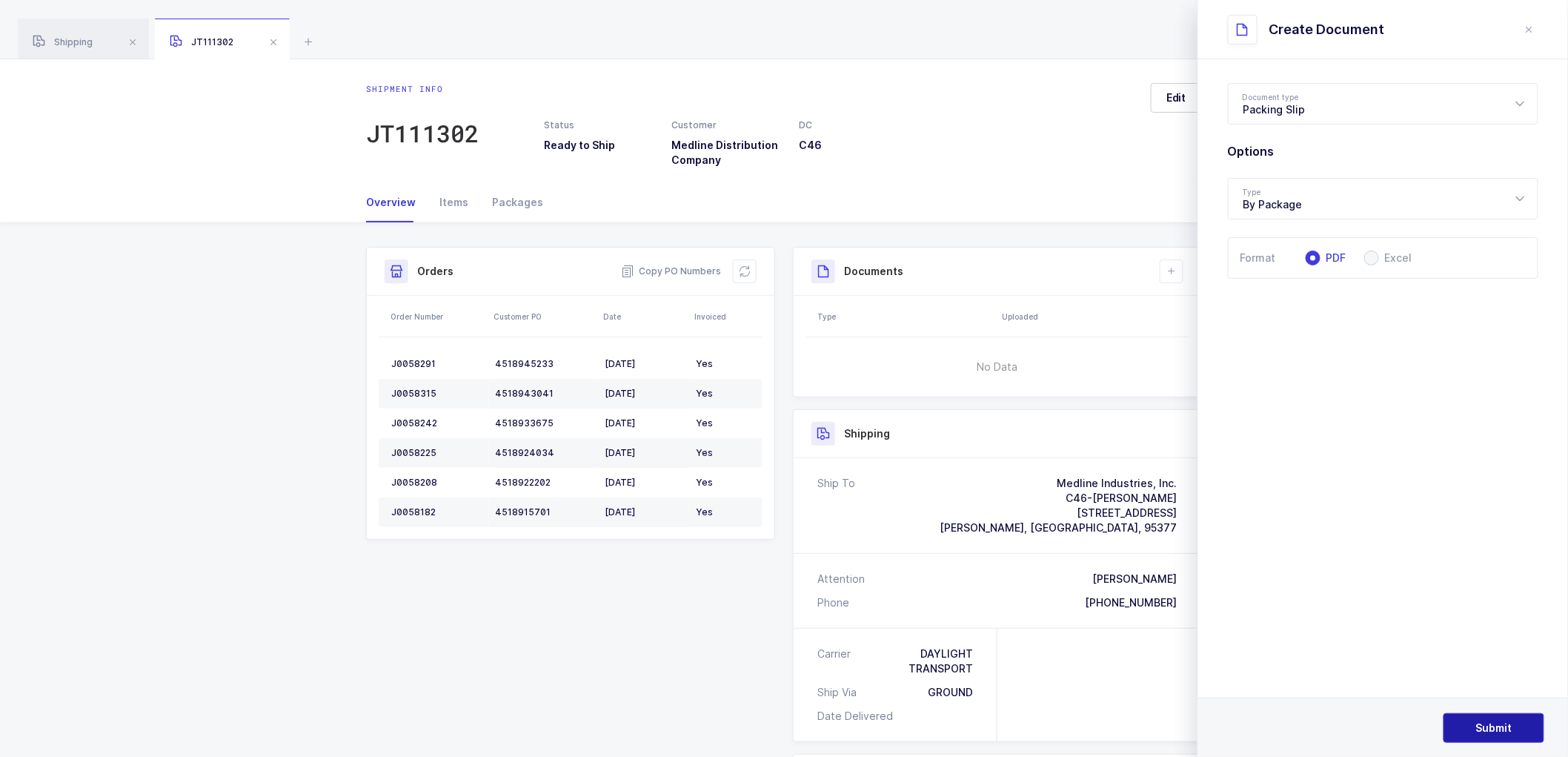
click at [1493, 720] on span "Submit" at bounding box center [1494, 727] width 37 height 15
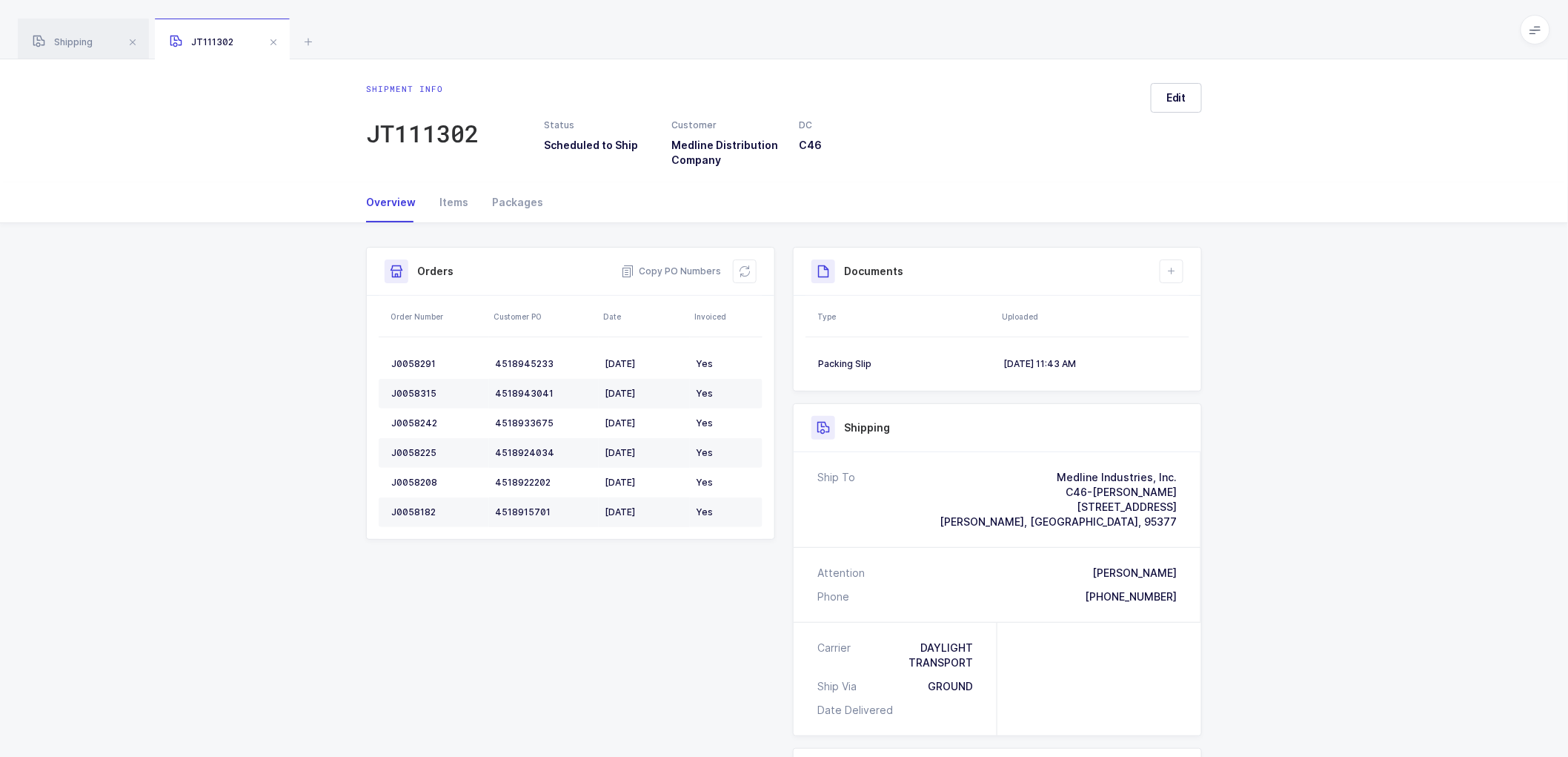
click at [275, 37] on span at bounding box center [273, 42] width 18 height 18
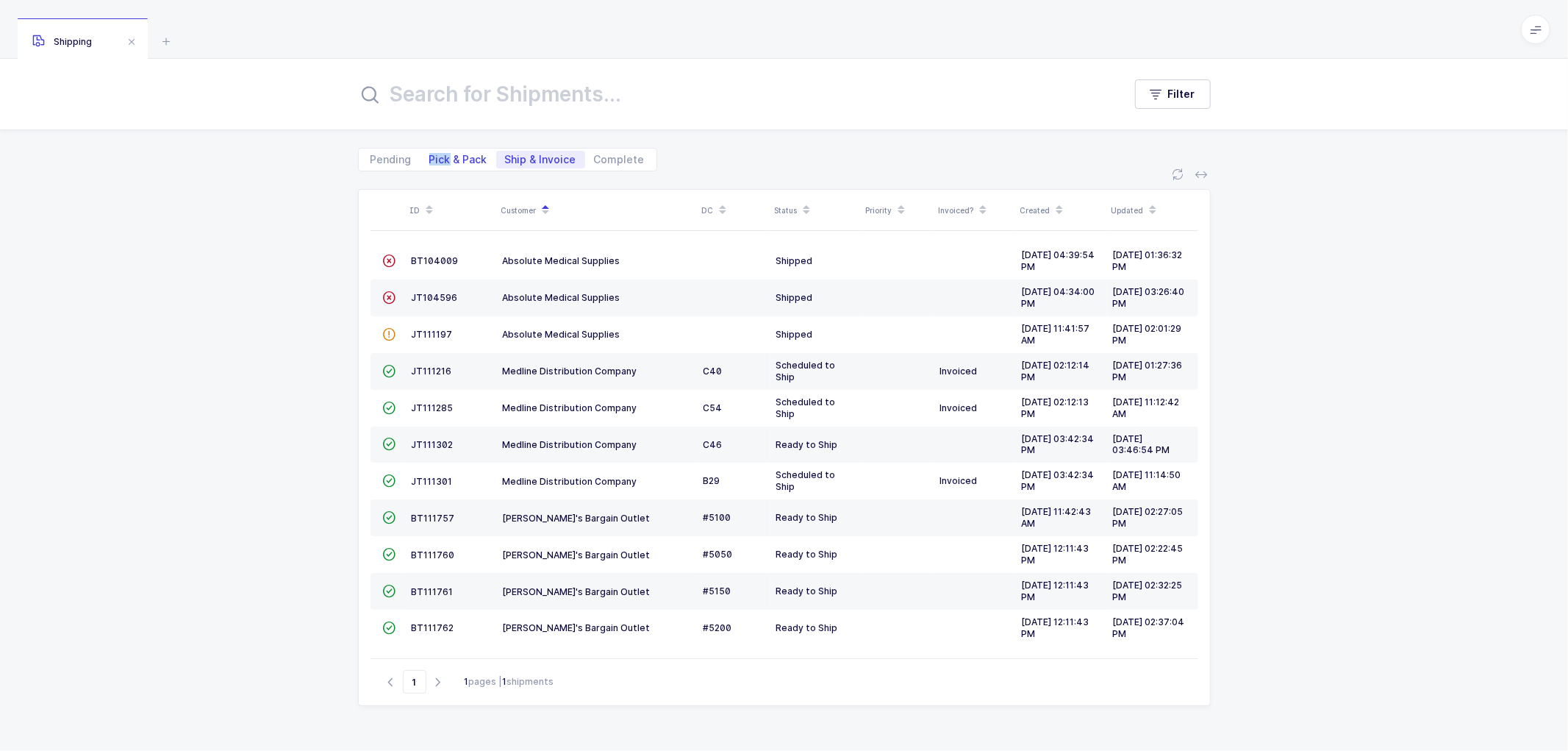
click at [450, 152] on div "Pending Pick & Pack Ship & Invoice Complete" at bounding box center [507, 160] width 299 height 23
click at [451, 157] on span "Pick & Pack" at bounding box center [458, 159] width 58 height 10
click at [430, 157] on input "Pick & Pack" at bounding box center [425, 156] width 9 height 9
radio input "true"
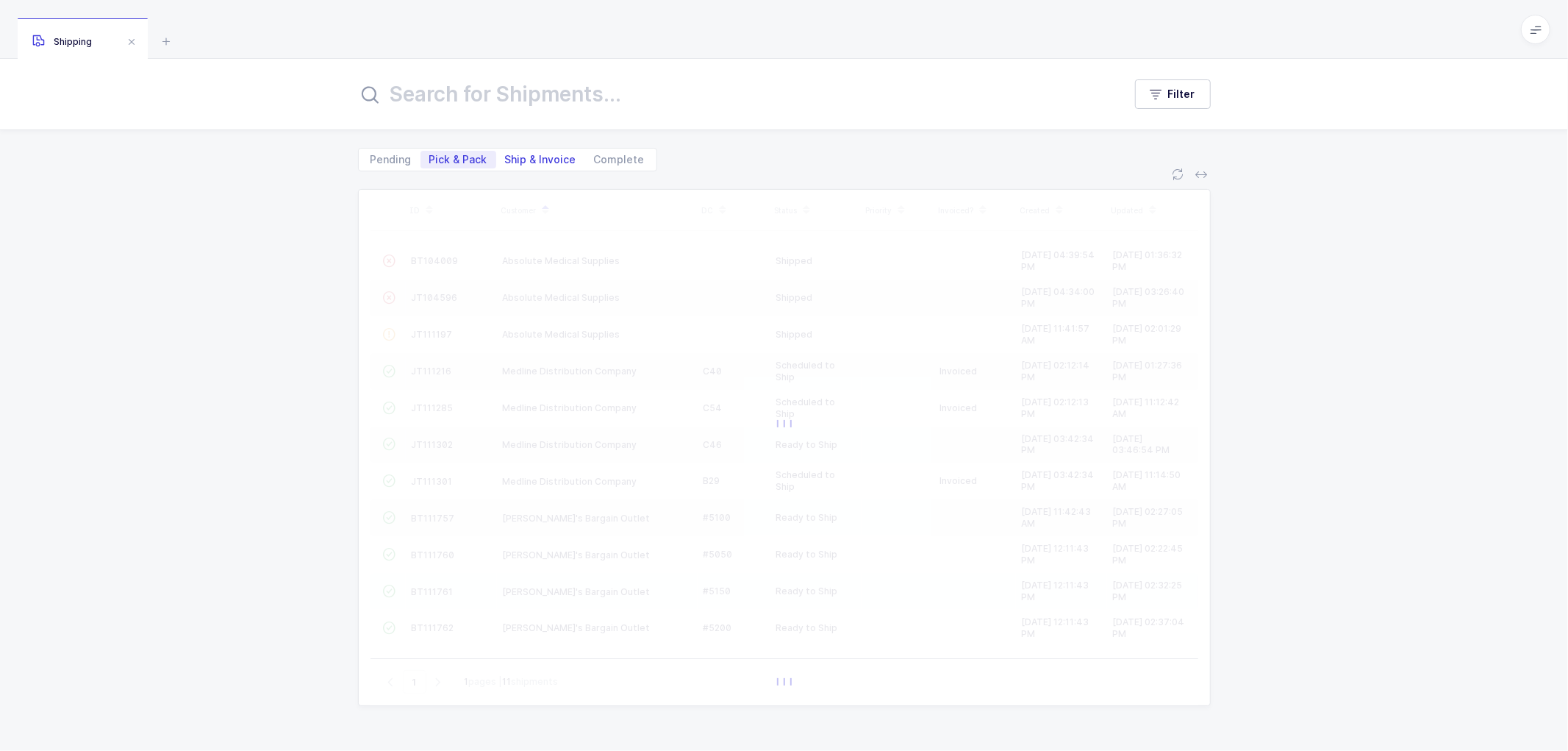
click at [539, 157] on span "Ship & Invoice" at bounding box center [541, 159] width 71 height 10
click at [506, 157] on input "Ship & Invoice" at bounding box center [501, 156] width 9 height 9
radio input "true"
radio input "false"
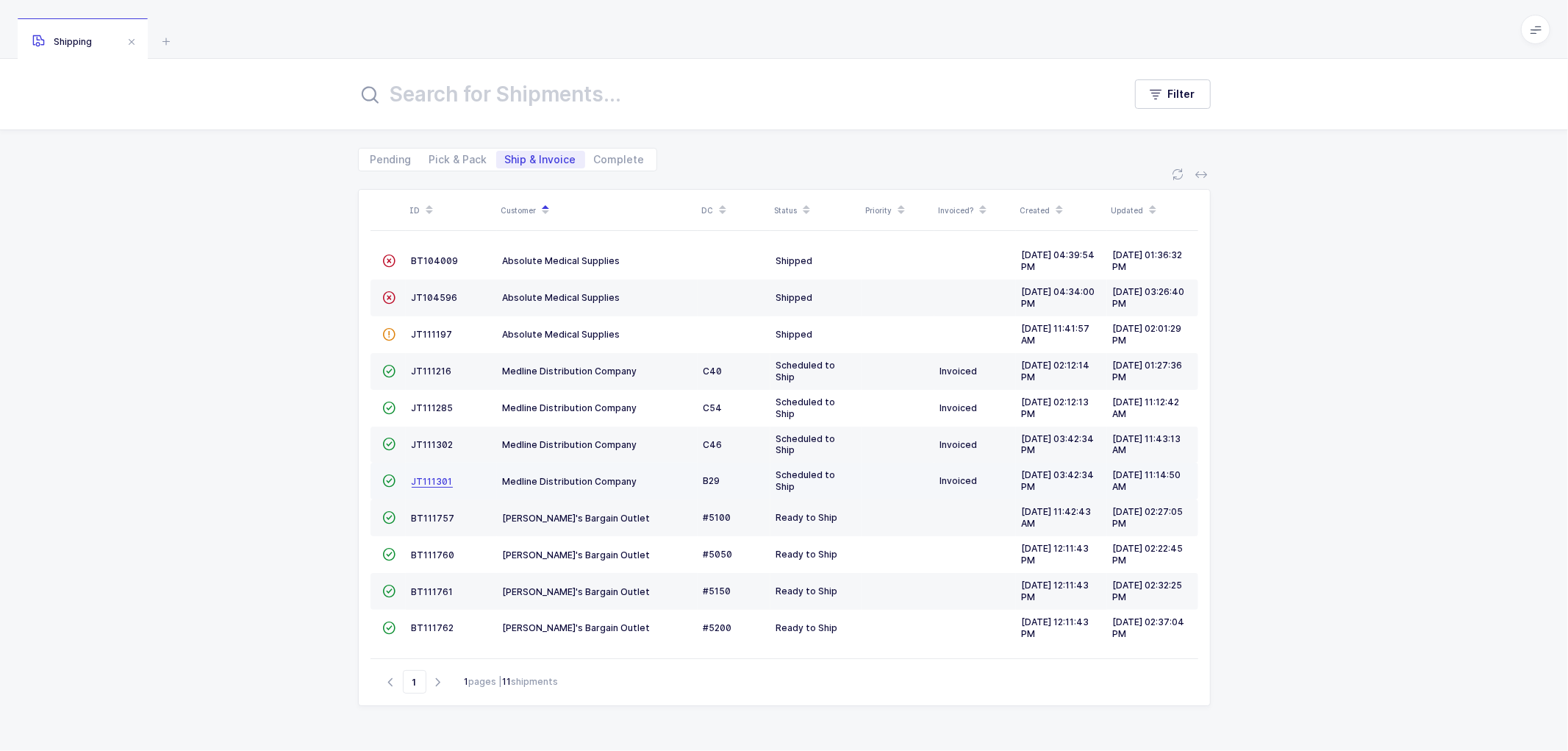
click at [425, 478] on span "JT111301" at bounding box center [432, 481] width 41 height 11
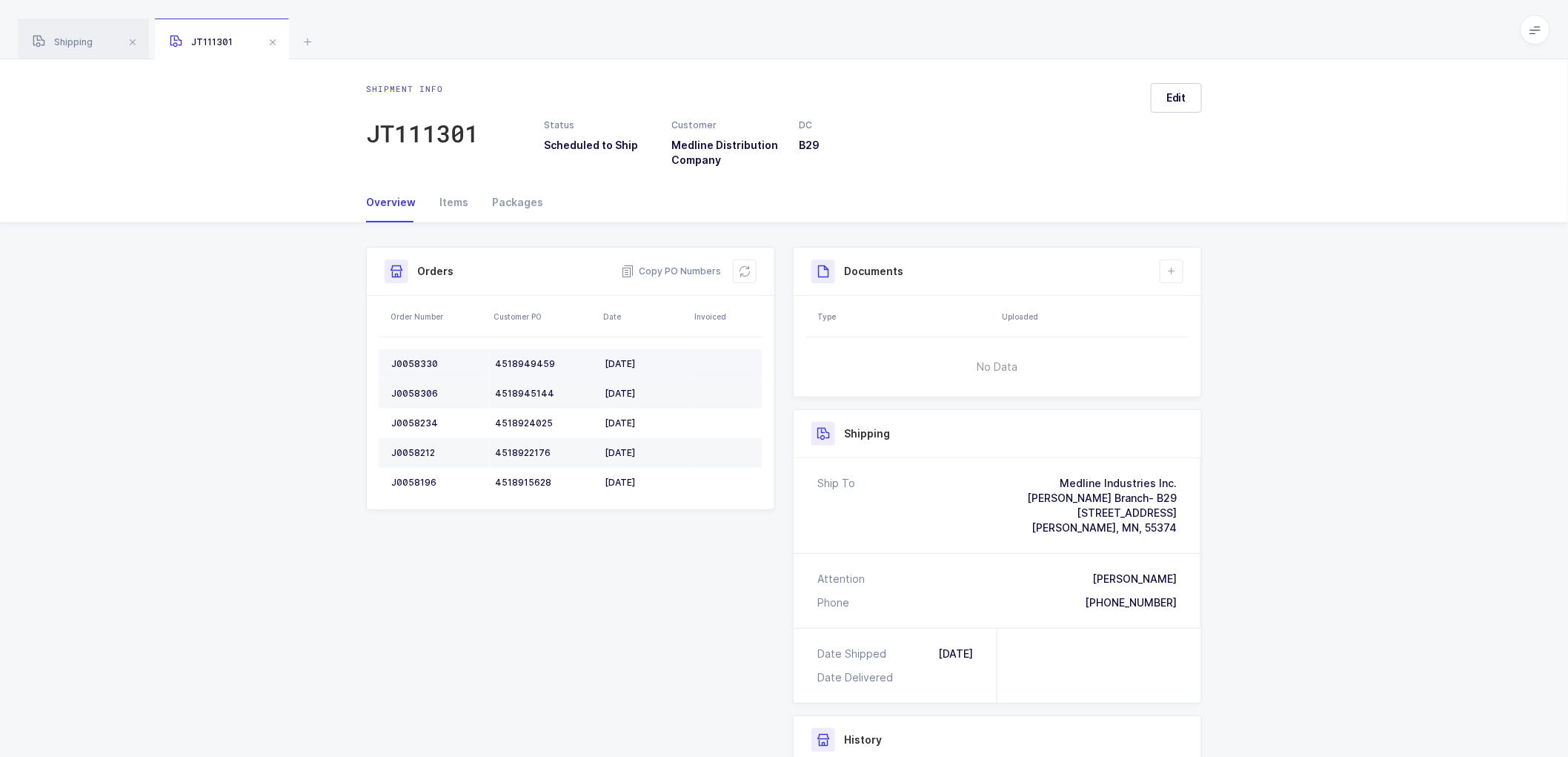
click at [408, 356] on td "J0058330" at bounding box center [433, 364] width 110 height 30
click at [409, 354] on td "J0058330" at bounding box center [433, 364] width 110 height 30
click at [419, 389] on div "J0058306" at bounding box center [437, 393] width 92 height 12
click at [419, 390] on div "J0058306" at bounding box center [437, 393] width 92 height 12
click at [412, 418] on div "J0058234" at bounding box center [437, 423] width 92 height 12
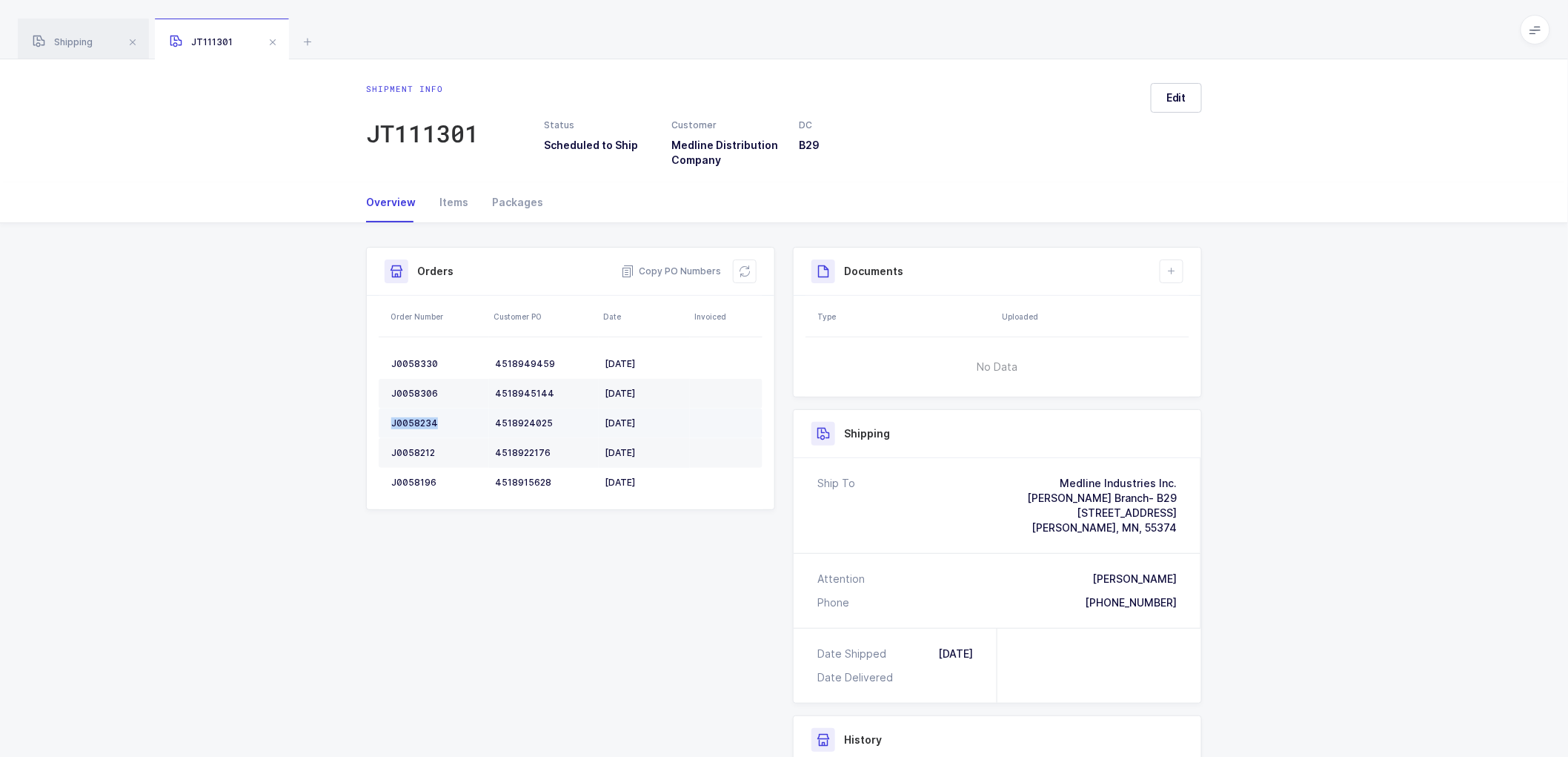
click at [412, 418] on div "J0058234" at bounding box center [437, 423] width 92 height 12
click at [425, 448] on div "J0058212" at bounding box center [437, 452] width 92 height 12
click at [414, 477] on div "J0058196" at bounding box center [437, 482] width 92 height 12
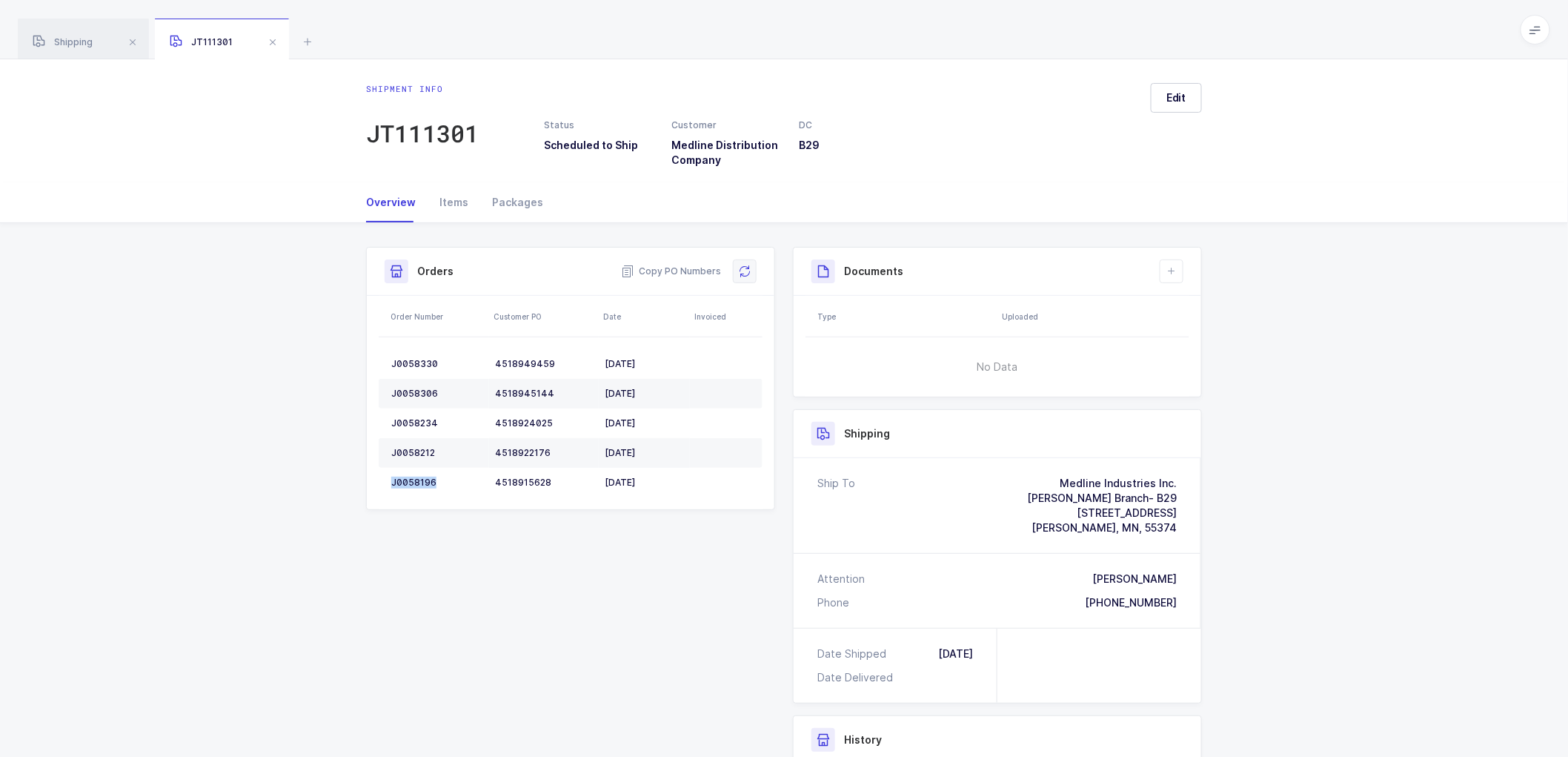
click at [737, 266] on button at bounding box center [745, 271] width 23 height 23
click at [1181, 98] on span "Edit" at bounding box center [1177, 98] width 20 height 15
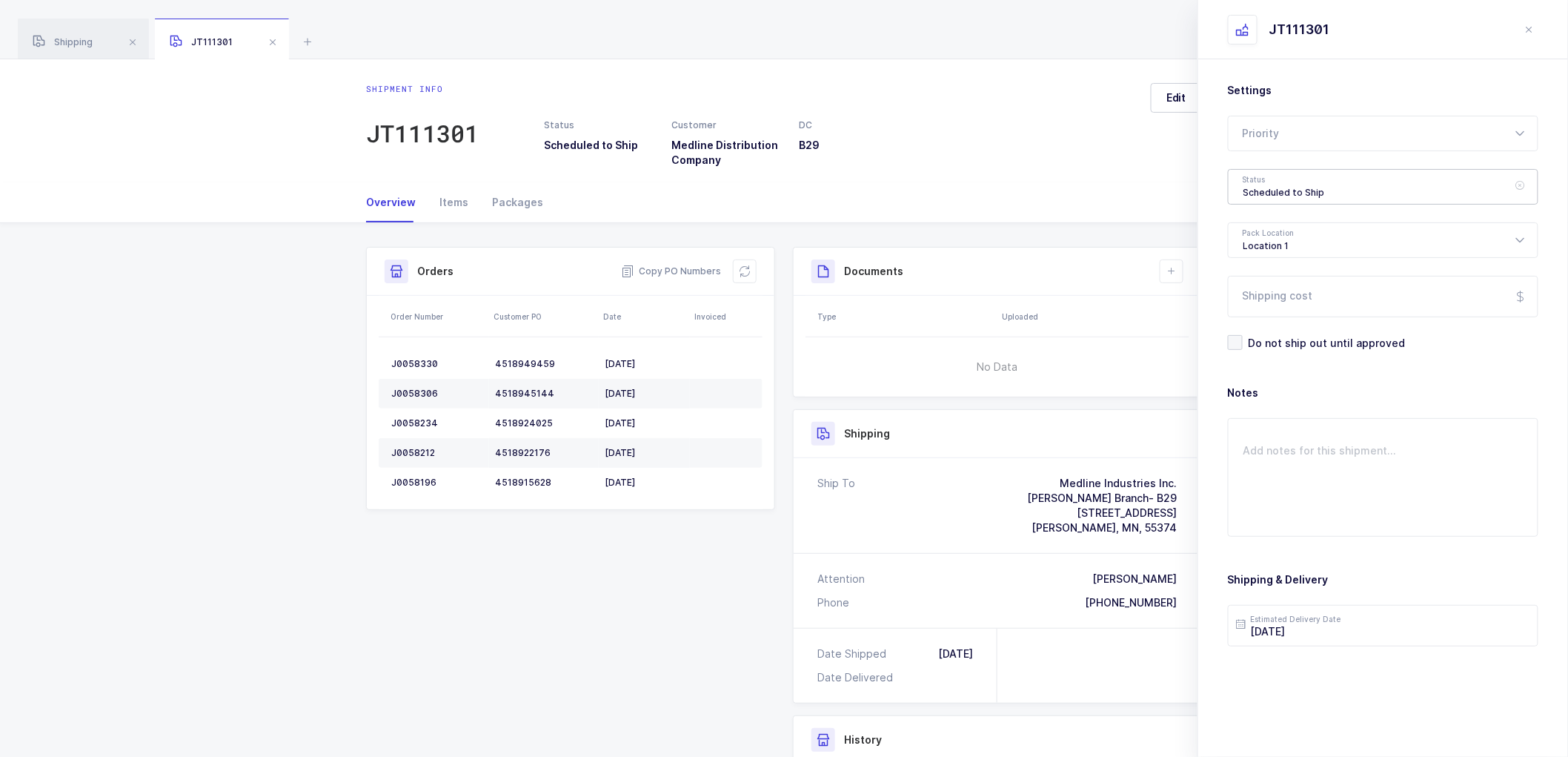
drag, startPoint x: 1264, startPoint y: 181, endPoint x: 1308, endPoint y: 202, distance: 48.8
click at [1266, 181] on div "Scheduled to Ship" at bounding box center [1384, 187] width 311 height 36
click at [1289, 277] on span "Scheduled to Ship" at bounding box center [1290, 277] width 94 height 12
click at [1330, 631] on input "[DATE]" at bounding box center [1384, 625] width 311 height 41
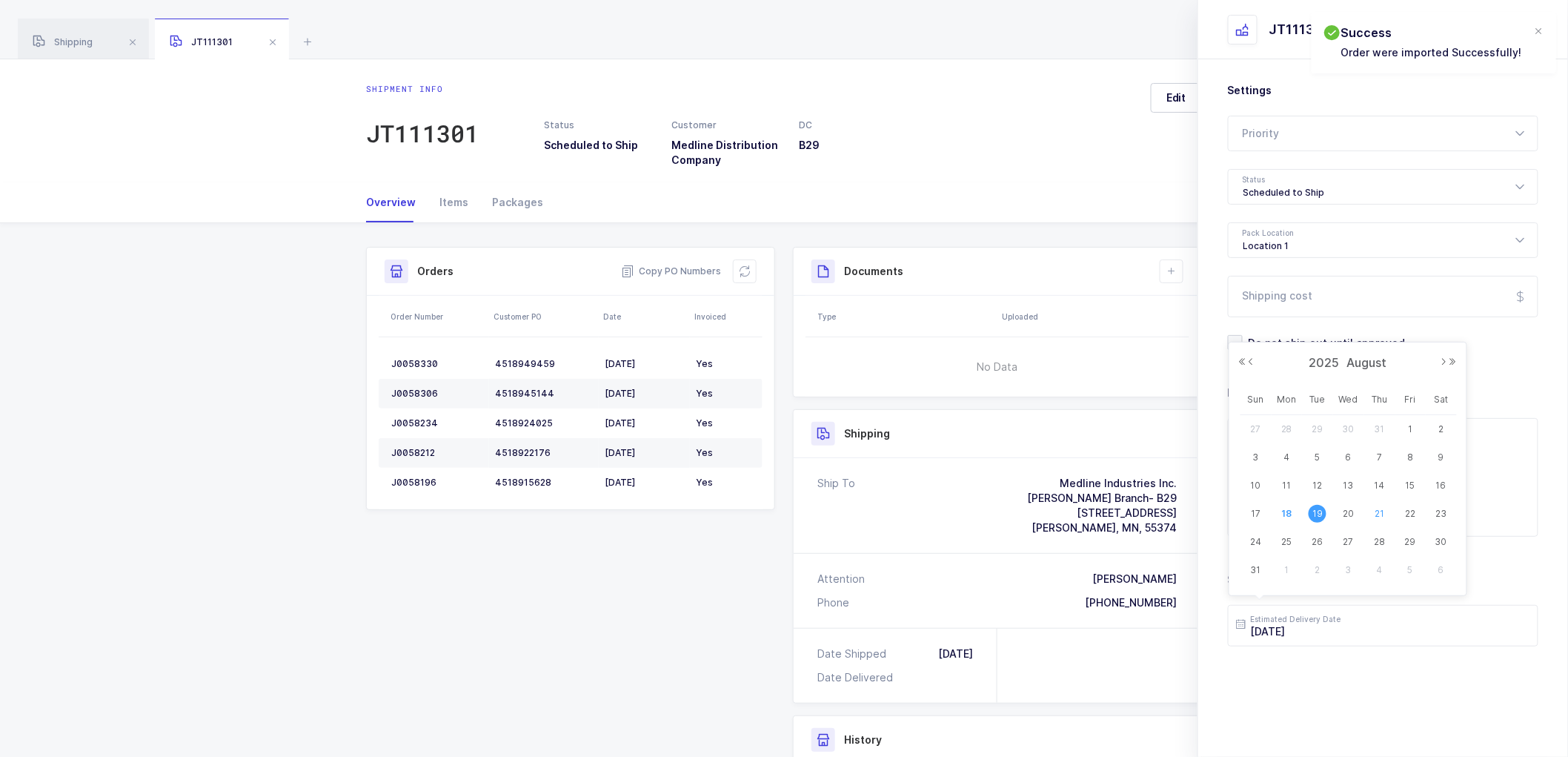
click at [1379, 513] on span "21" at bounding box center [1380, 513] width 18 height 18
type input "[DATE]"
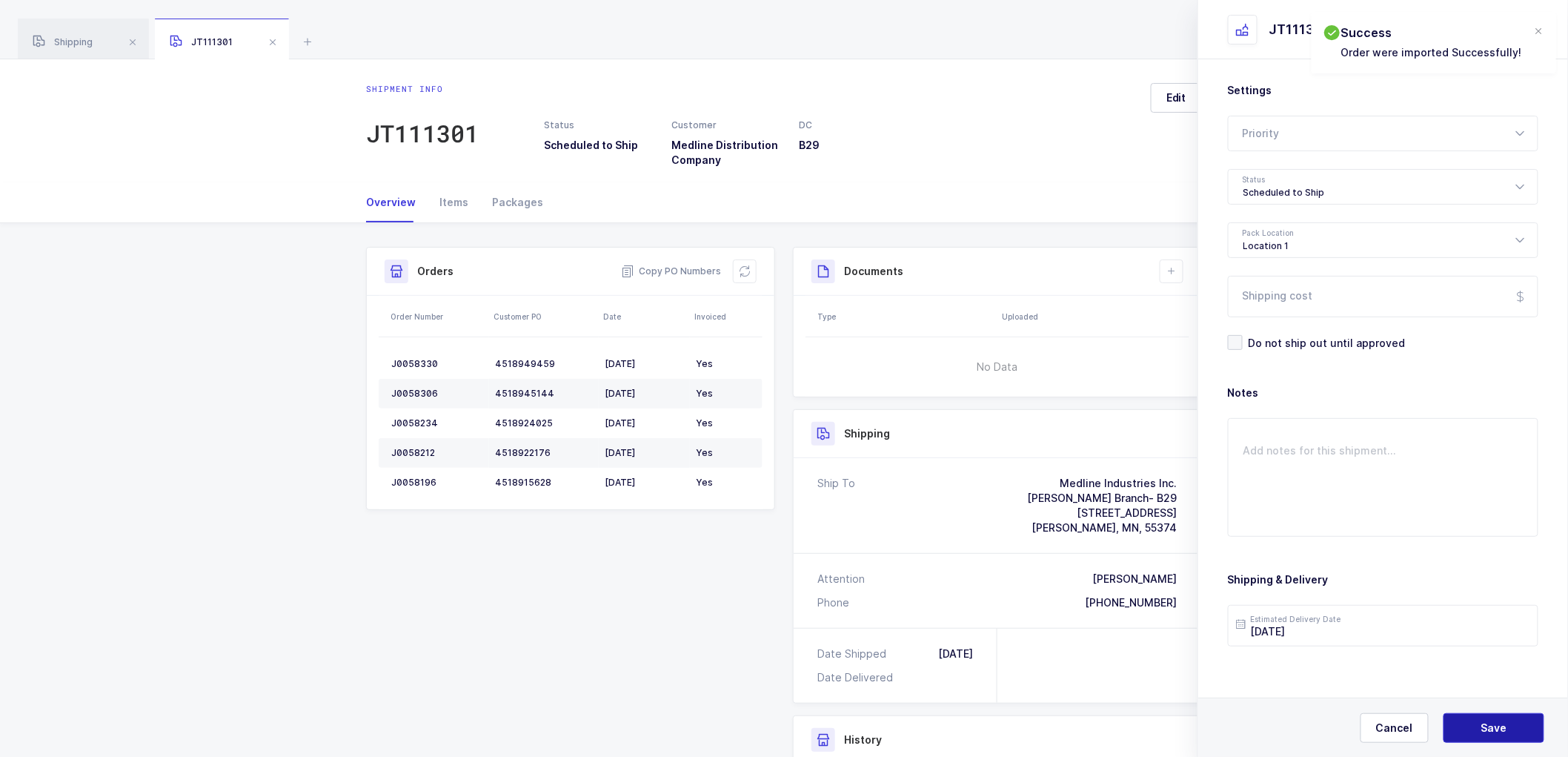
click at [1468, 725] on button "Save" at bounding box center [1494, 728] width 101 height 30
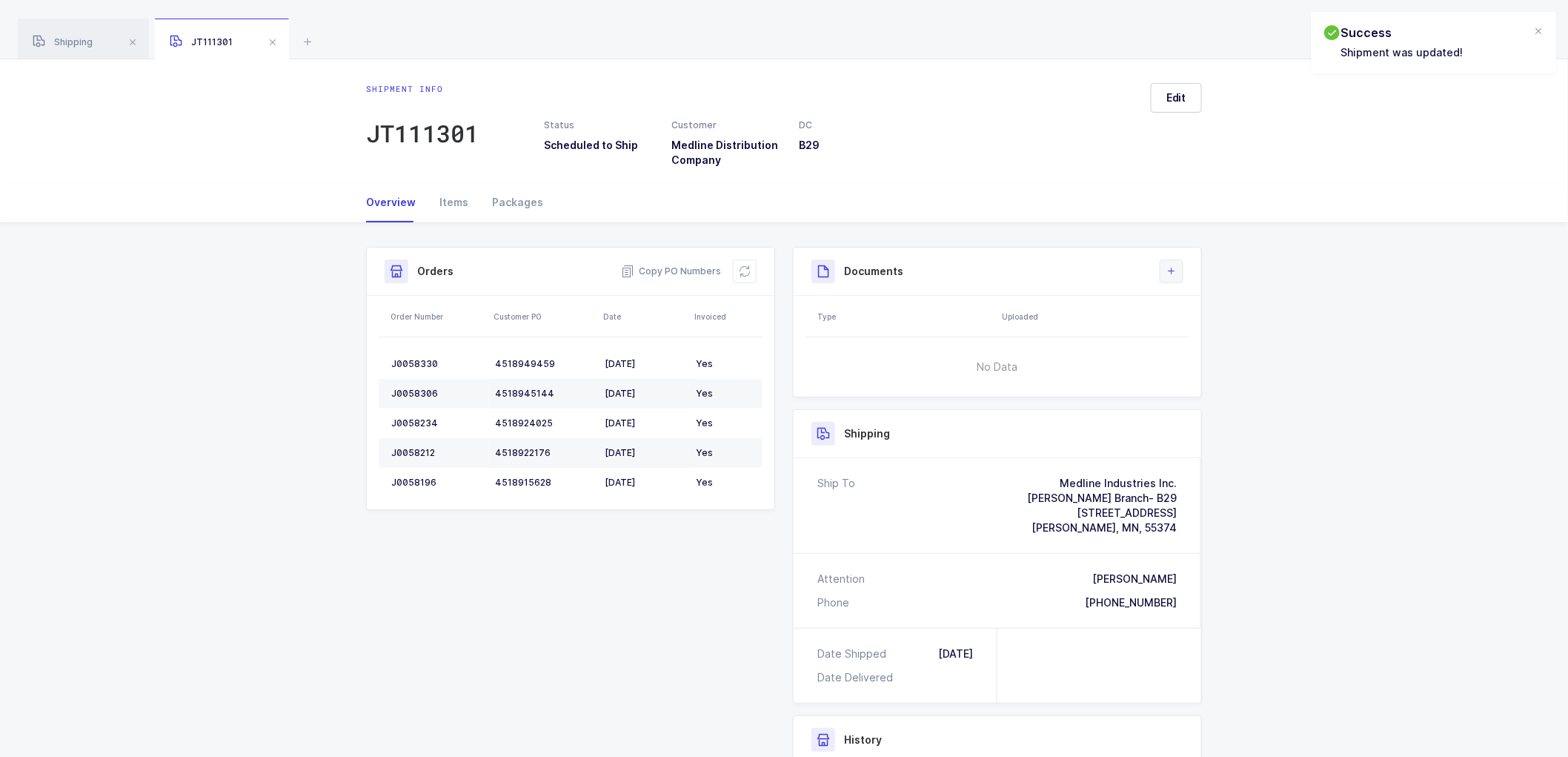
click at [1168, 270] on icon at bounding box center [1171, 271] width 12 height 12
drag, startPoint x: 1182, startPoint y: 312, endPoint x: 1346, endPoint y: 356, distance: 169.8
click at [1183, 312] on li "Create Document" at bounding box center [1221, 313] width 110 height 23
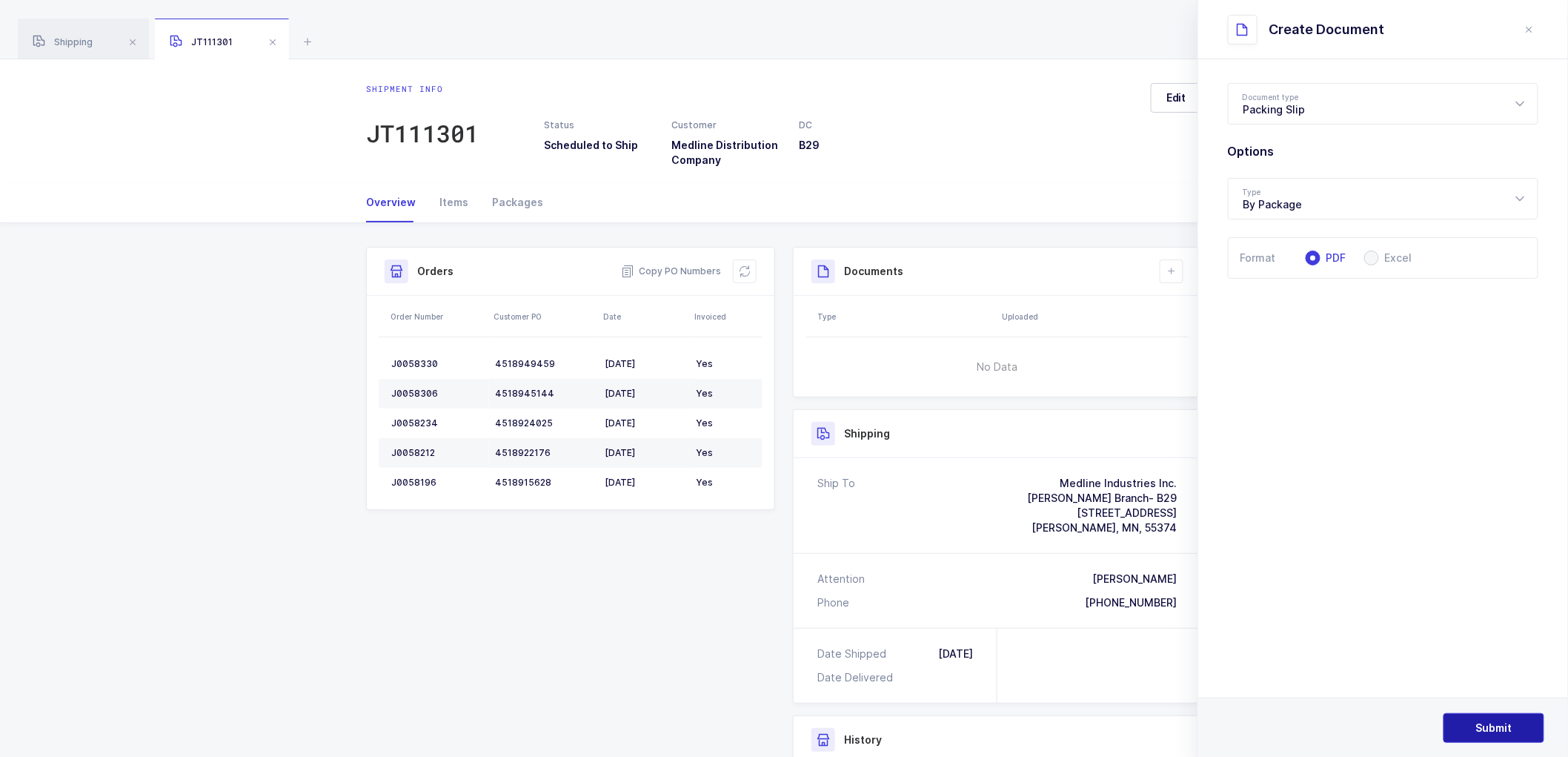
click at [1480, 722] on span "Submit" at bounding box center [1494, 727] width 37 height 15
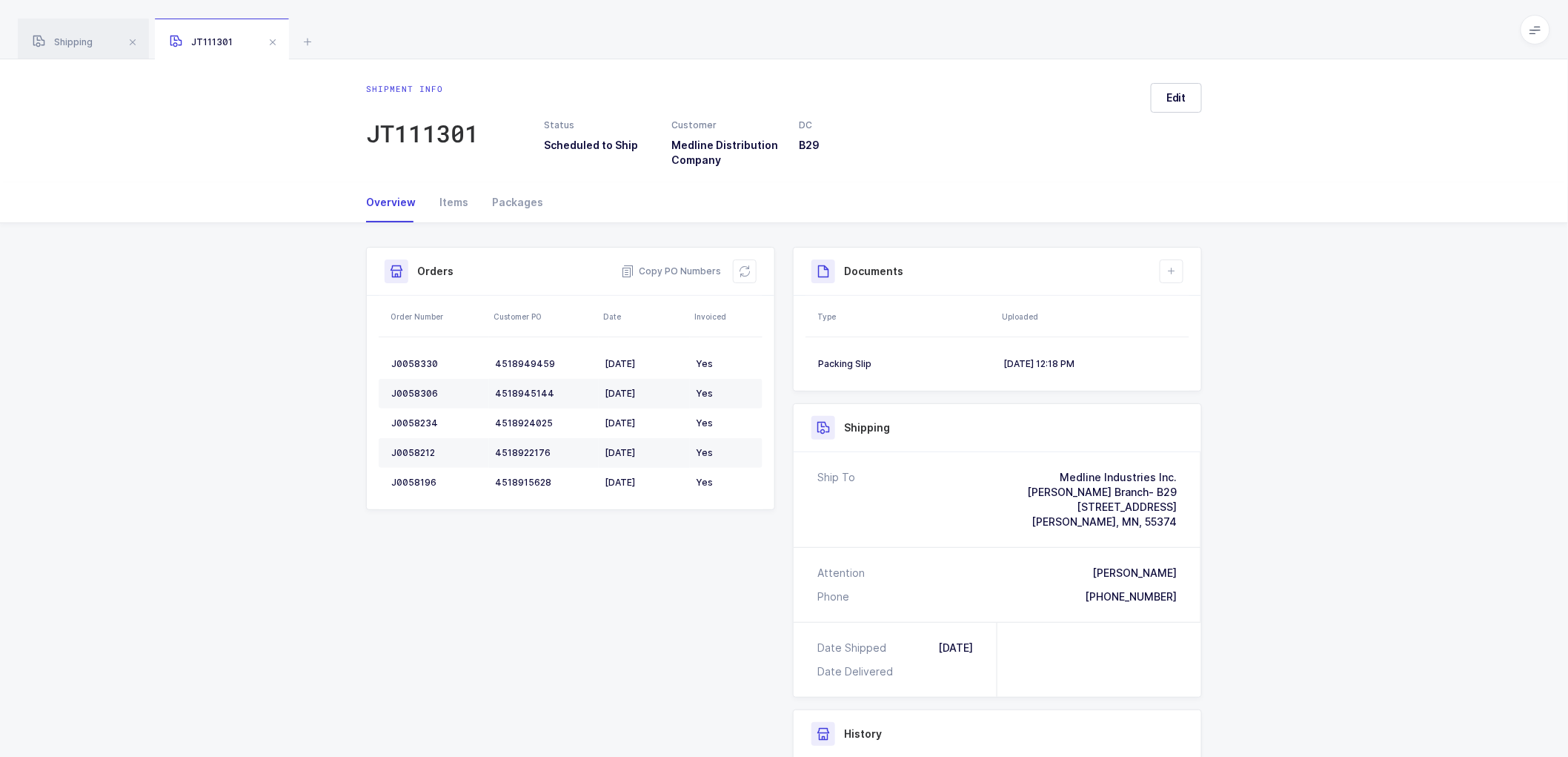
scroll to position [82, 0]
